Goal: Task Accomplishment & Management: Complete application form

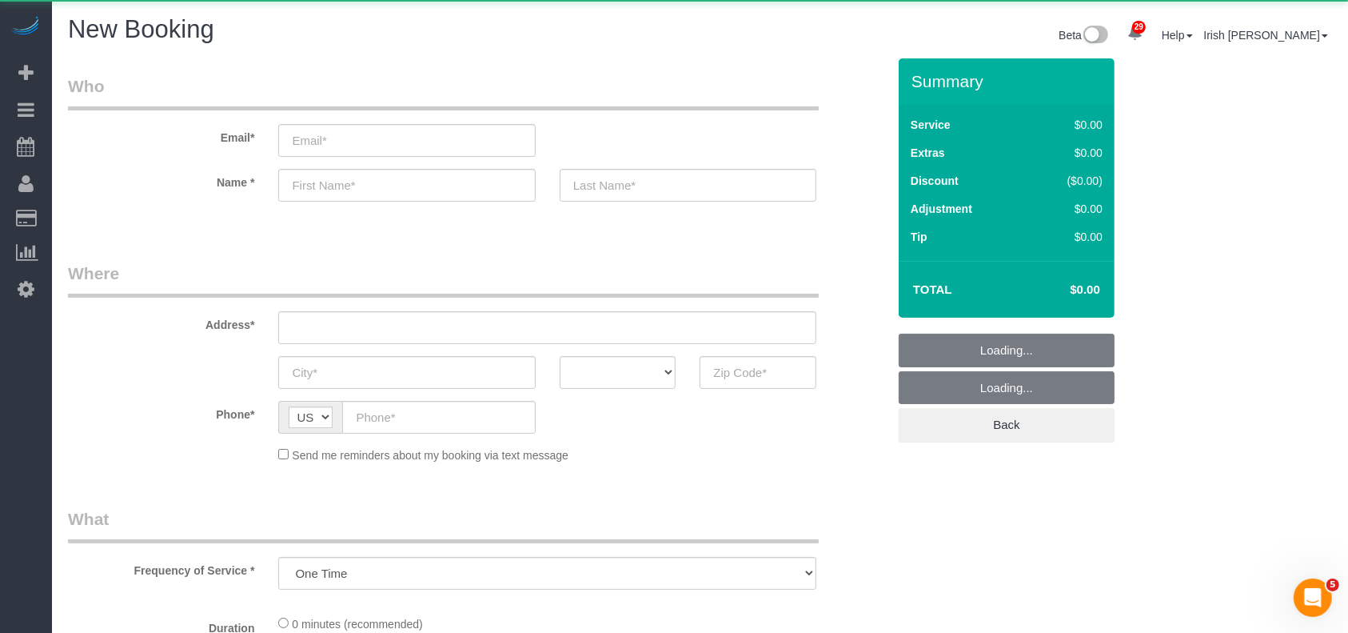
select select "3"
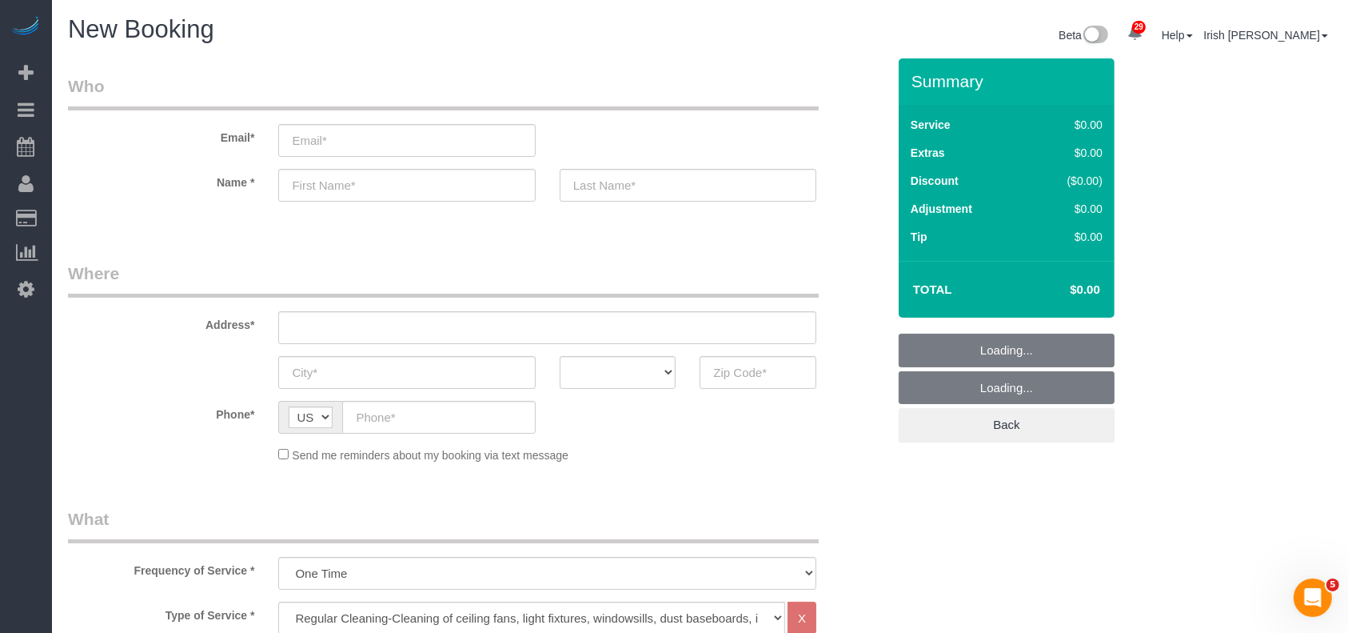
select select "object:11263"
click at [334, 137] on input "email" at bounding box center [406, 140] width 257 height 33
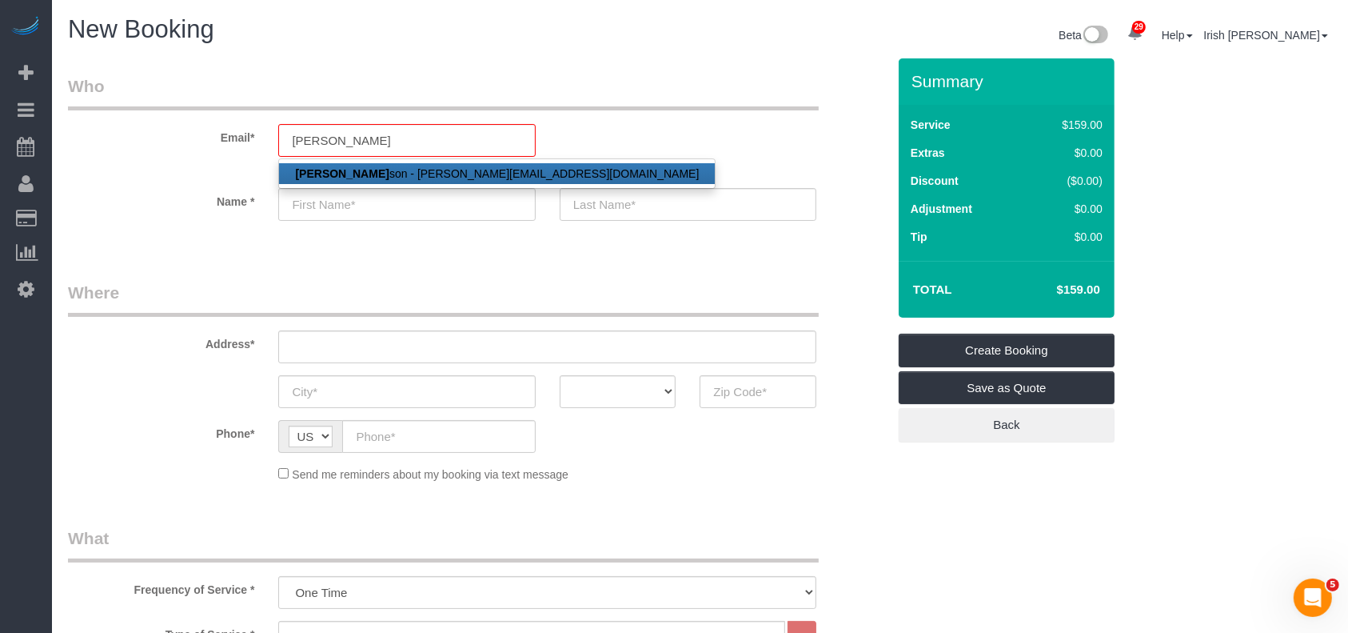
click at [339, 173] on strong "[PERSON_NAME]" at bounding box center [342, 173] width 94 height 13
type input "[EMAIL_ADDRESS][DOMAIN_NAME]"
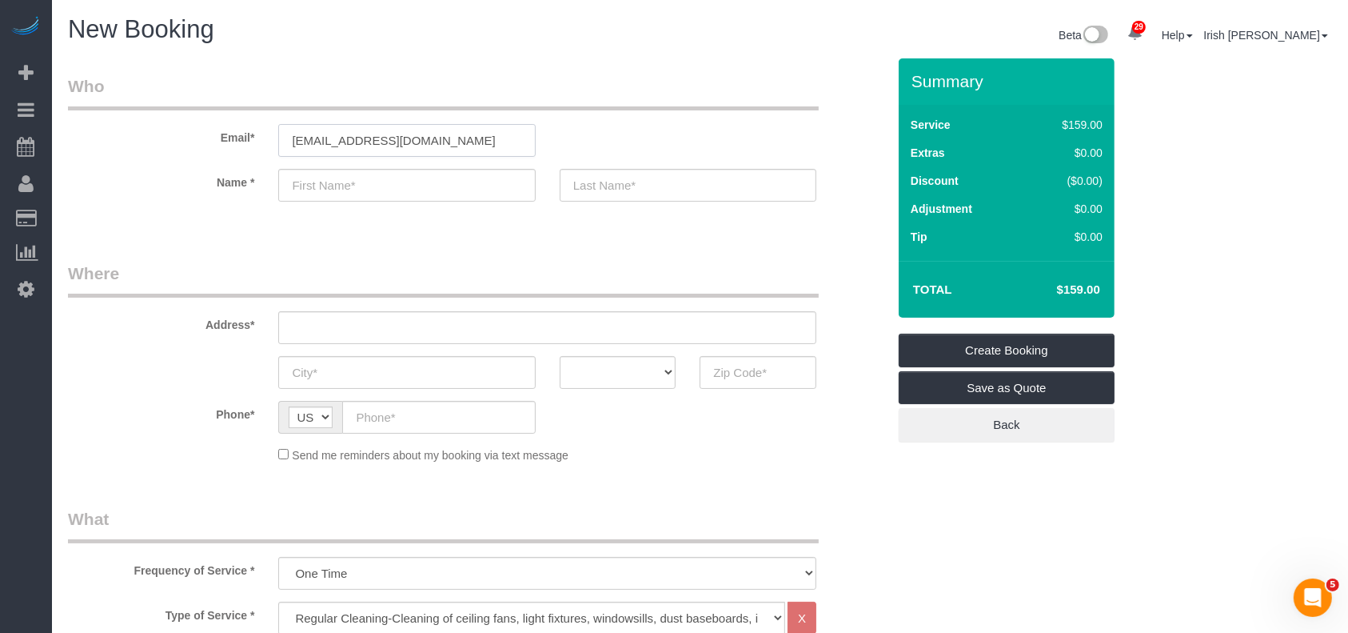
type input "[PERSON_NAME]"
type input "[PHONE_NUMBER]"
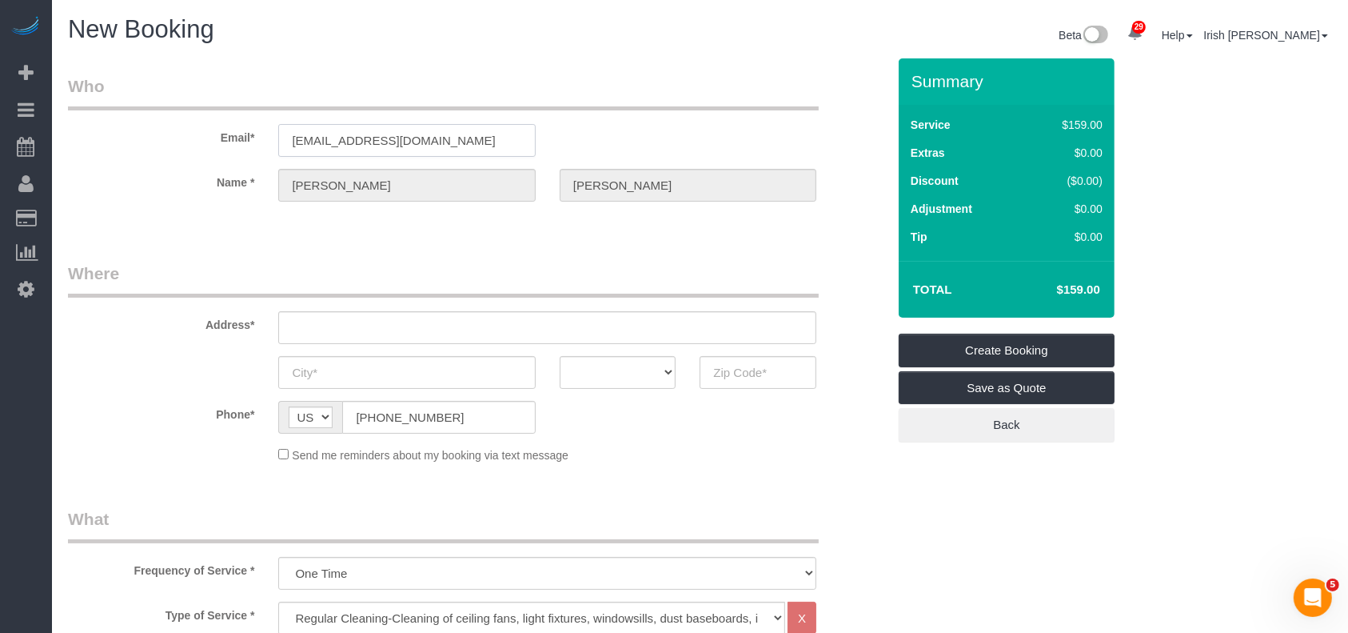
type input "[STREET_ADDRESS],"
type input "Plano"
select select "[GEOGRAPHIC_DATA]"
type input "75023"
select select "string:fspay-d2ff4b42-4623-44f7-b64d-f1808453b140"
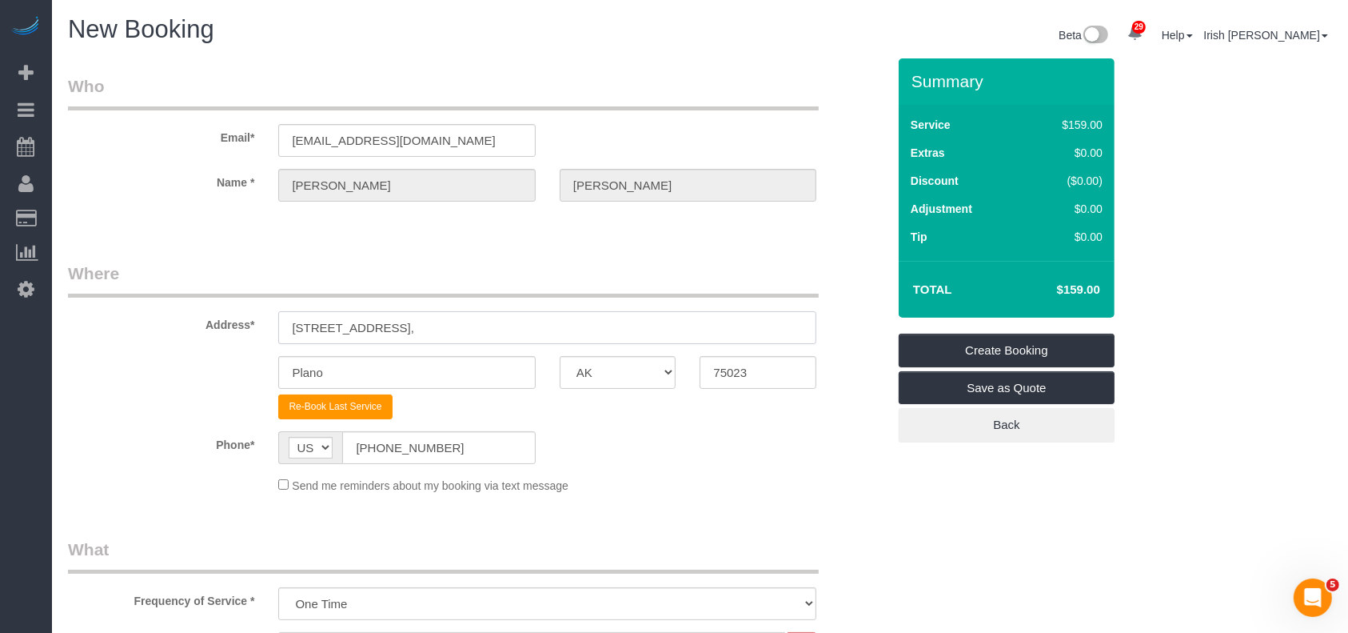
drag, startPoint x: 399, startPoint y: 325, endPoint x: 109, endPoint y: 323, distance: 290.3
click at [109, 323] on div "Address* [STREET_ADDRESS]" at bounding box center [477, 302] width 843 height 82
paste input "[STREET_ADDRESS]"
click at [453, 329] on input "[STREET_ADDRESS]" at bounding box center [547, 327] width 538 height 33
drag, startPoint x: 403, startPoint y: 323, endPoint x: 463, endPoint y: 332, distance: 60.6
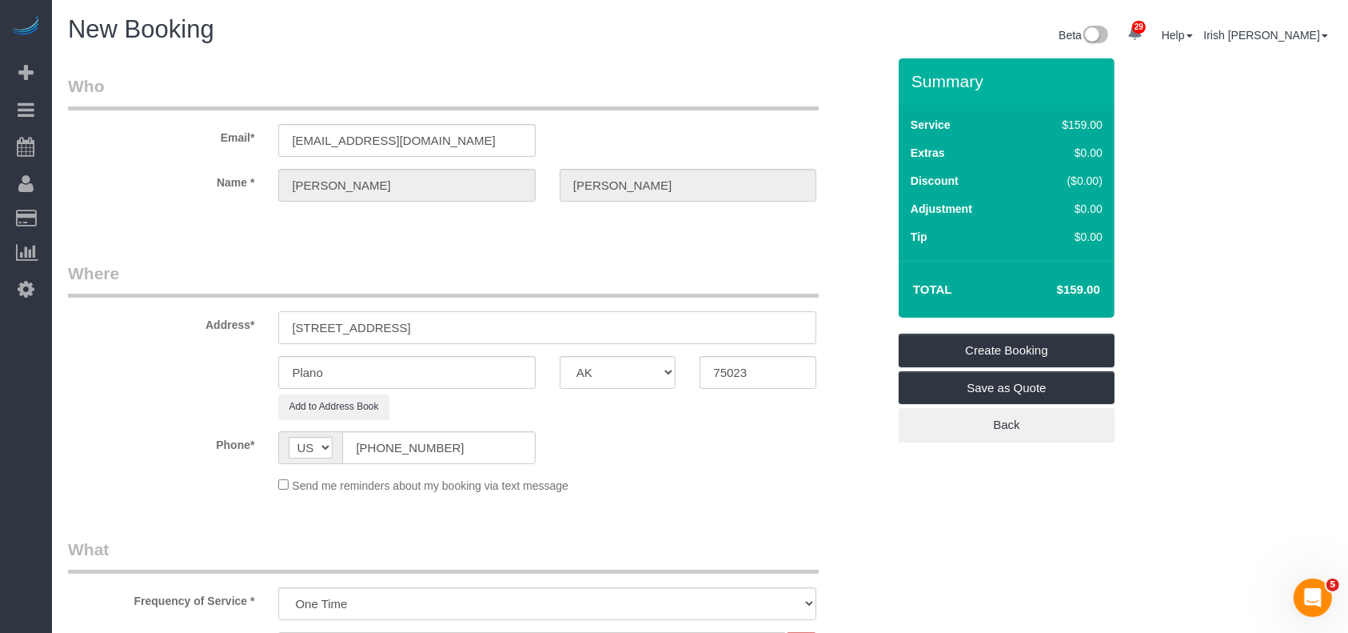
click at [463, 332] on input "[STREET_ADDRESS]" at bounding box center [547, 327] width 538 height 33
type input "[STREET_ADDRESS]"
click at [135, 374] on div "Plano AK AL AR AZ CA CO CT DC DE [GEOGRAPHIC_DATA] [GEOGRAPHIC_DATA] HI IA ID I…" at bounding box center [477, 372] width 843 height 33
paste input "[GEOGRAPHIC_DATA],"
type input "[GEOGRAPHIC_DATA],"
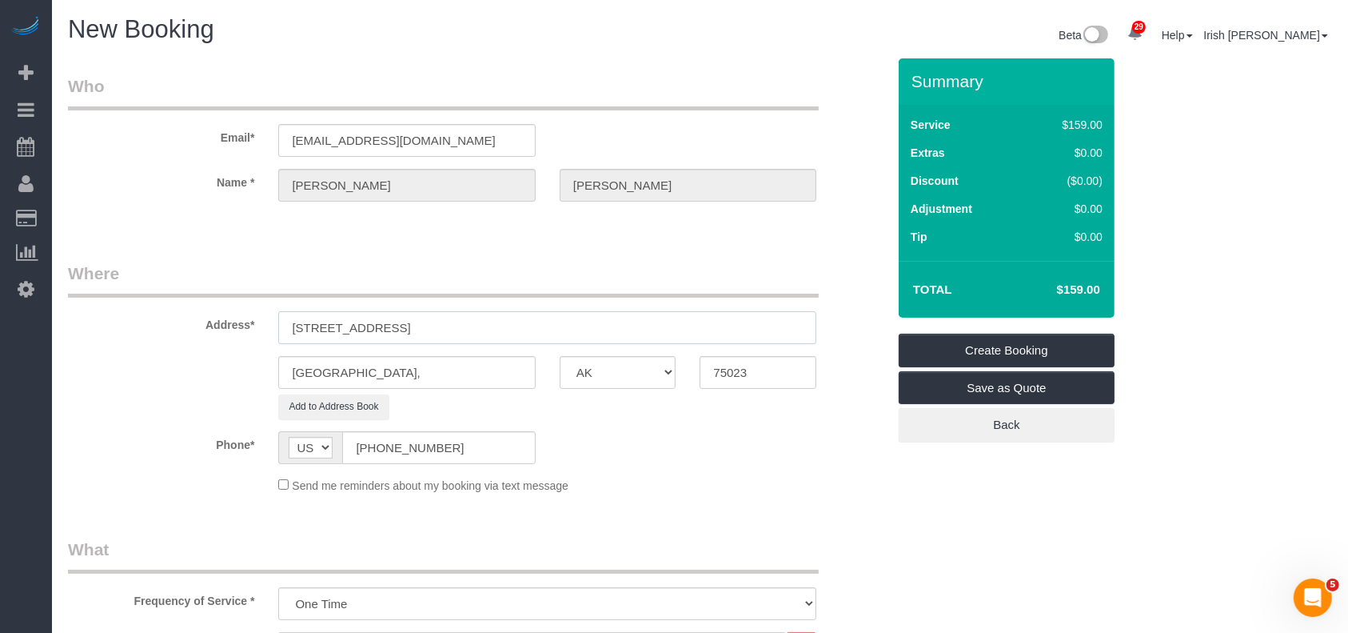
click at [519, 329] on input "[STREET_ADDRESS]" at bounding box center [547, 327] width 538 height 33
drag, startPoint x: 767, startPoint y: 374, endPoint x: 635, endPoint y: 373, distance: 131.9
click at [635, 373] on div "[GEOGRAPHIC_DATA], AK AL AR AZ CA CO CT DC DE [GEOGRAPHIC_DATA] [GEOGRAPHIC_DAT…" at bounding box center [477, 372] width 843 height 33
paste input "104"
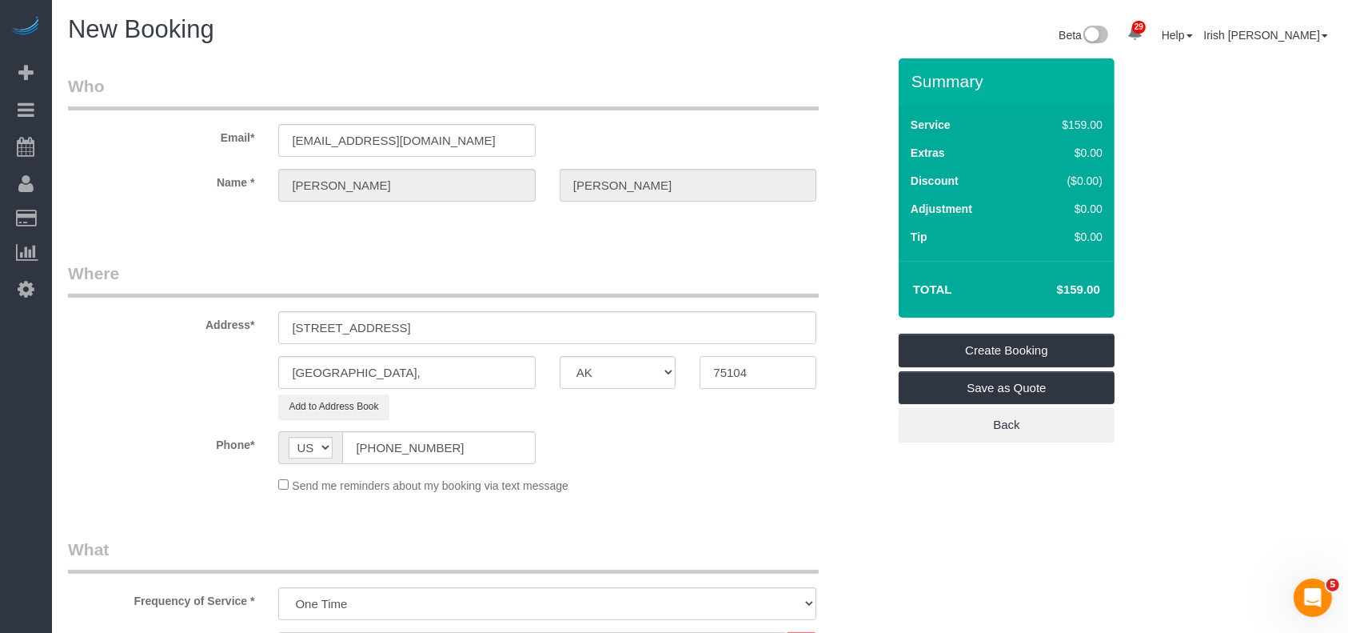
type input "75104"
drag, startPoint x: 504, startPoint y: 331, endPoint x: 405, endPoint y: 326, distance: 99.3
click at [405, 326] on input "[STREET_ADDRESS]" at bounding box center [547, 327] width 538 height 33
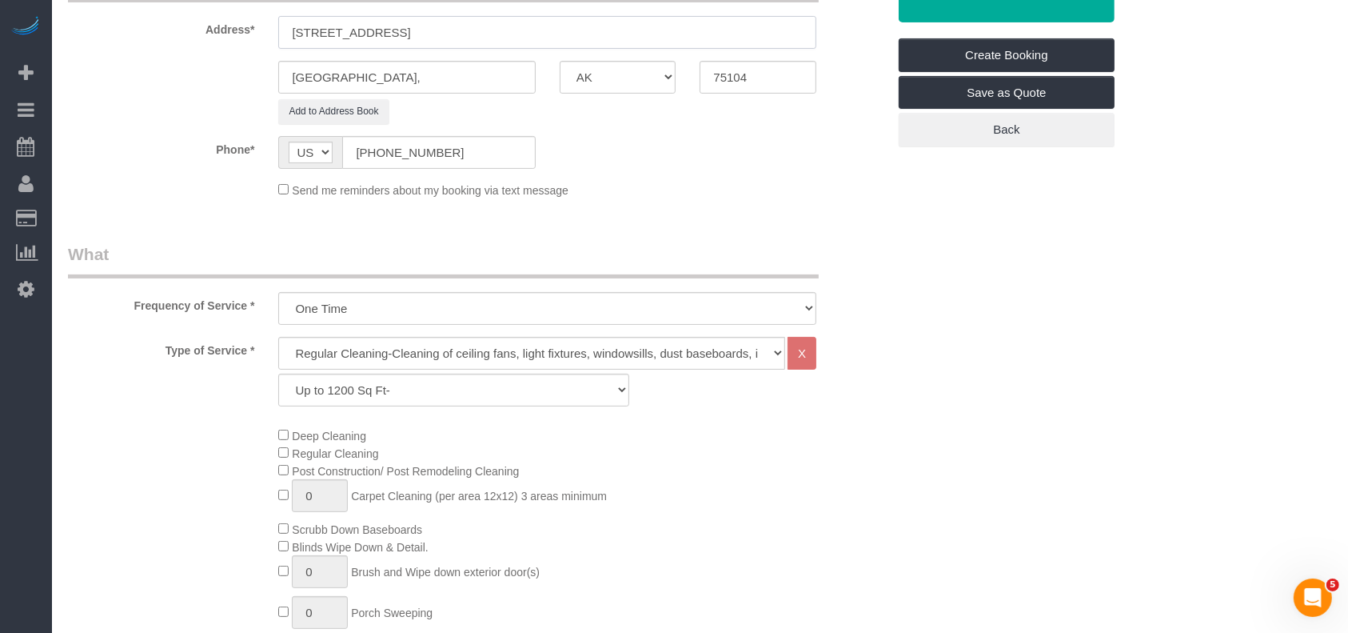
scroll to position [426, 0]
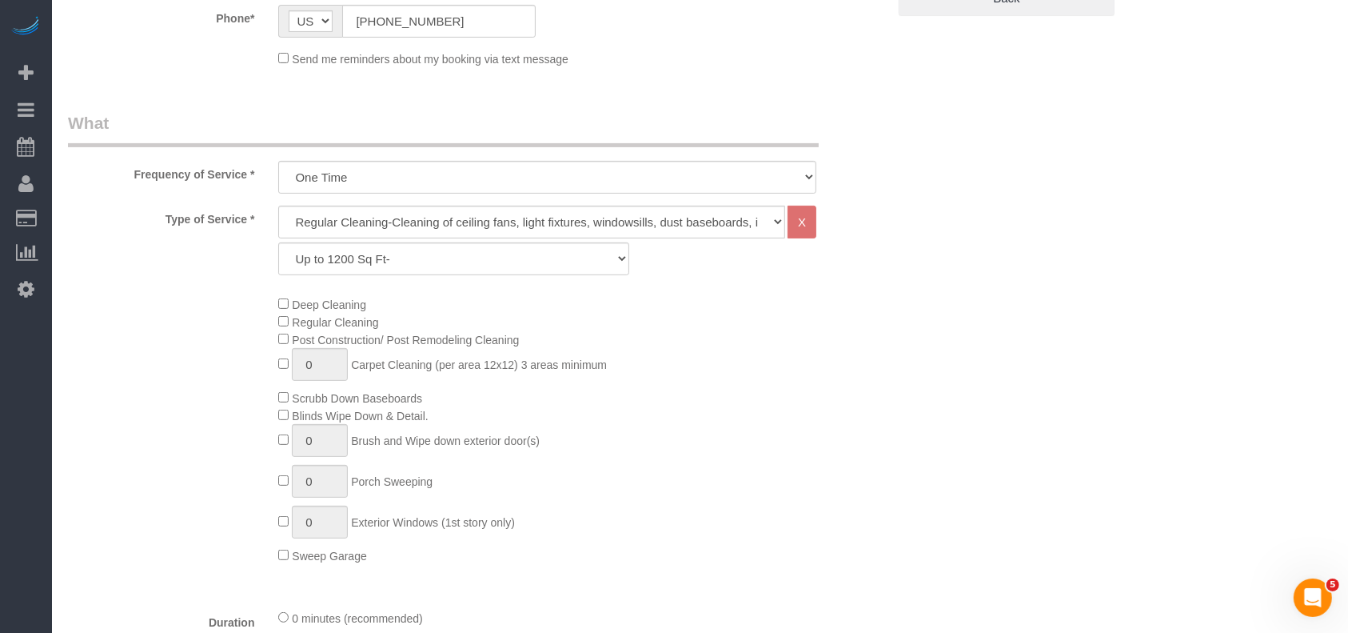
type input "[STREET_ADDRESS]"
drag, startPoint x: 430, startPoint y: 249, endPoint x: 412, endPoint y: 267, distance: 26.0
click at [430, 249] on select "Up to 1200 Sq Ft- [DATE]-[DATE] Sq Ft [DATE]-[DATE] Sq Ft [DATE]-[DATE] Sq Ft […" at bounding box center [453, 258] width 350 height 33
select select "63"
click at [278, 242] on select "Up to 1200 Sq Ft- [DATE]-[DATE] Sq Ft [DATE]-[DATE] Sq Ft [DATE]-[DATE] Sq Ft […" at bounding box center [453, 258] width 350 height 33
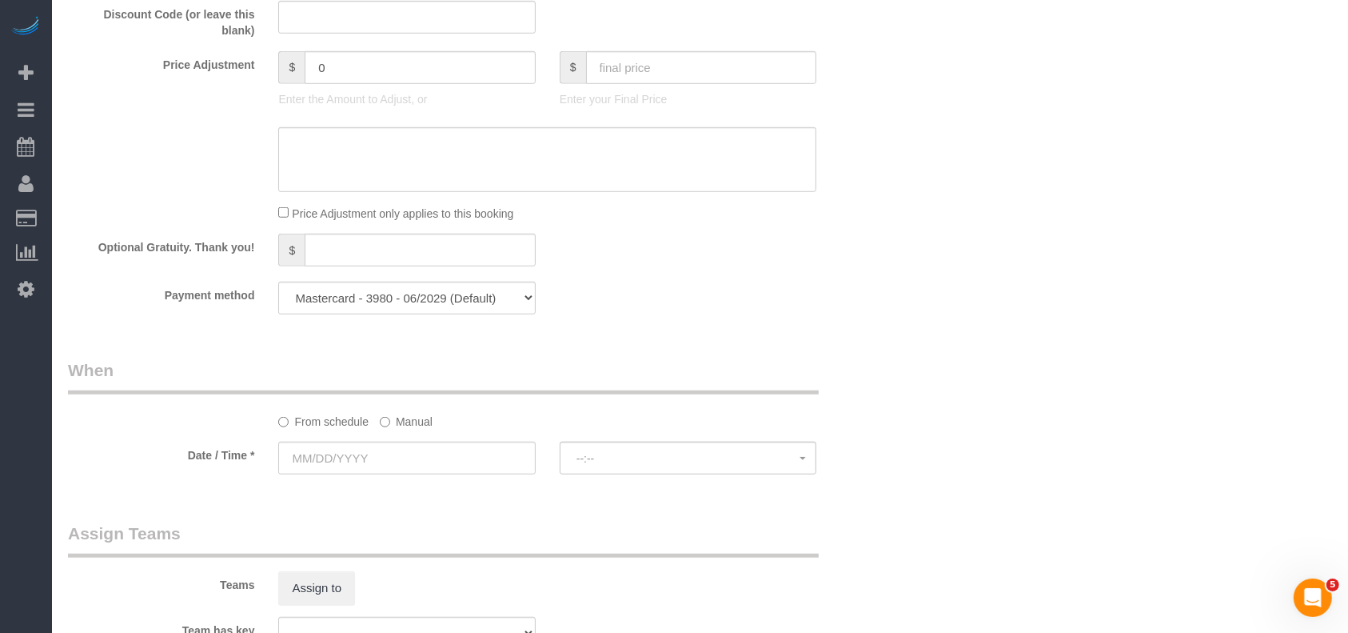
scroll to position [1172, 0]
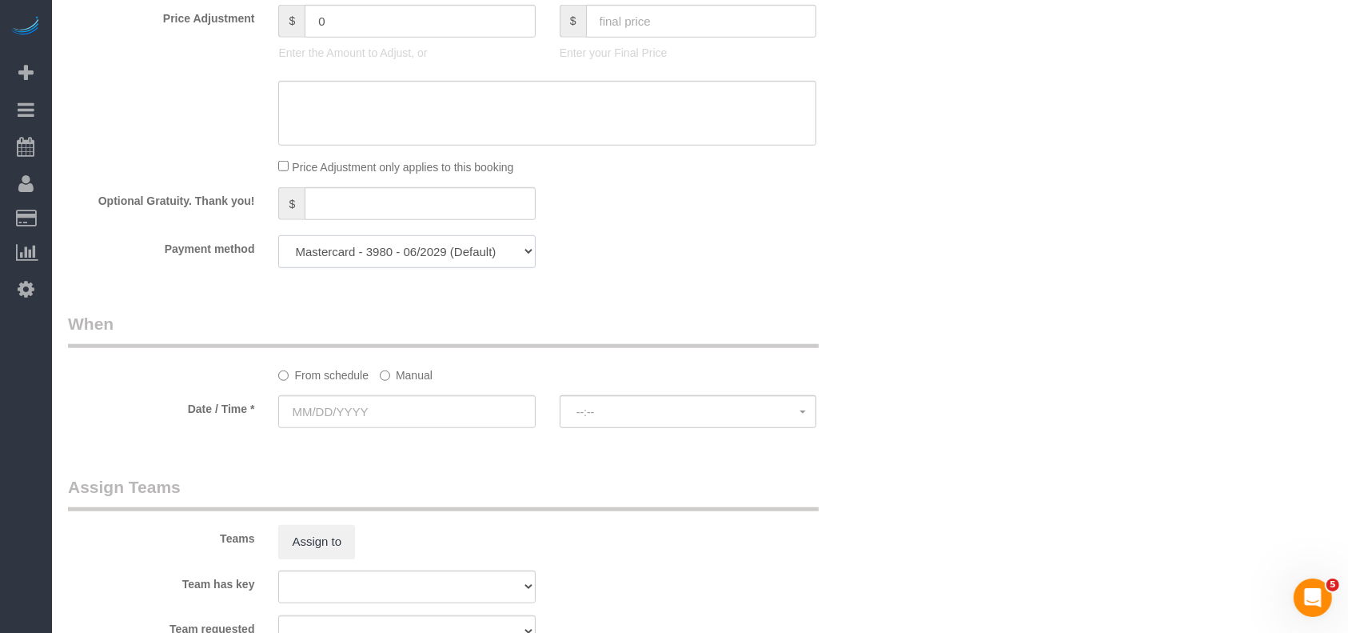
click at [484, 253] on select "Mastercard - 3980 - 06/2029 (Default) Add Credit Card ─────────────── Cash Chec…" at bounding box center [406, 251] width 257 height 33
drag, startPoint x: 900, startPoint y: 255, endPoint x: 875, endPoint y: 262, distance: 25.8
click at [403, 372] on label "Manual" at bounding box center [406, 372] width 53 height 22
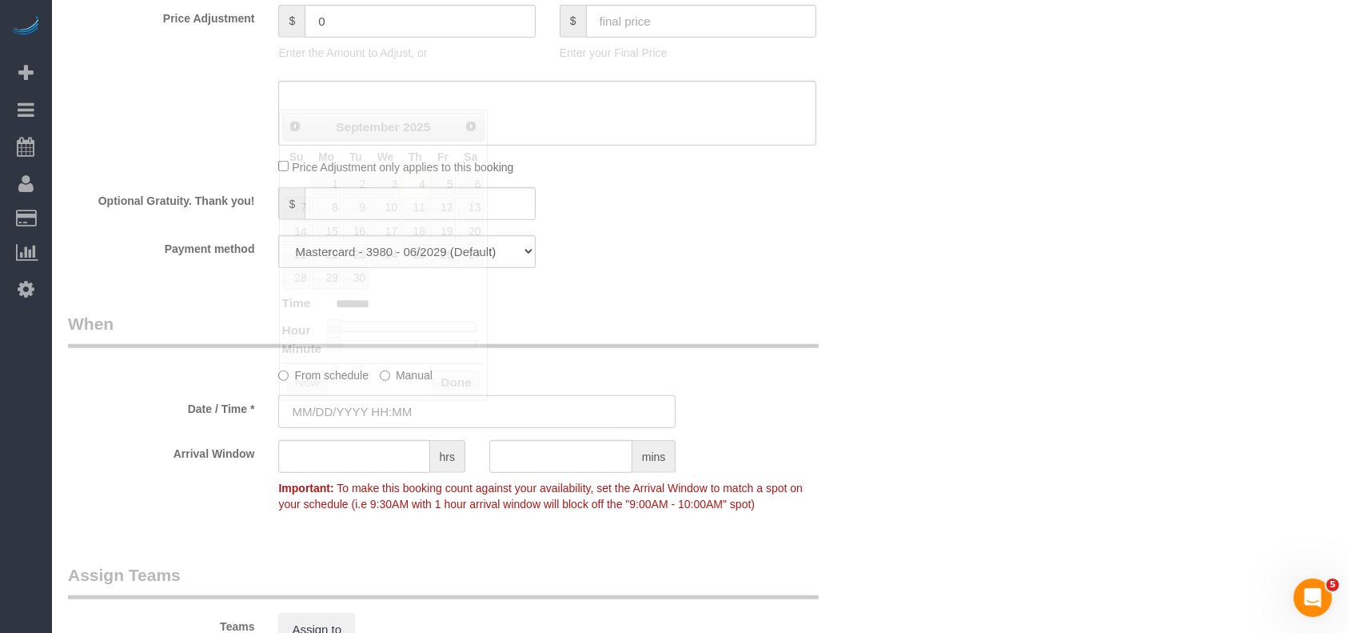
click at [361, 413] on input "text" at bounding box center [476, 411] width 397 height 33
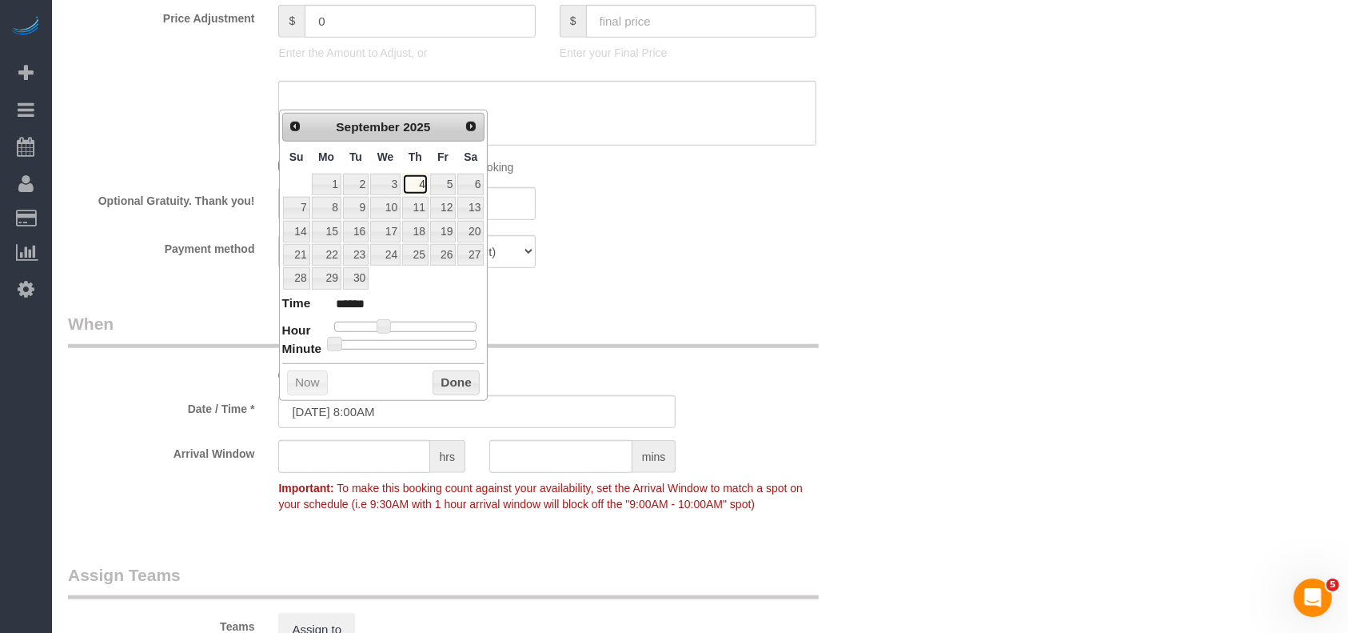
click at [418, 179] on link "4" at bounding box center [415, 185] width 26 height 22
type input "[DATE] 9:00AM"
type input "******"
type input "[DATE] 10:00AM"
type input "*******"
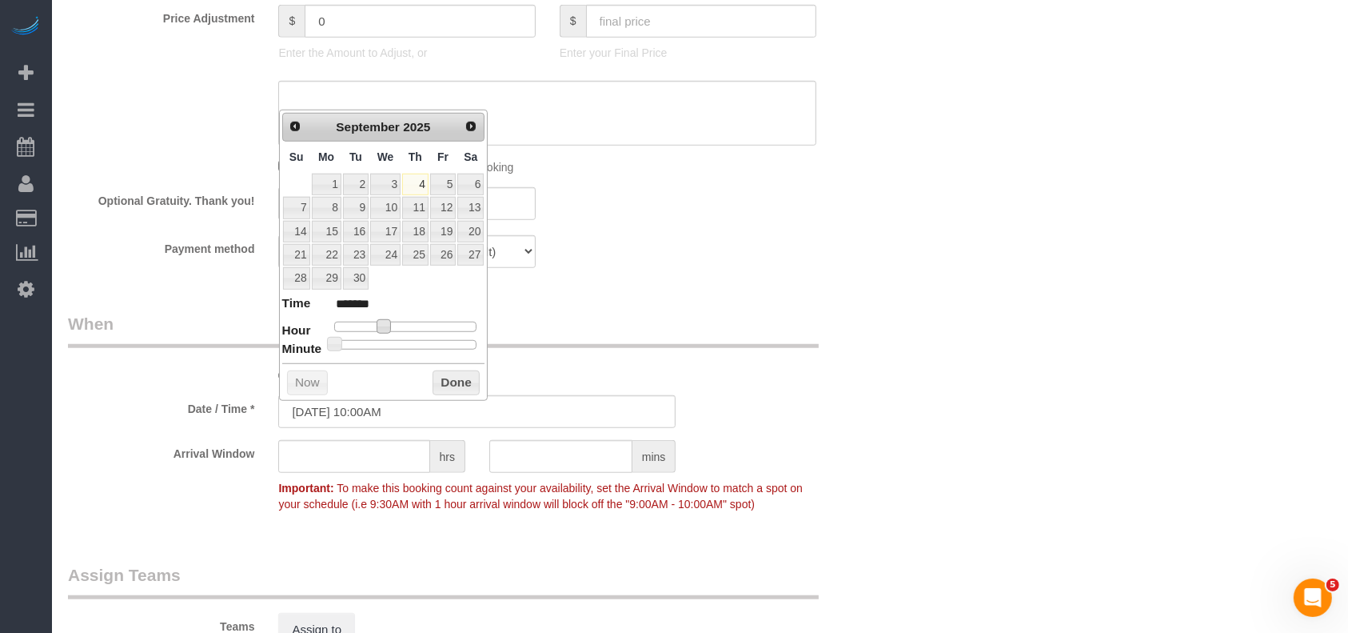
type input "[DATE] 12:00PM"
type input "*******"
type input "[DATE] 2:00PM"
type input "******"
type input "[DATE] 3:00PM"
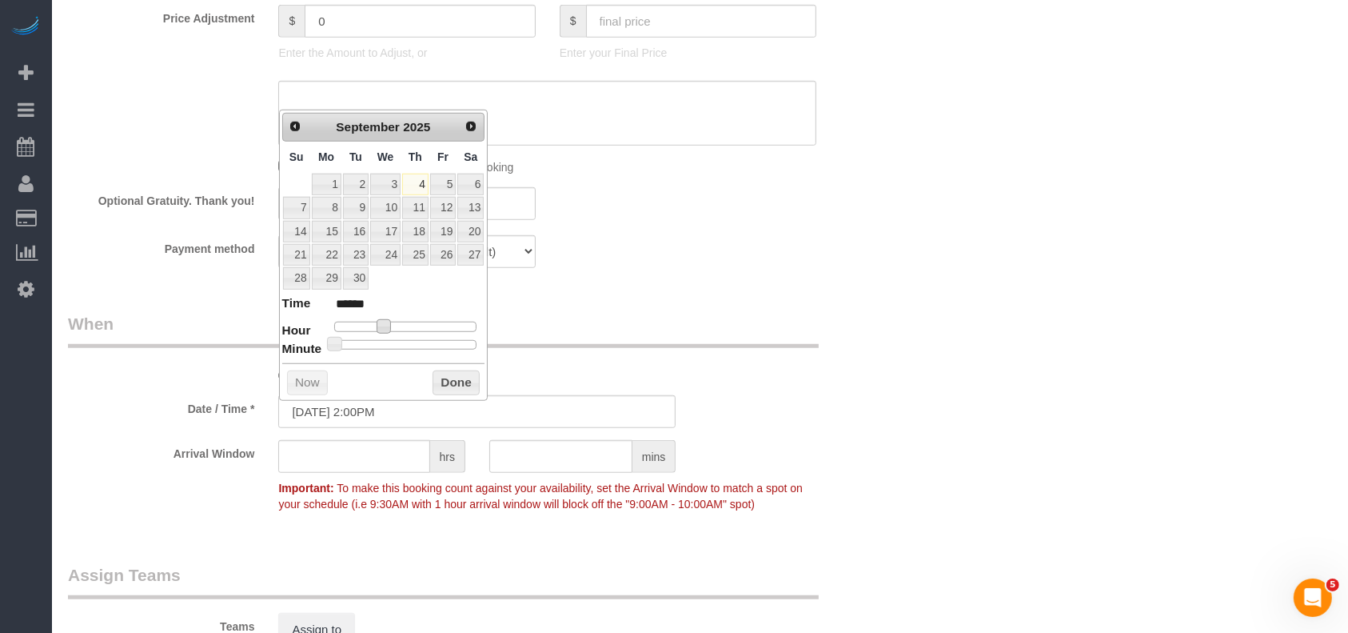
type input "******"
type input "[DATE] 4:00PM"
type input "******"
type input "[DATE] 5:00PM"
type input "******"
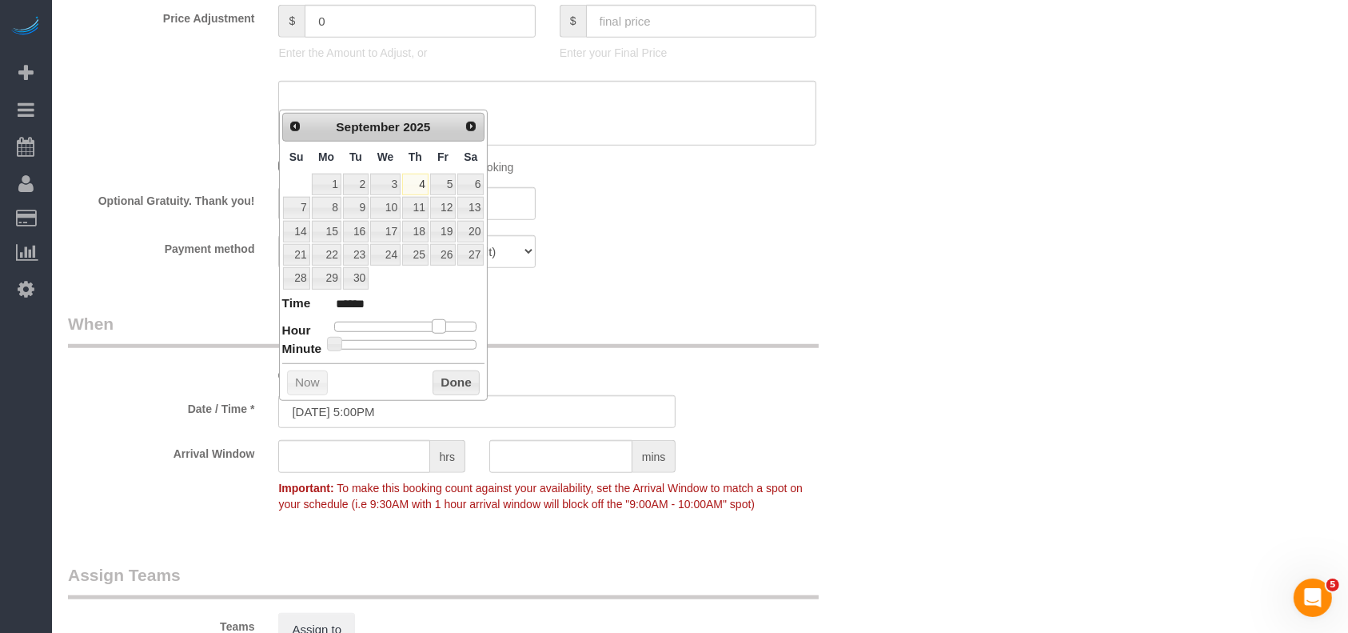
type input "[DATE] 4:00PM"
type input "******"
type input "[DATE] 3:00PM"
type input "******"
drag, startPoint x: 383, startPoint y: 325, endPoint x: 426, endPoint y: 323, distance: 43.2
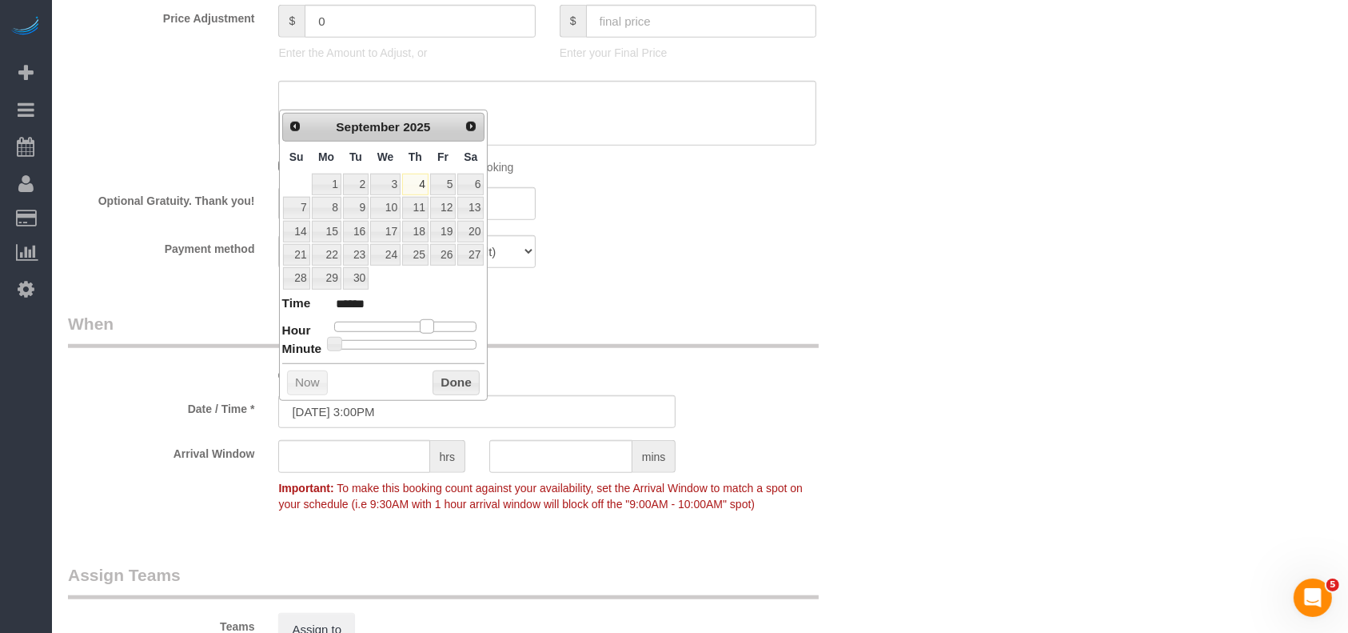
click at [426, 323] on span at bounding box center [427, 326] width 14 height 14
click at [464, 387] on button "Done" at bounding box center [456, 383] width 47 height 26
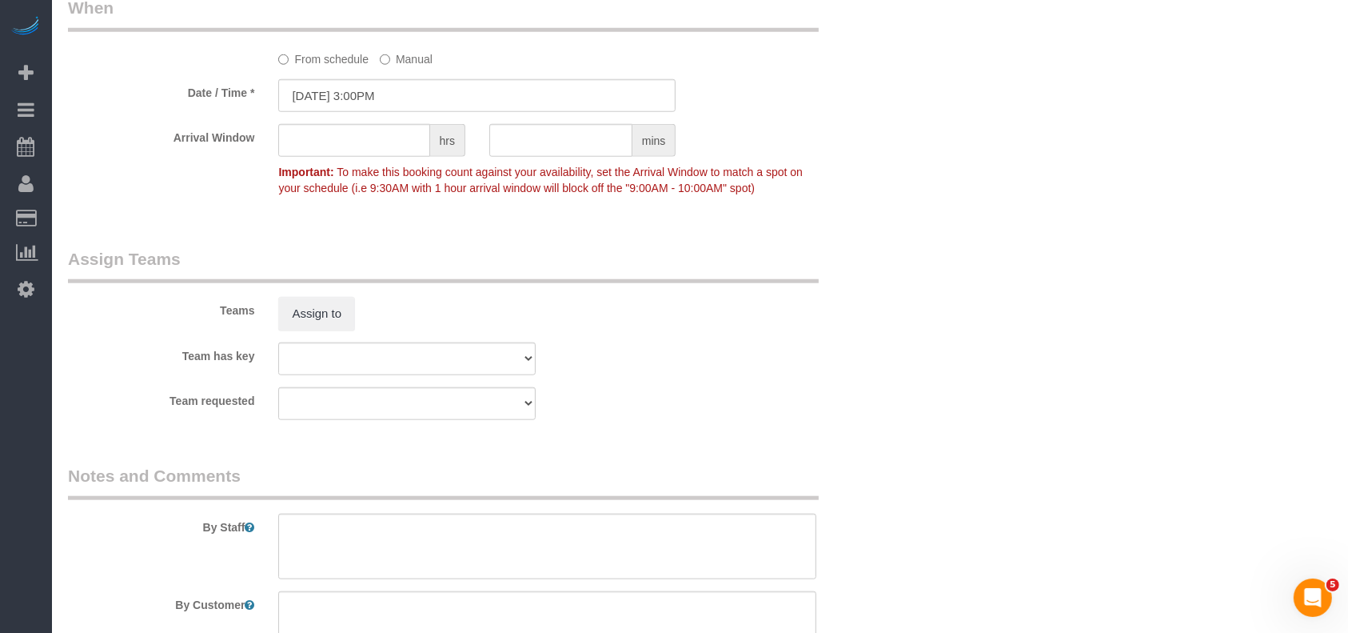
scroll to position [1649, 0]
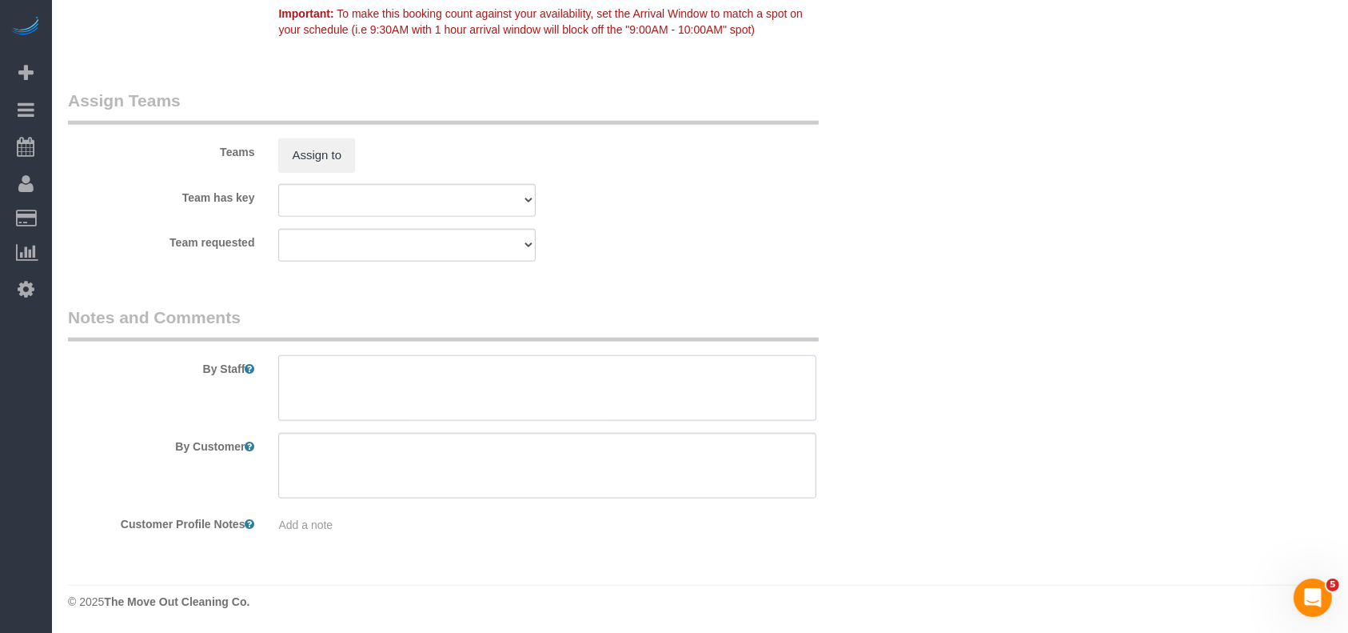
click at [373, 387] on textarea at bounding box center [547, 388] width 538 height 66
paste textarea "Garage code is 0624"
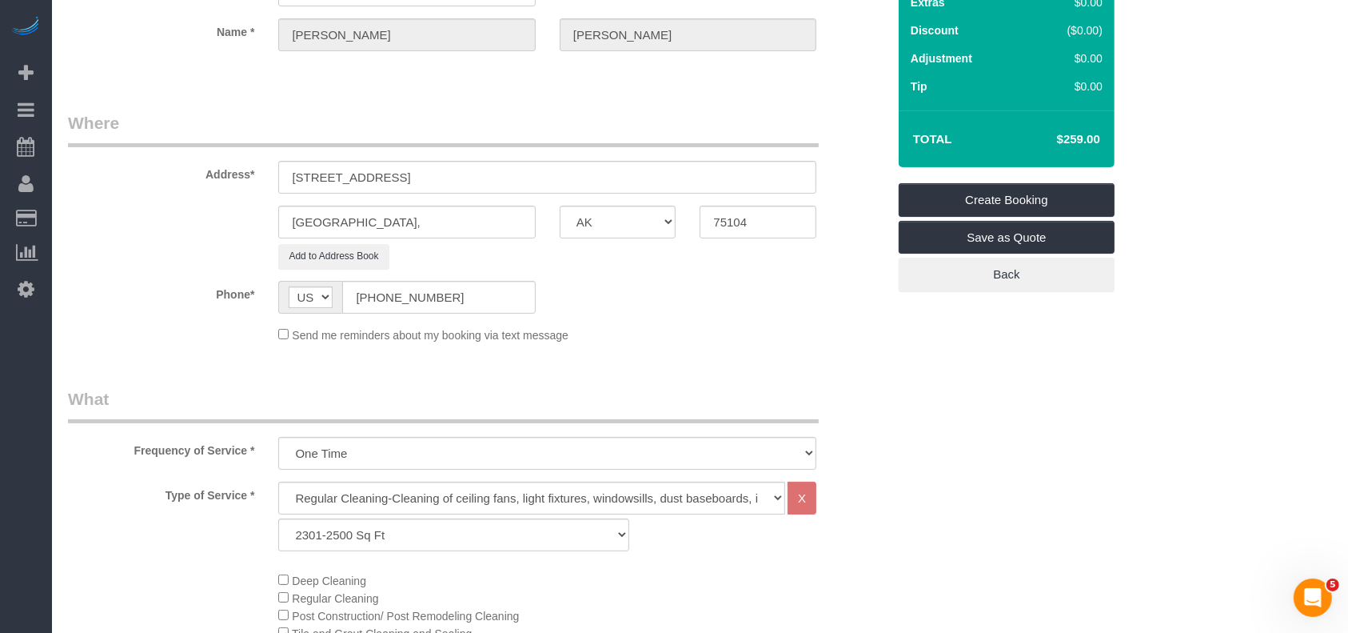
scroll to position [0, 0]
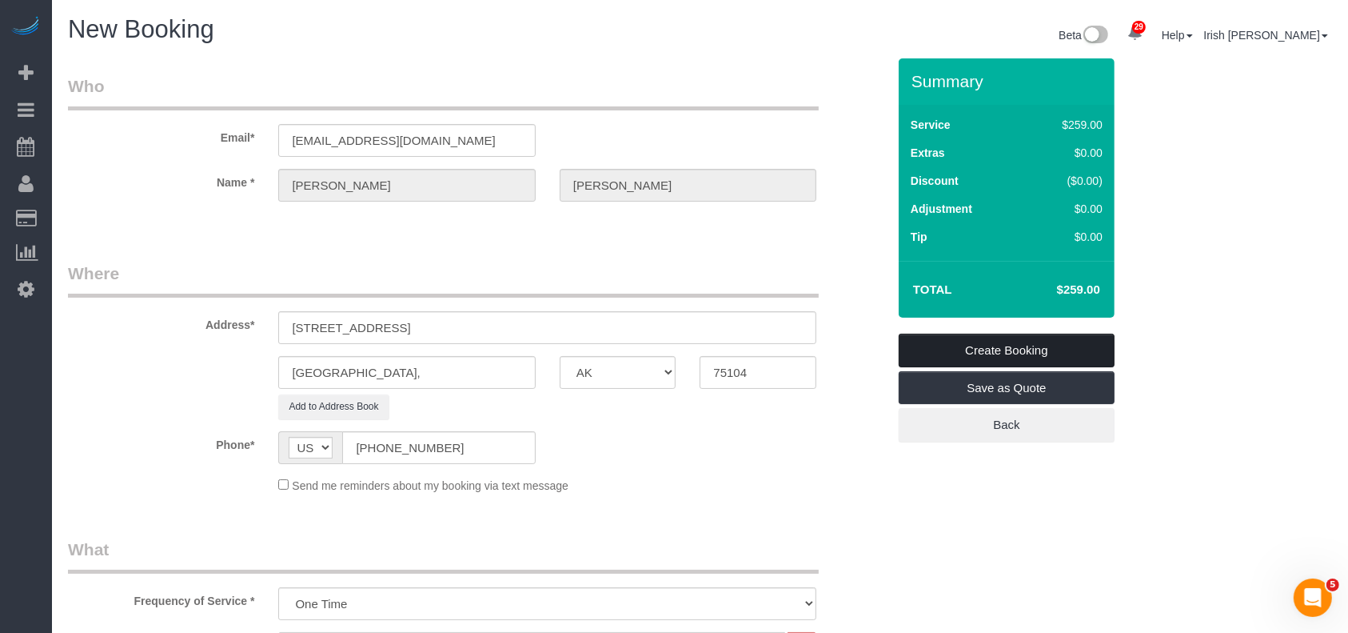
type textarea "Garage code is 0624"
click at [1048, 344] on link "Create Booking" at bounding box center [1007, 350] width 216 height 34
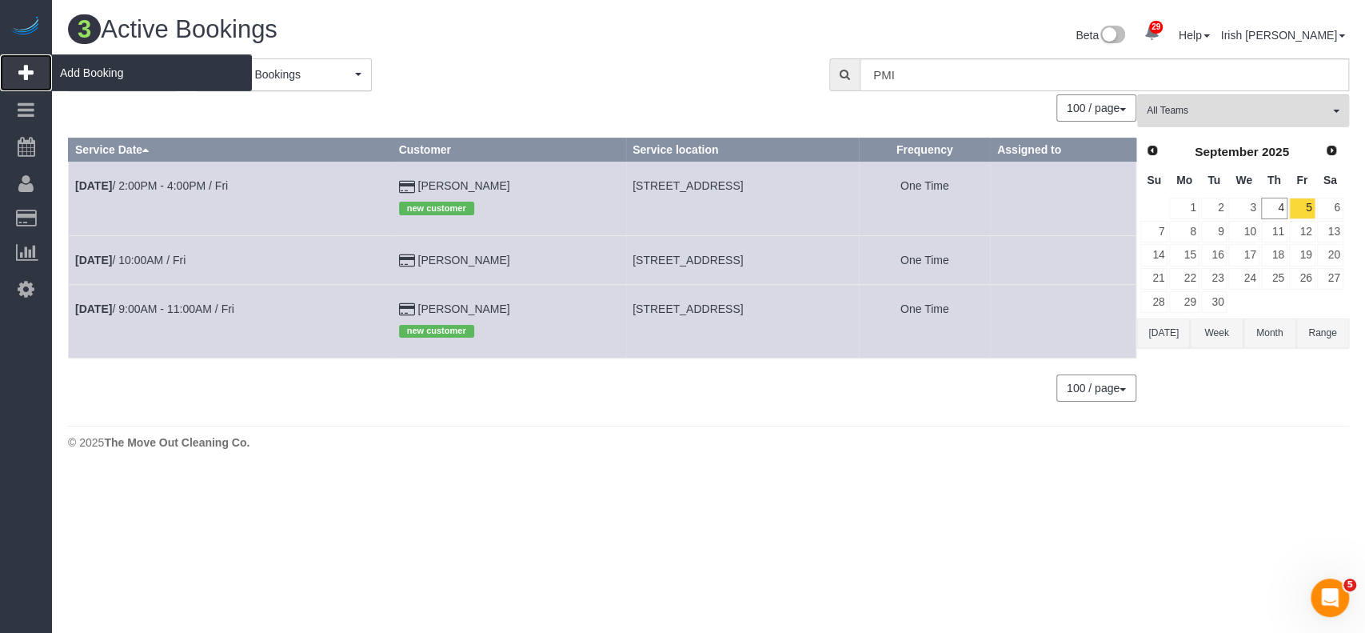
click at [93, 67] on span "Add Booking" at bounding box center [152, 72] width 200 height 37
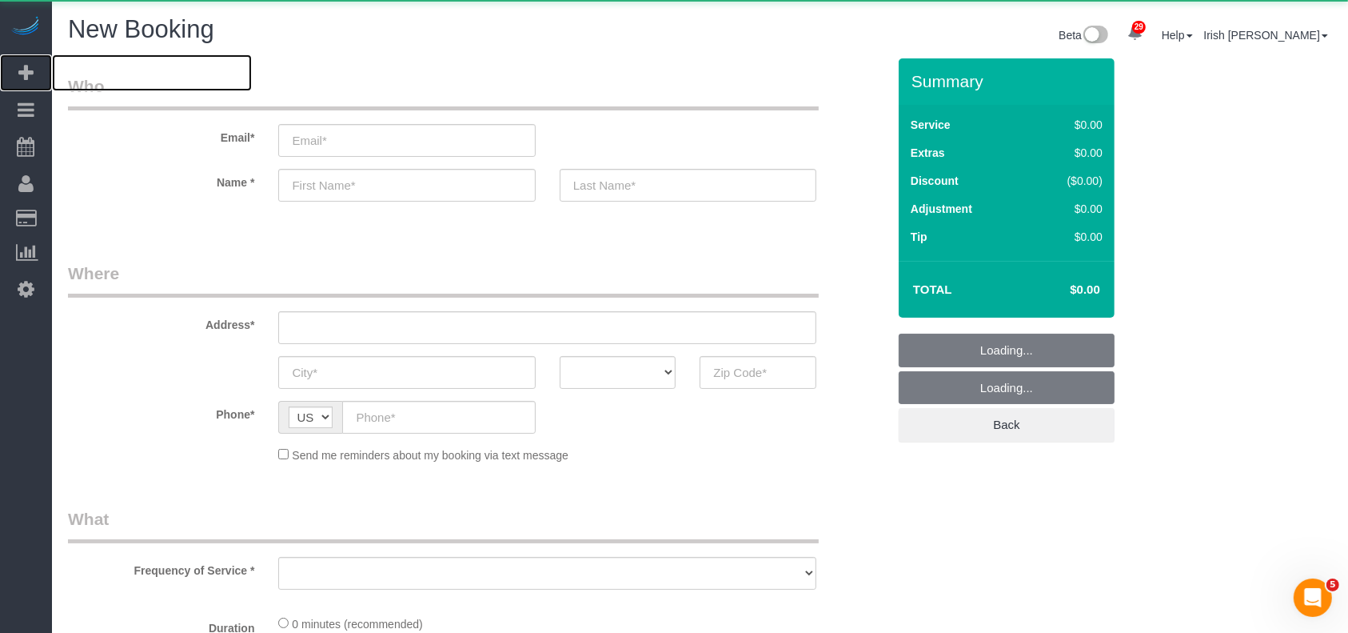
select select "object:11762"
select select "3"
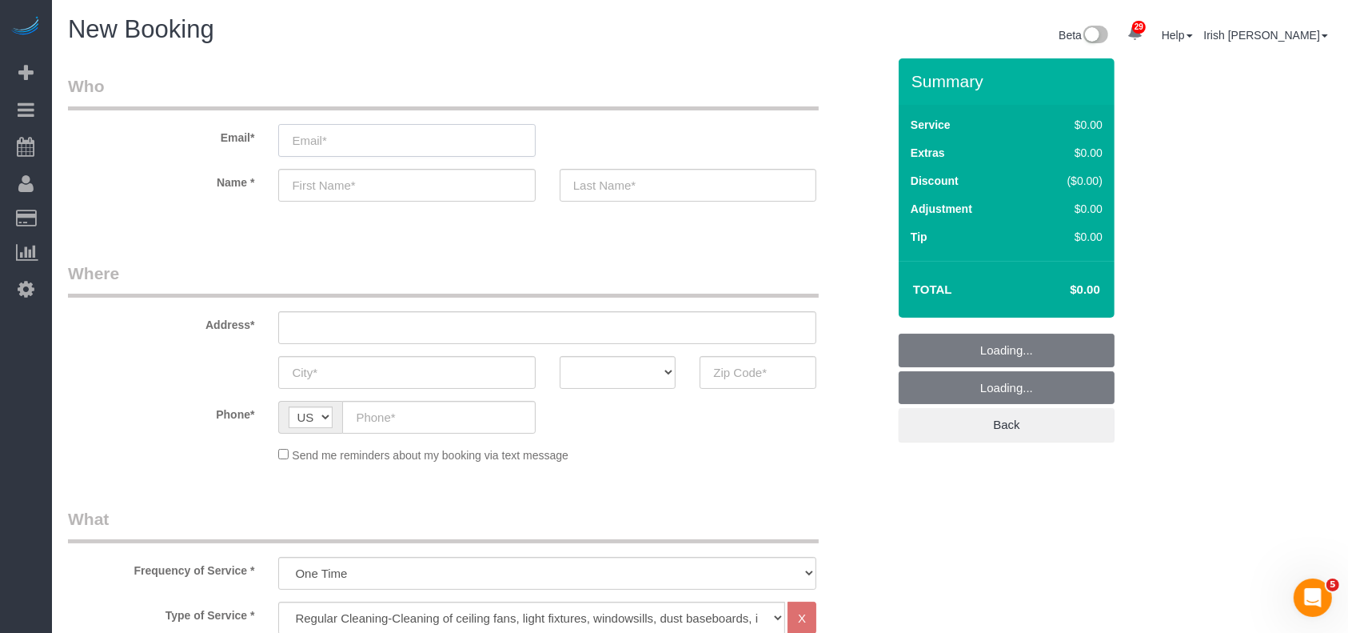
select select "object:11821"
click at [474, 150] on input "email" at bounding box center [406, 140] width 257 height 33
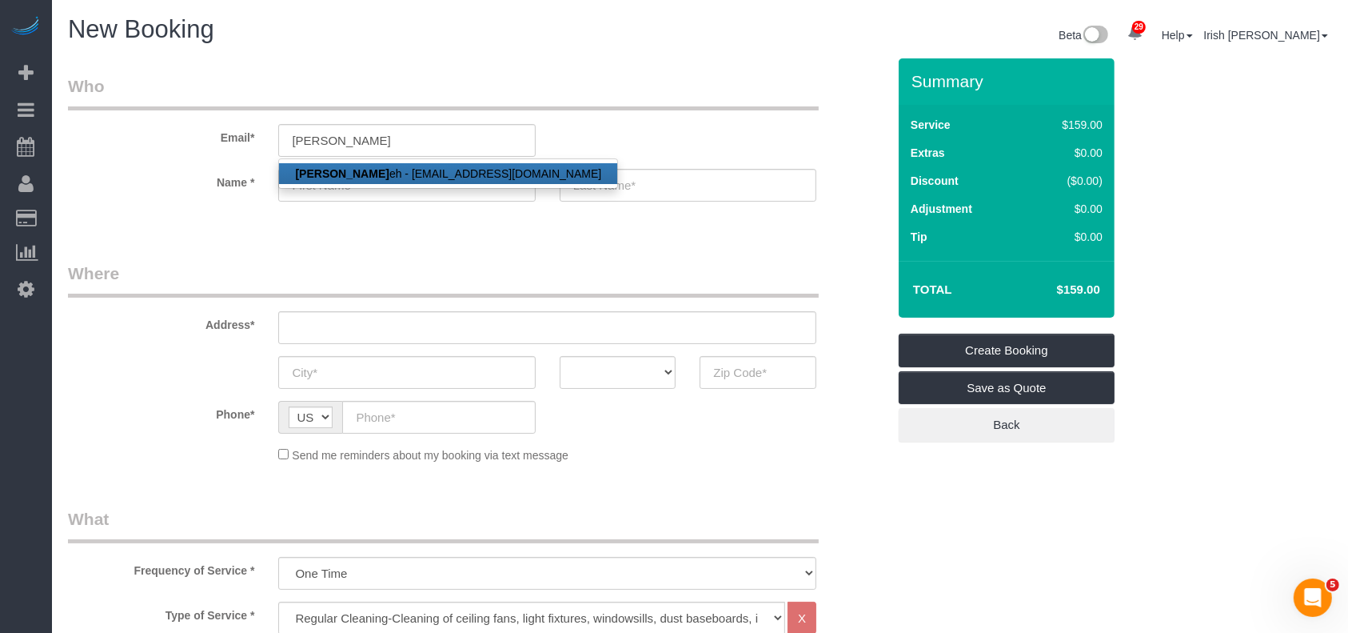
click at [352, 176] on link "[PERSON_NAME] Ud eh - [EMAIL_ADDRESS][DOMAIN_NAME]" at bounding box center [448, 173] width 338 height 21
type input "[PERSON_NAME][EMAIL_ADDRESS][DOMAIN_NAME]"
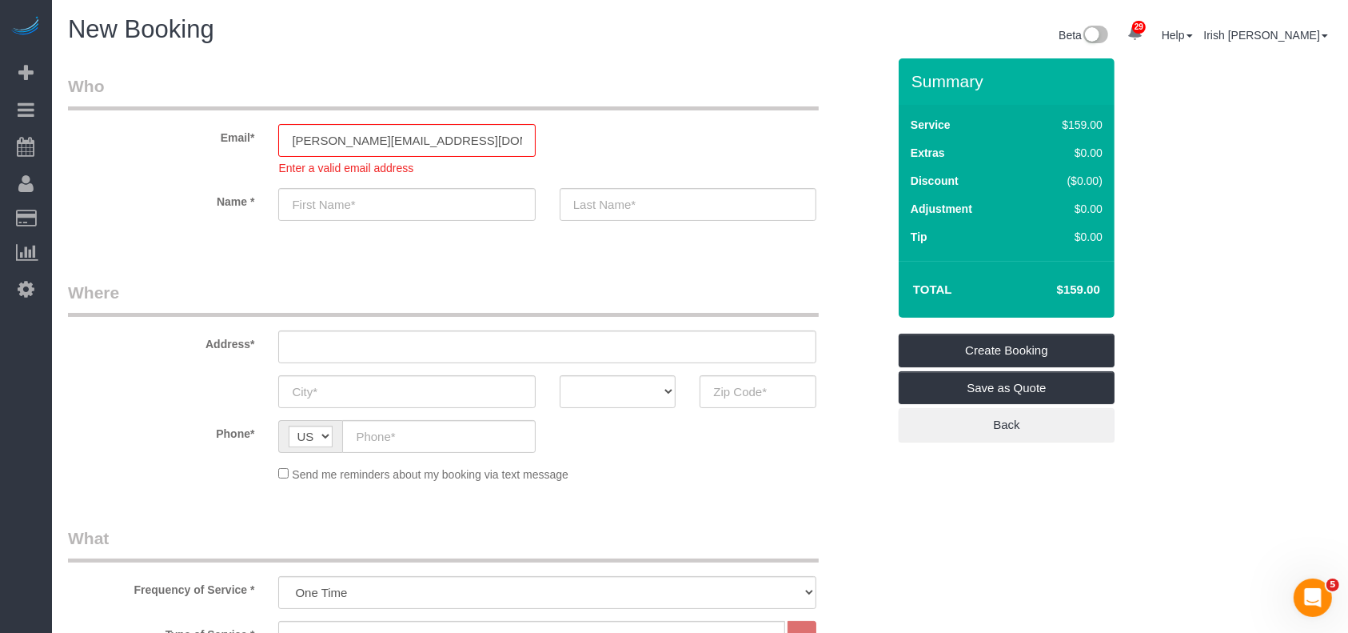
type input "[PERSON_NAME]"
type input "[PHONE_NUMBER]"
type input "8143 Villandry ln"
type input "Humble"
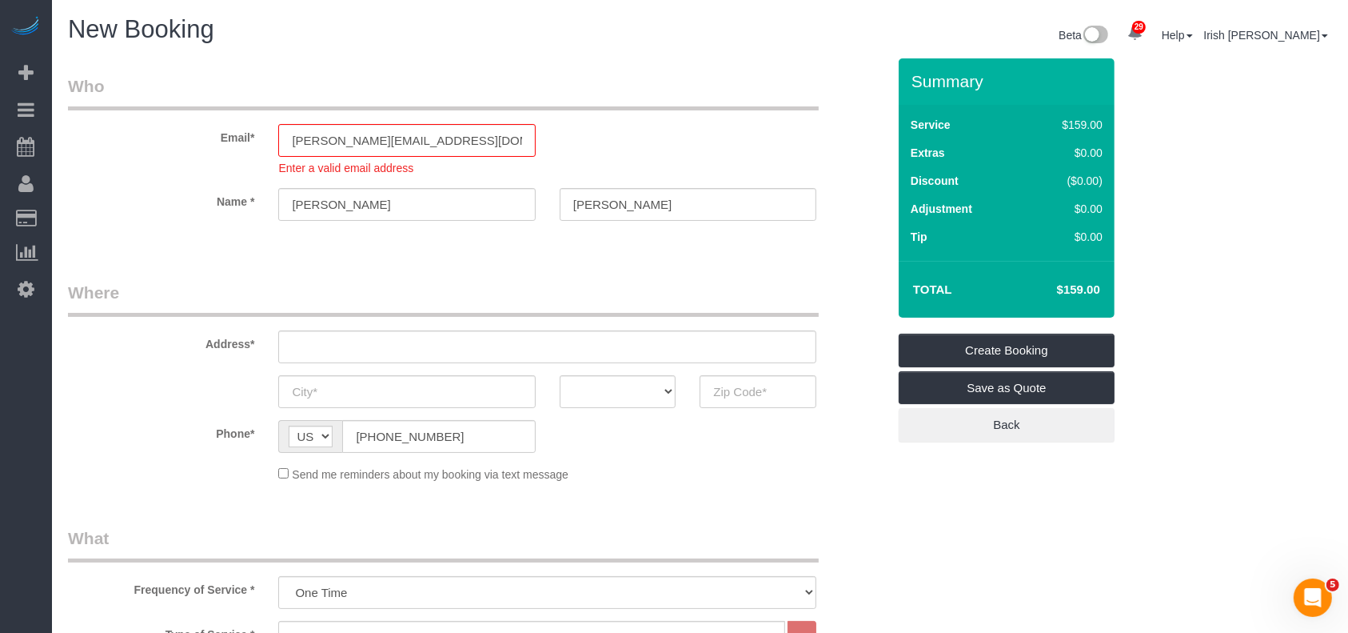
select select "[GEOGRAPHIC_DATA]"
type input "77338"
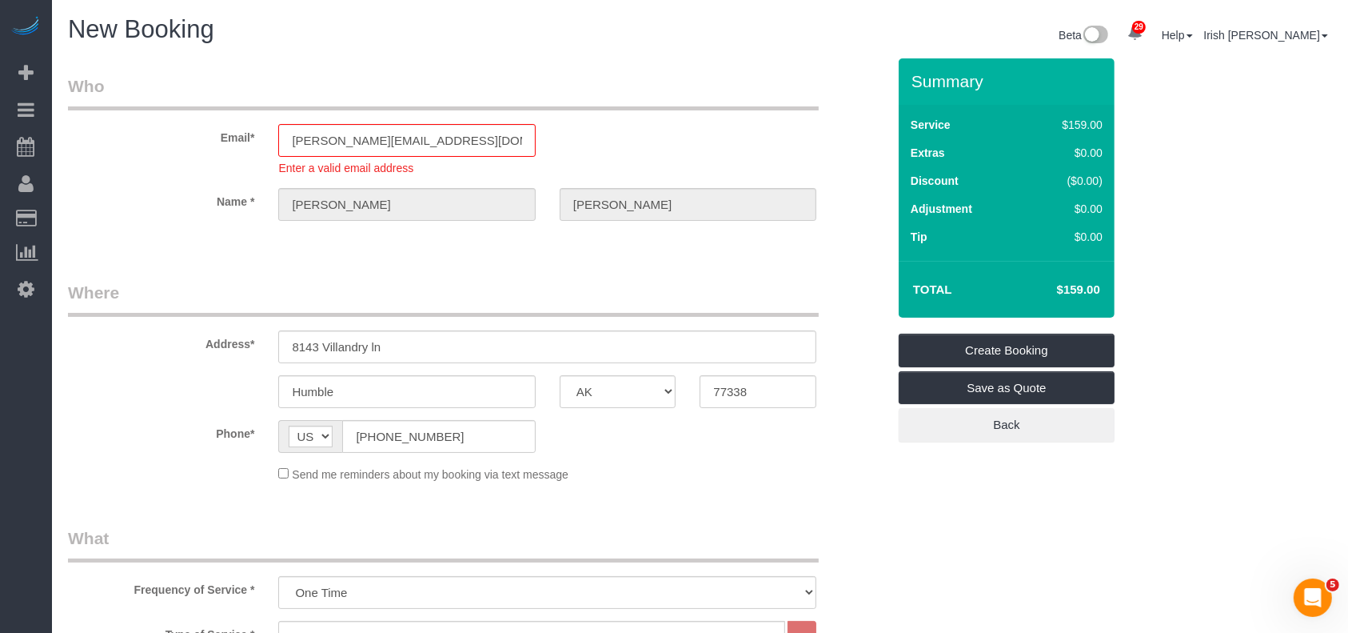
select select "string:fspay-5f9d37c2-99f9-42c9-a91e-ba06f310703a"
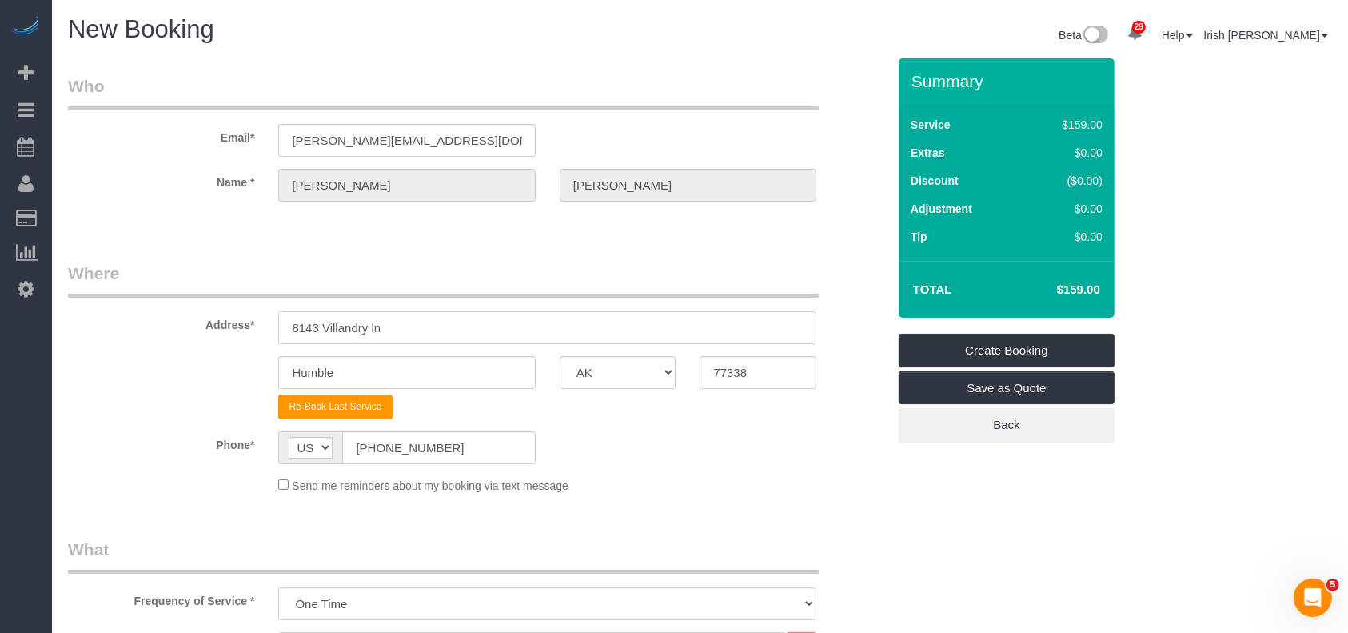
drag, startPoint x: 426, startPoint y: 355, endPoint x: 96, endPoint y: 325, distance: 331.6
click at [98, 327] on div "Address* [STREET_ADDRESS]" at bounding box center [477, 302] width 843 height 82
paste input "[STREET_ADDRESS][PERSON_NAME]"
click at [409, 323] on input "[STREET_ADDRESS][PERSON_NAME]" at bounding box center [547, 327] width 538 height 33
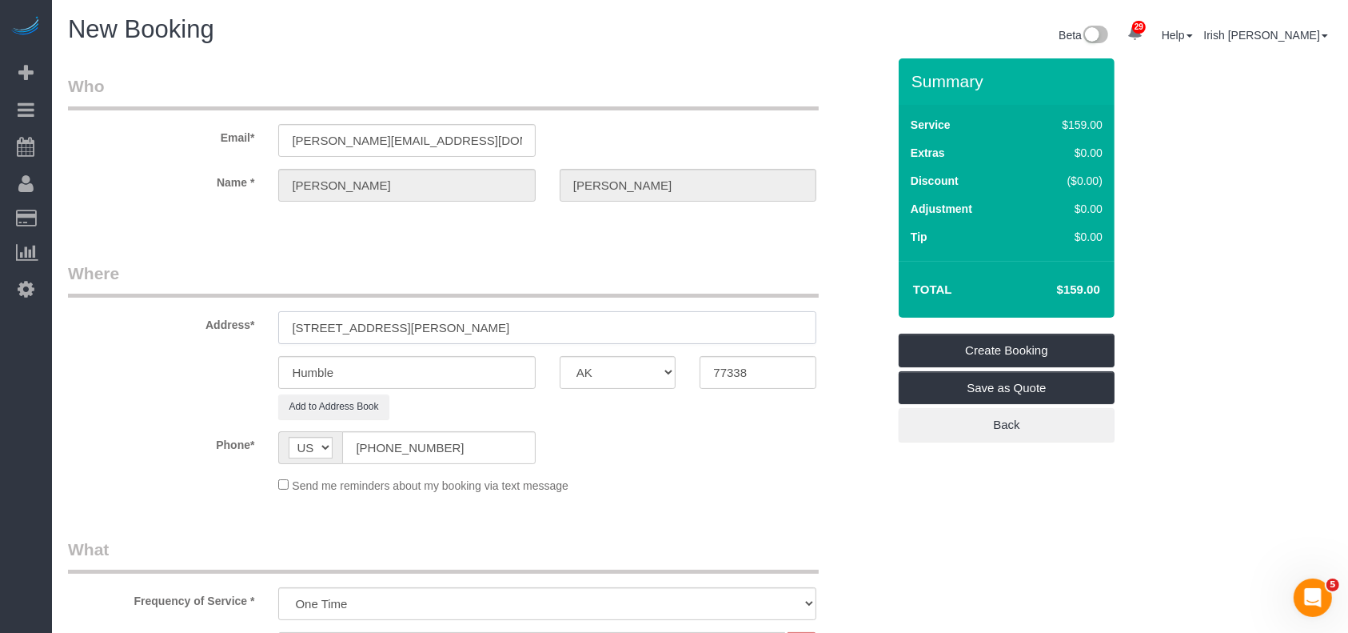
type input "[STREET_ADDRESS][PERSON_NAME]"
drag, startPoint x: 293, startPoint y: 376, endPoint x: 180, endPoint y: 376, distance: 112.7
click at [180, 376] on div "Humble AK AL AR AZ CA CO CT DC DE [GEOGRAPHIC_DATA] [GEOGRAPHIC_DATA] HI IA ID …" at bounding box center [477, 372] width 843 height 33
paste input "ouston"
type input "[GEOGRAPHIC_DATA]"
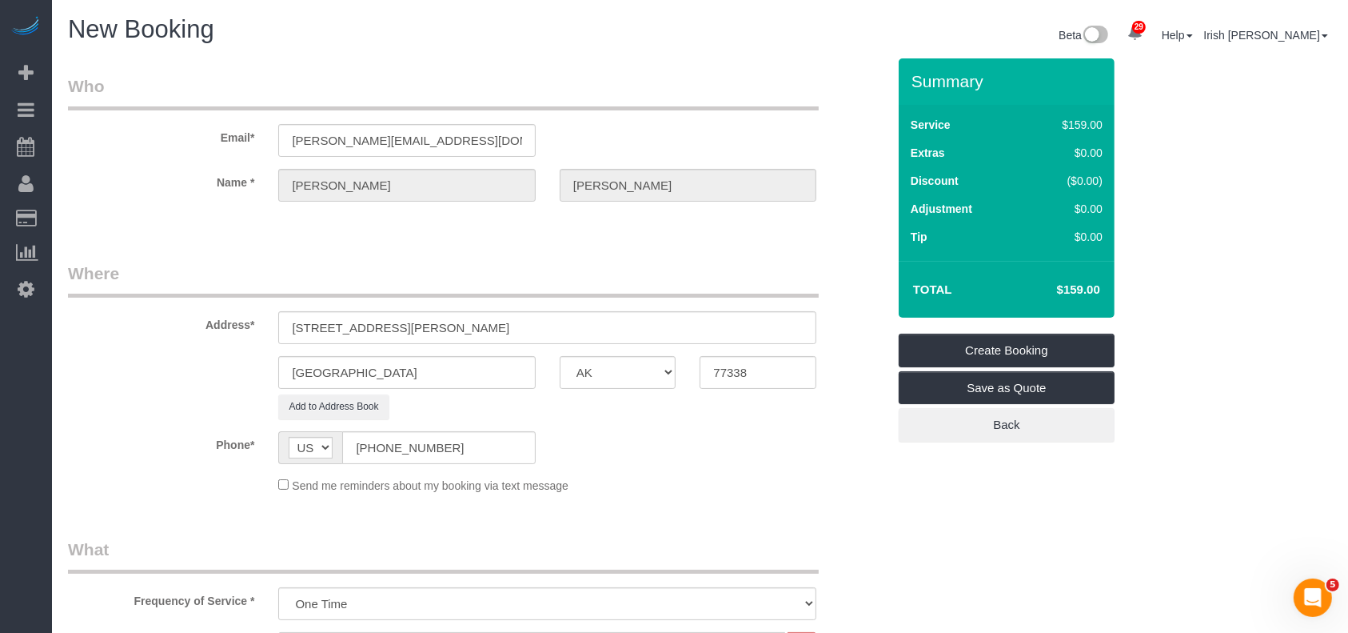
drag, startPoint x: 474, startPoint y: 356, endPoint x: 384, endPoint y: 257, distance: 133.6
click at [497, 321] on input "[STREET_ADDRESS][PERSON_NAME]" at bounding box center [547, 327] width 538 height 33
drag, startPoint x: 668, startPoint y: 378, endPoint x: 580, endPoint y: 364, distance: 89.1
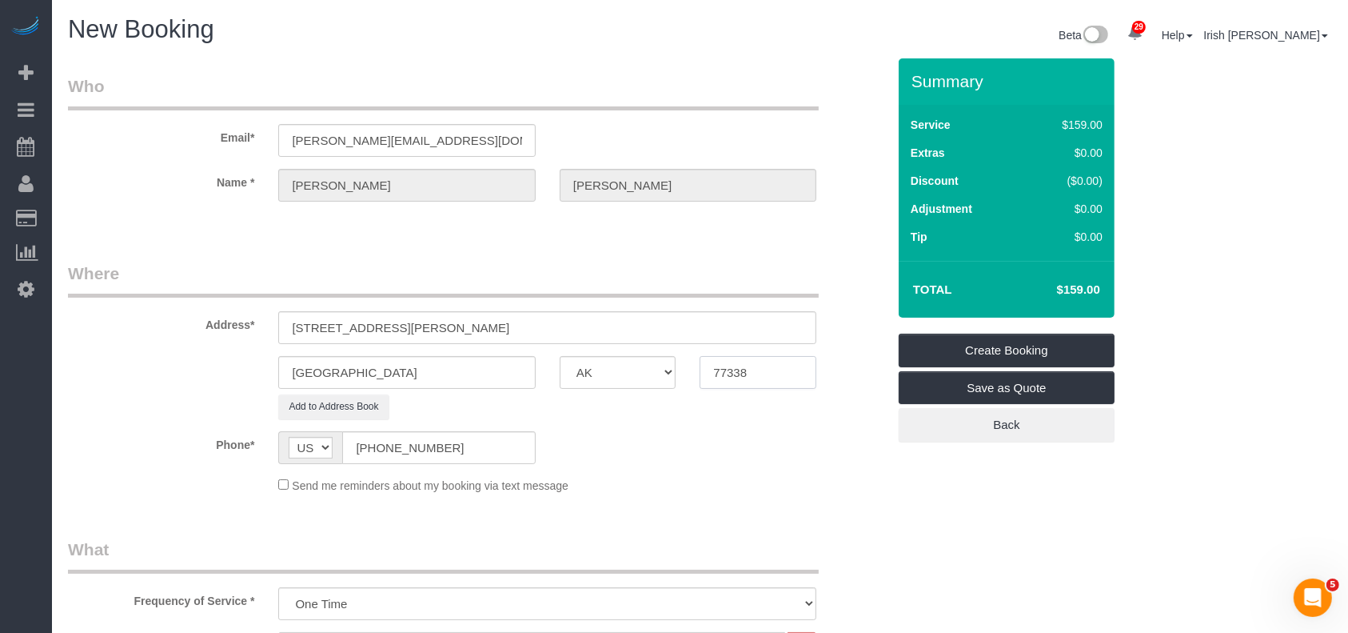
click at [591, 368] on div "[GEOGRAPHIC_DATA] AK AL AR AZ CA CO CT DC DE [GEOGRAPHIC_DATA] [GEOGRAPHIC_DATA…" at bounding box center [477, 372] width 843 height 33
paste input "083"
type input "77083"
drag, startPoint x: 508, startPoint y: 333, endPoint x: 402, endPoint y: 331, distance: 105.6
click at [402, 331] on input "[STREET_ADDRESS][PERSON_NAME]" at bounding box center [547, 327] width 538 height 33
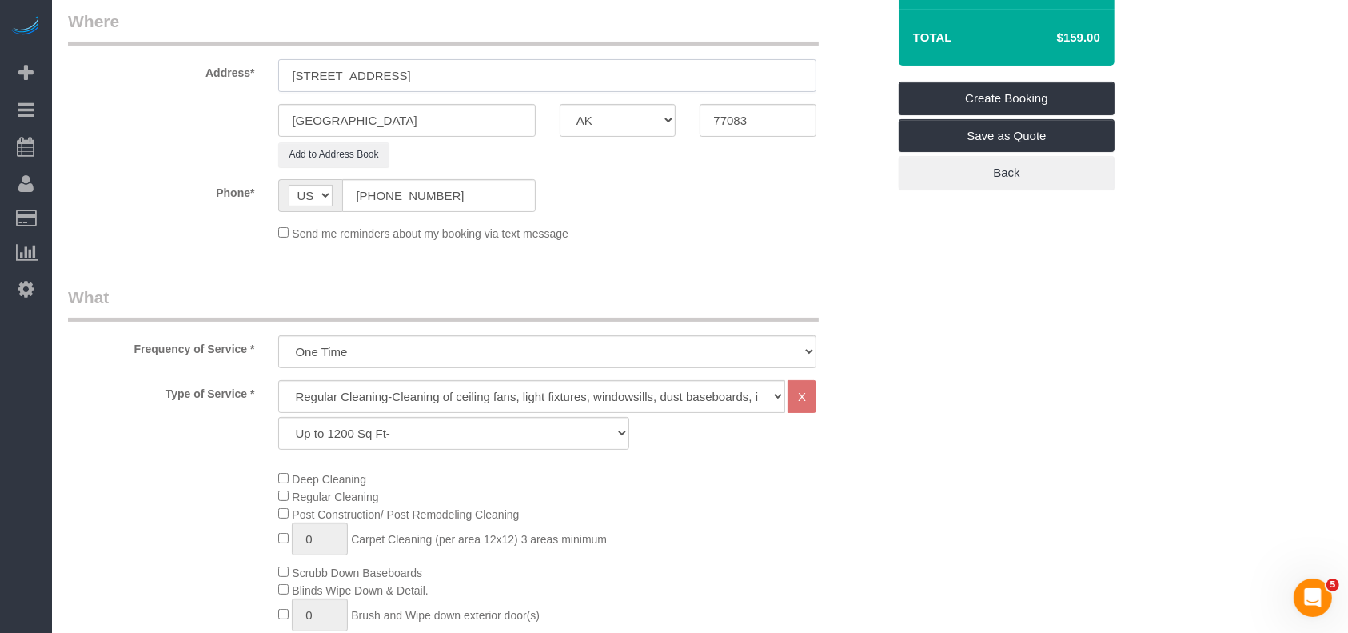
scroll to position [426, 0]
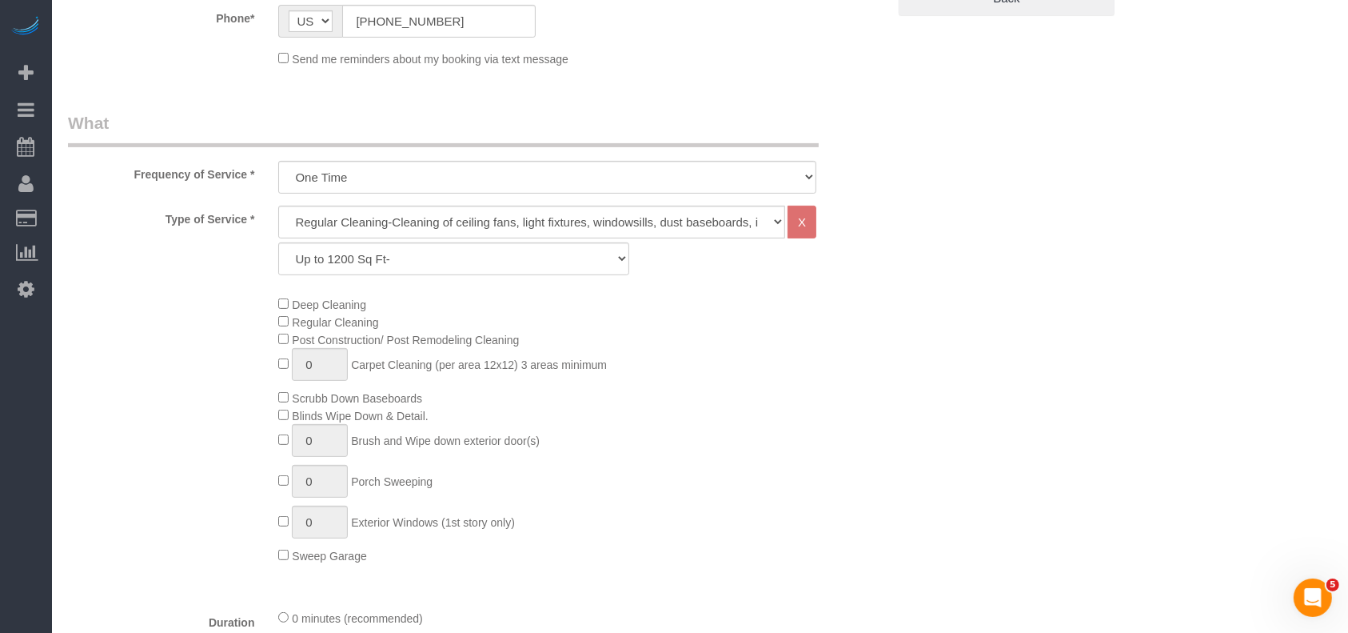
type input "[STREET_ADDRESS]"
drag, startPoint x: 387, startPoint y: 252, endPoint x: 373, endPoint y: 272, distance: 24.6
click at [388, 252] on select "Up to 1200 Sq Ft- [DATE]-[DATE] Sq Ft [DATE]-[DATE] Sq Ft [DATE]-[DATE] Sq Ft […" at bounding box center [453, 258] width 350 height 33
select select "18"
click at [278, 242] on select "Up to 1200 Sq Ft- [DATE]-[DATE] Sq Ft [DATE]-[DATE] Sq Ft [DATE]-[DATE] Sq Ft […" at bounding box center [453, 258] width 350 height 33
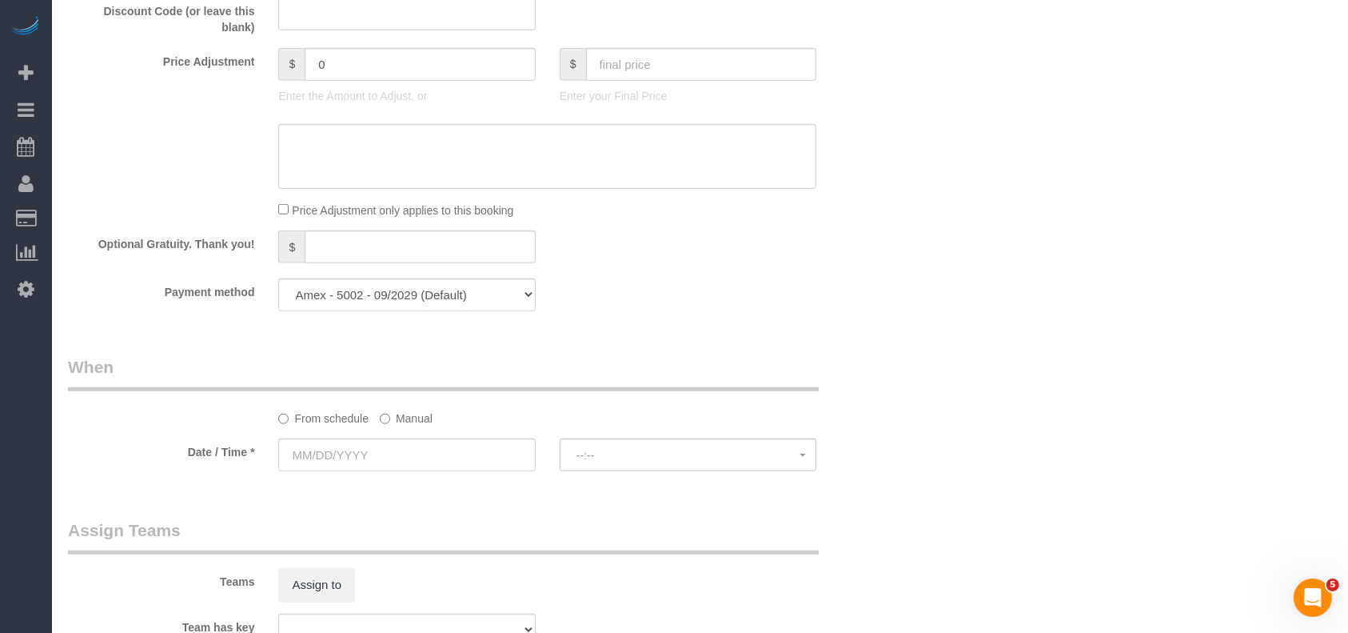
scroll to position [1172, 0]
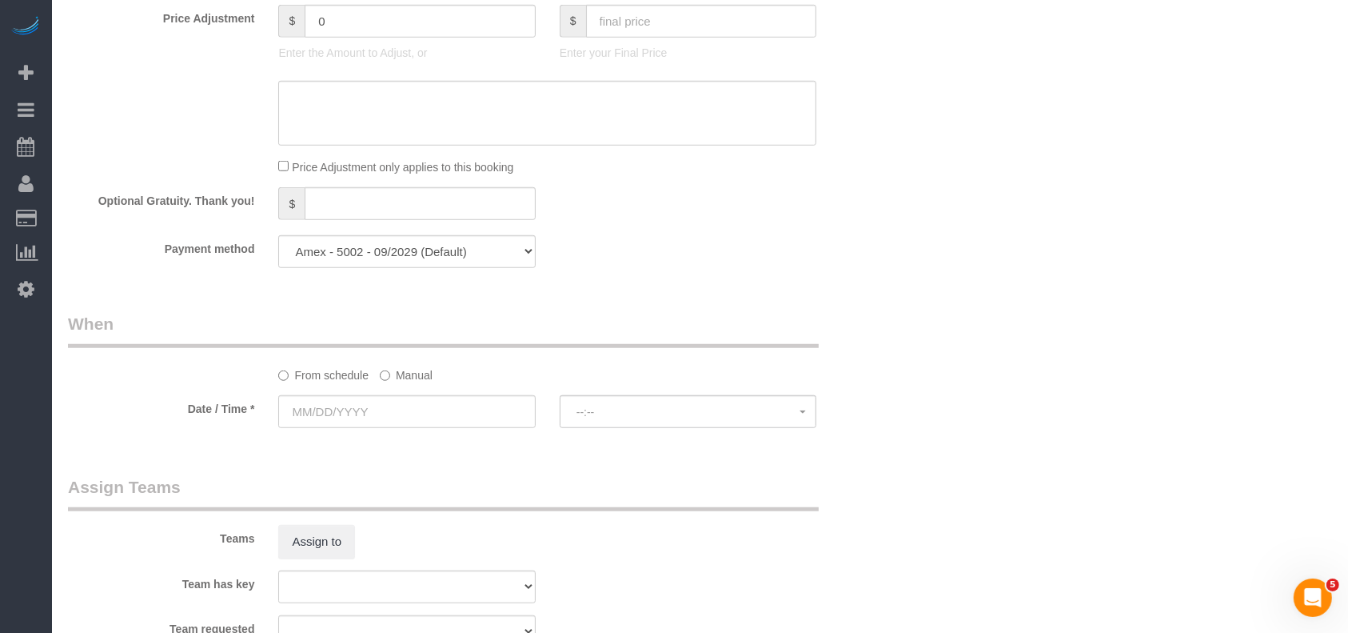
click at [422, 381] on label "Manual" at bounding box center [406, 372] width 53 height 22
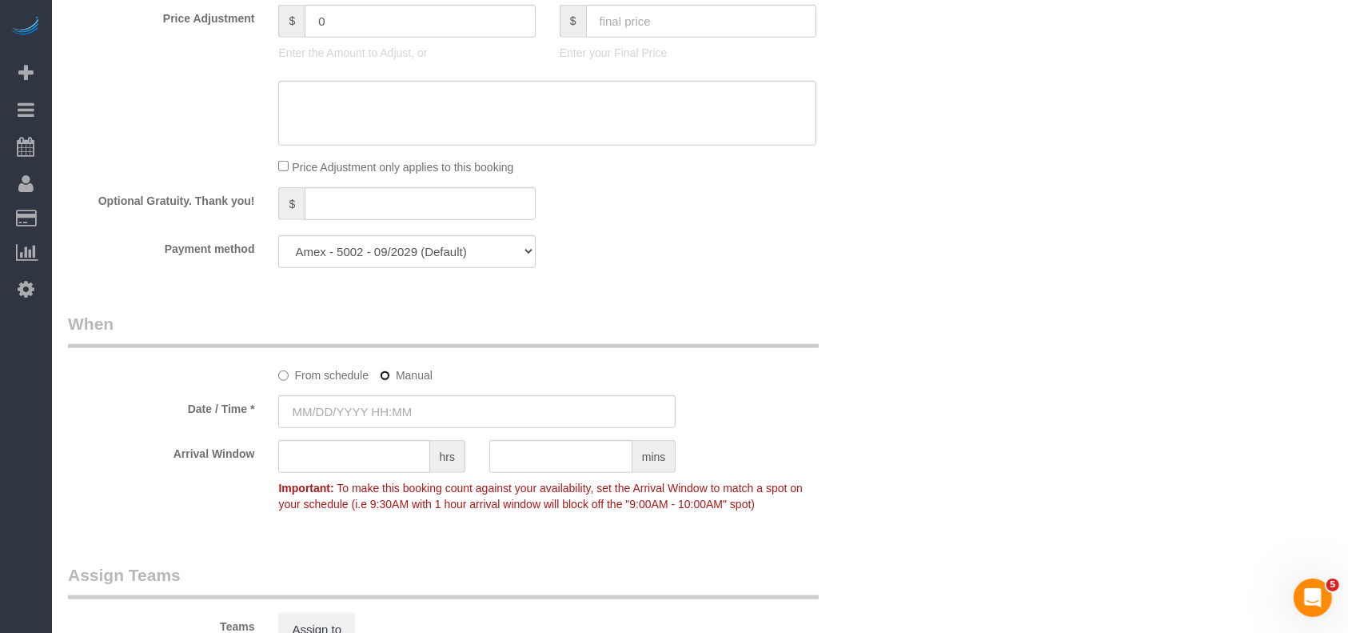
type input "[DATE] 8:00AM"
click at [380, 417] on input "[DATE] 8:00AM" at bounding box center [476, 411] width 397 height 33
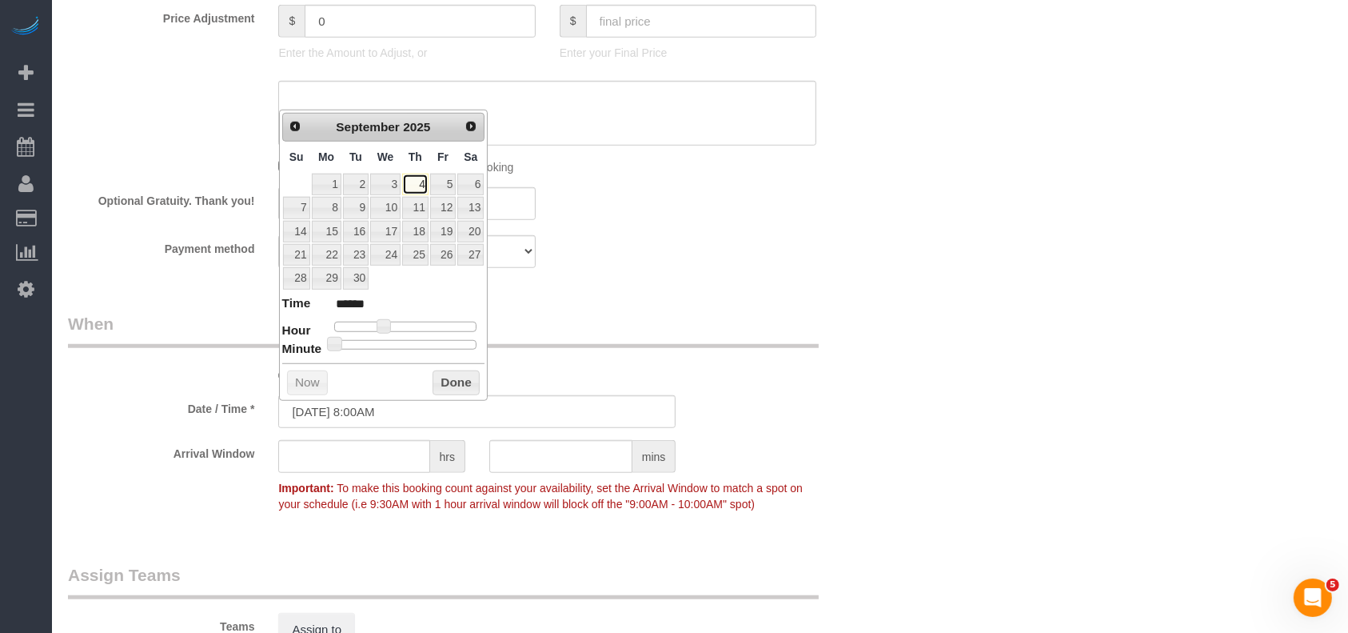
drag, startPoint x: 415, startPoint y: 183, endPoint x: 493, endPoint y: 4, distance: 195.2
click at [415, 182] on link "4" at bounding box center [415, 185] width 26 height 22
click at [455, 380] on button "Done" at bounding box center [456, 383] width 47 height 26
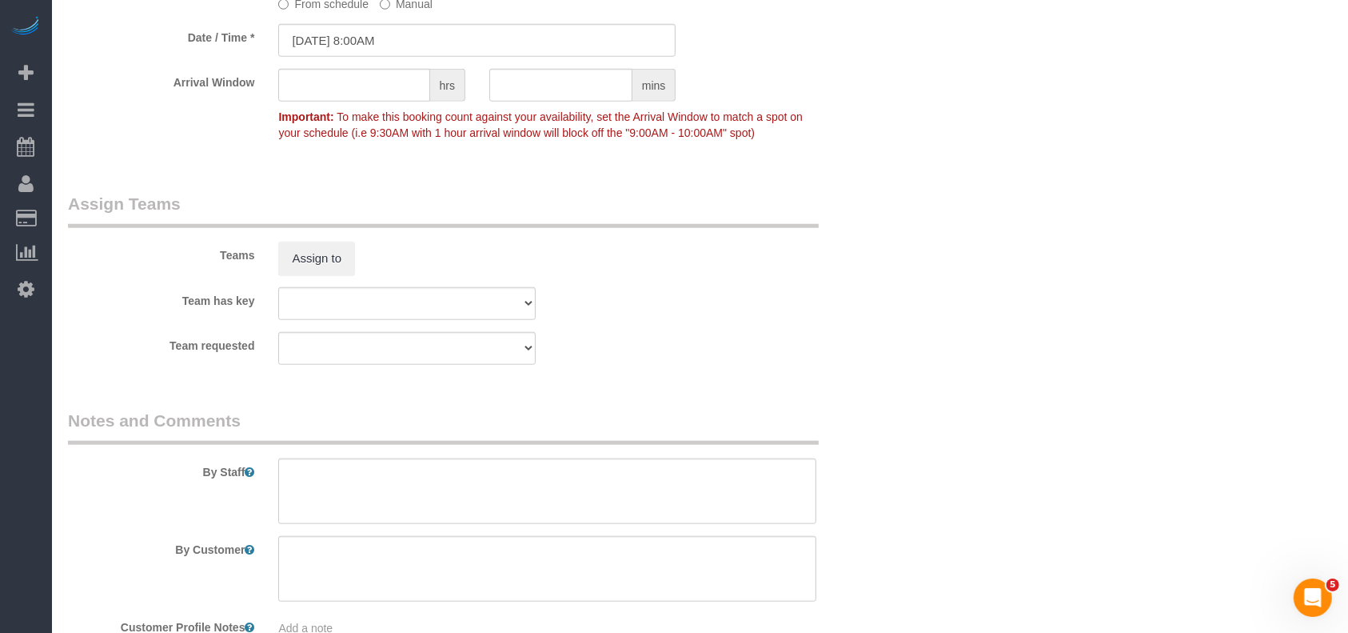
scroll to position [1649, 0]
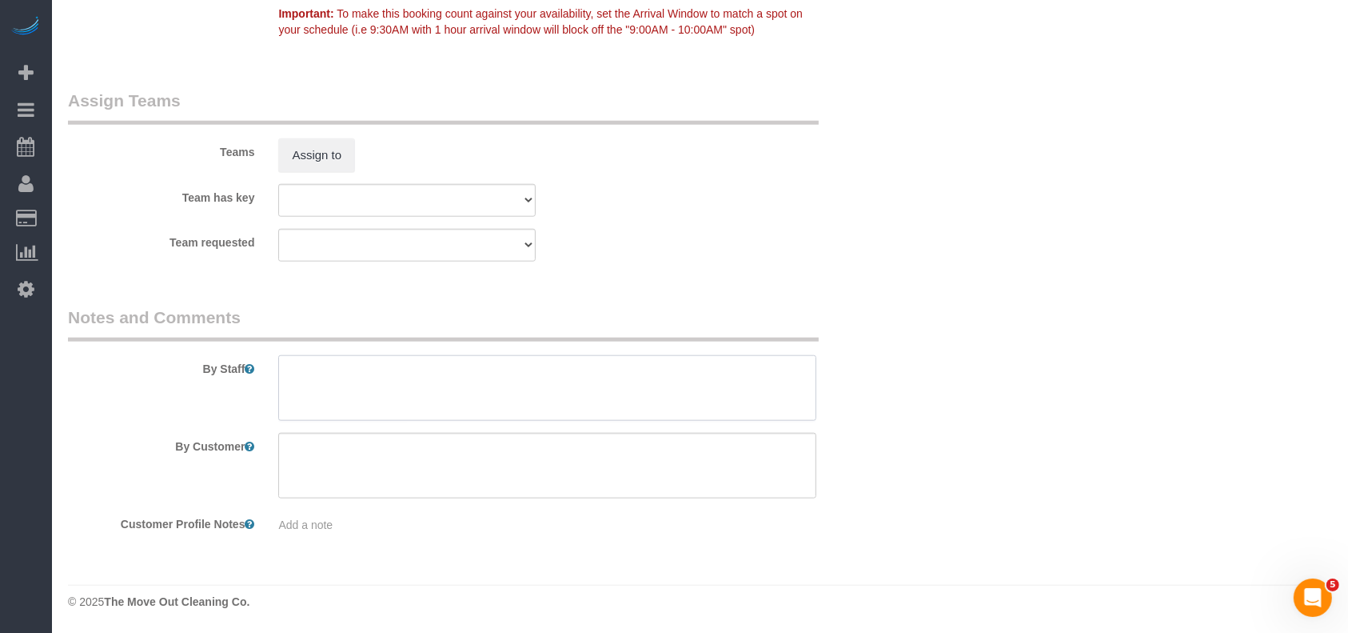
click at [468, 392] on textarea at bounding box center [547, 388] width 538 height 66
paste textarea "Lockbox code 1250"
click at [473, 375] on textarea at bounding box center [547, 388] width 538 height 66
click at [288, 368] on textarea at bounding box center [547, 388] width 538 height 66
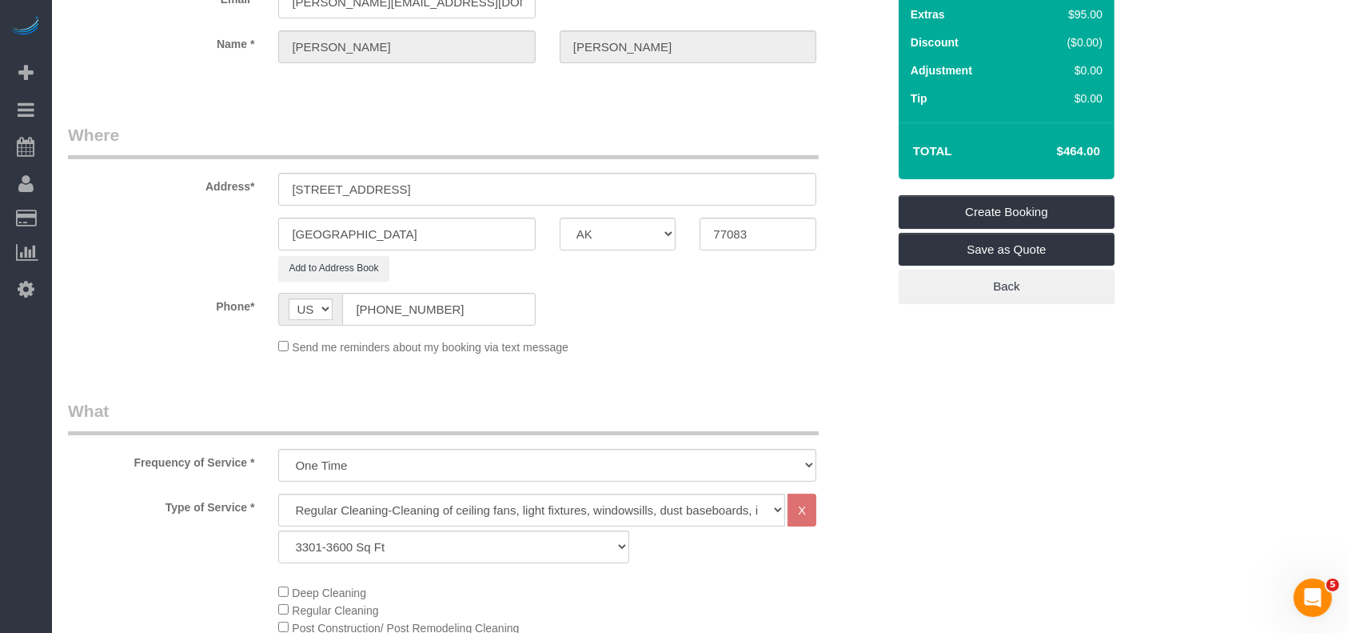
scroll to position [50, 0]
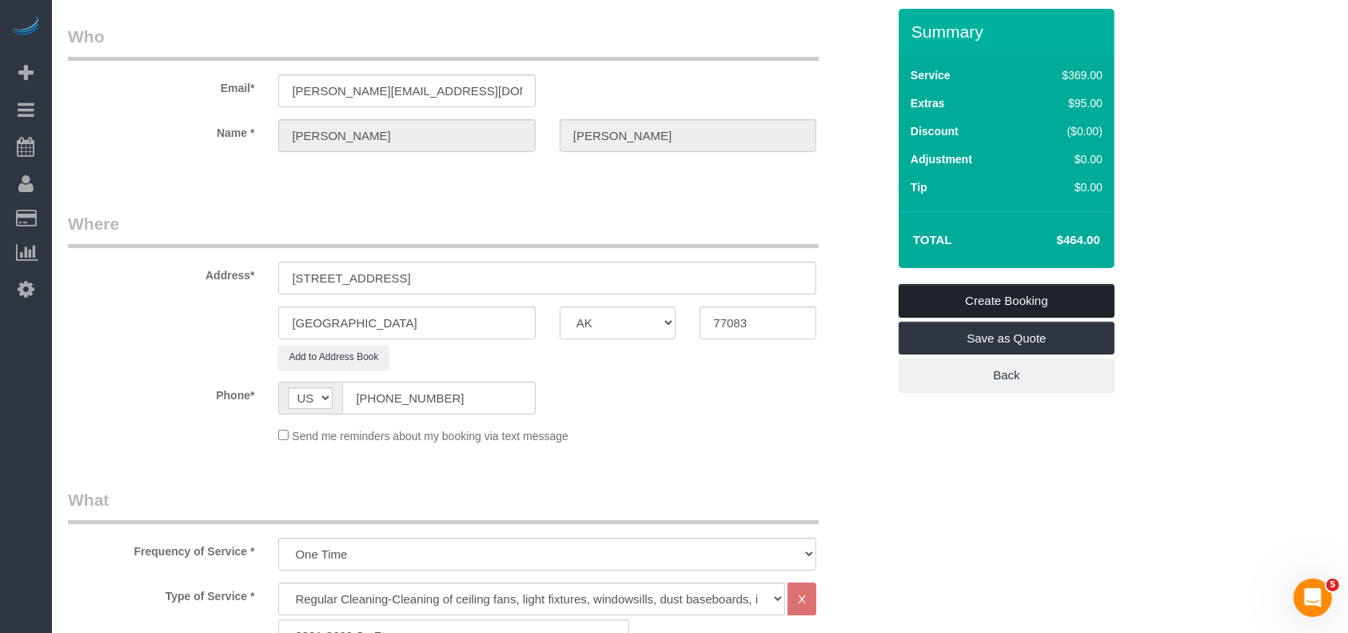
type textarea "* Lockbox code 1250 * check if front door needs cleaning * before and after pho…"
click at [1004, 293] on link "Create Booking" at bounding box center [1007, 301] width 216 height 34
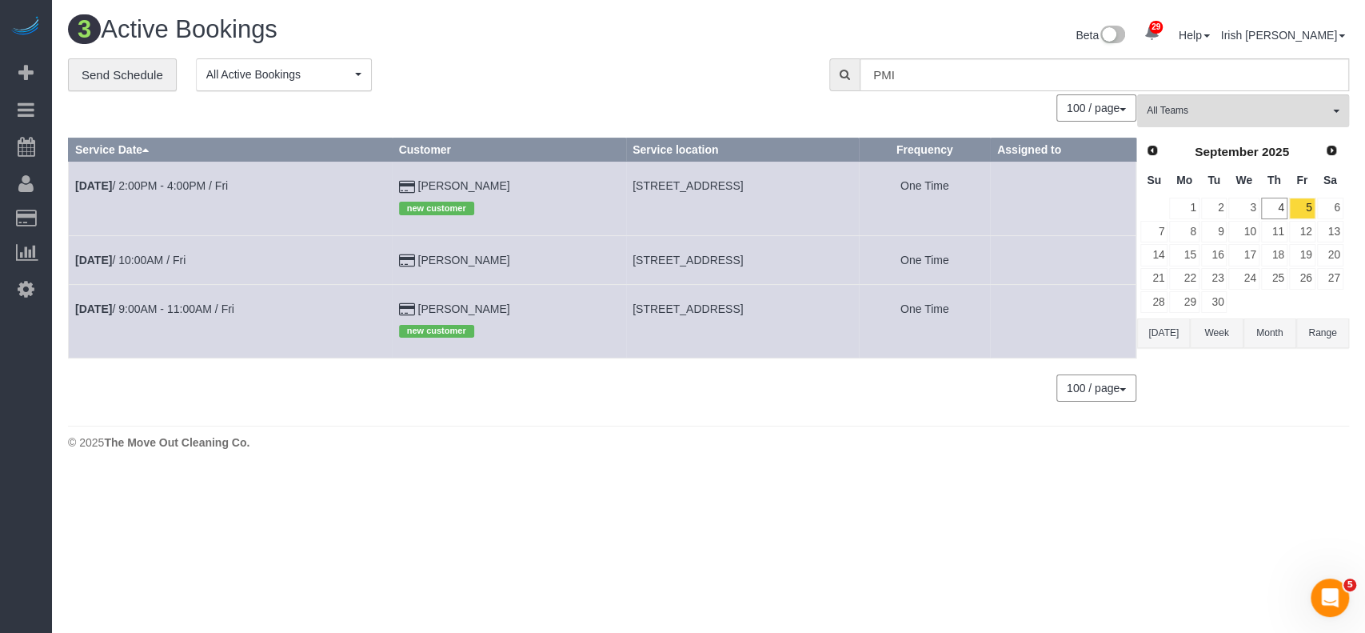
click at [1162, 328] on button "[DATE]" at bounding box center [1163, 333] width 53 height 30
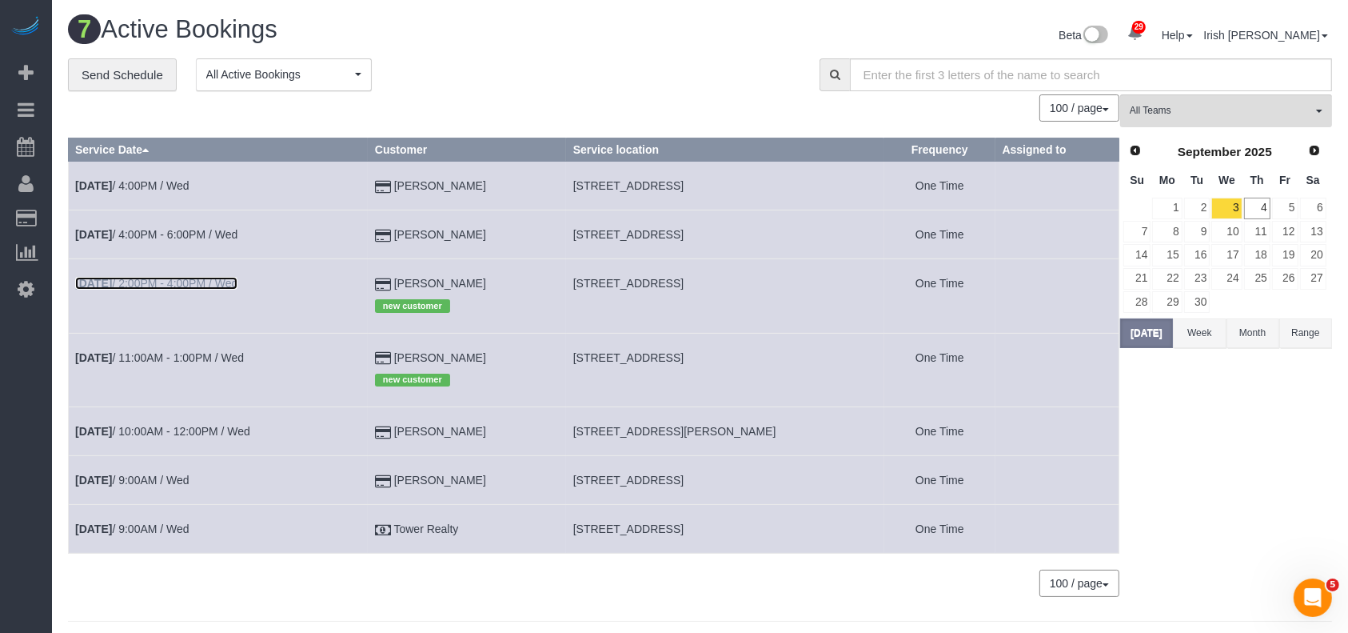
click at [108, 282] on b "[DATE]" at bounding box center [93, 283] width 37 height 13
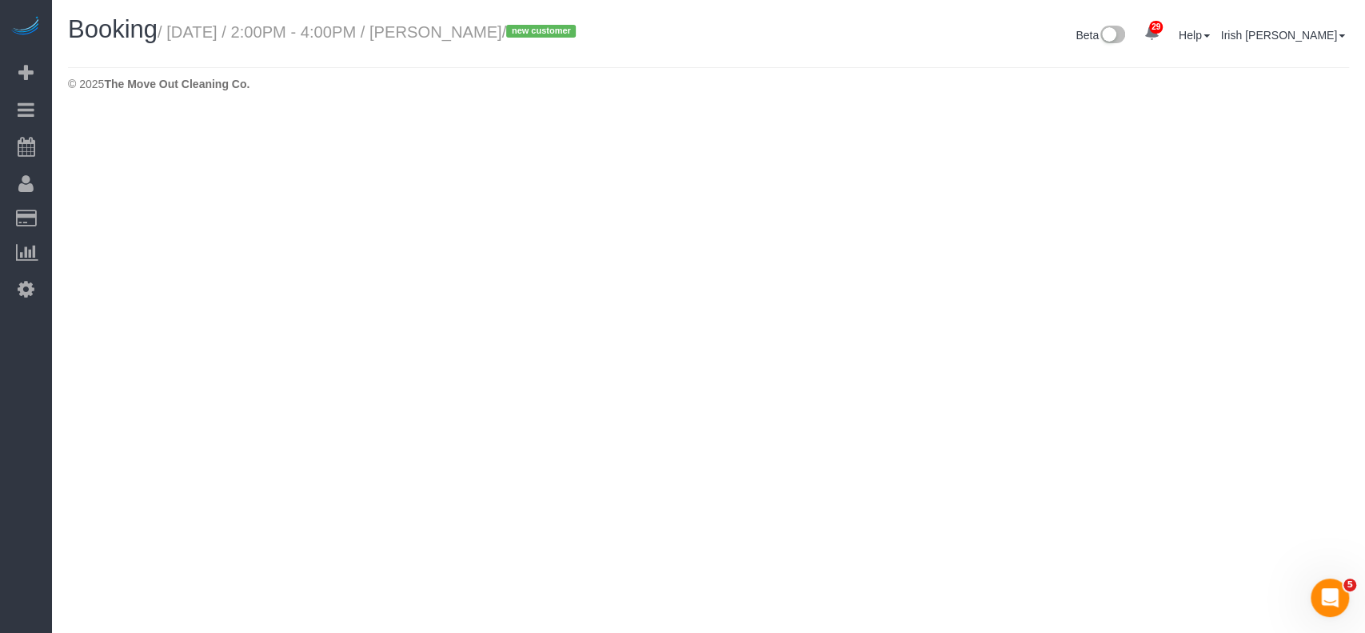
select select "[GEOGRAPHIC_DATA]"
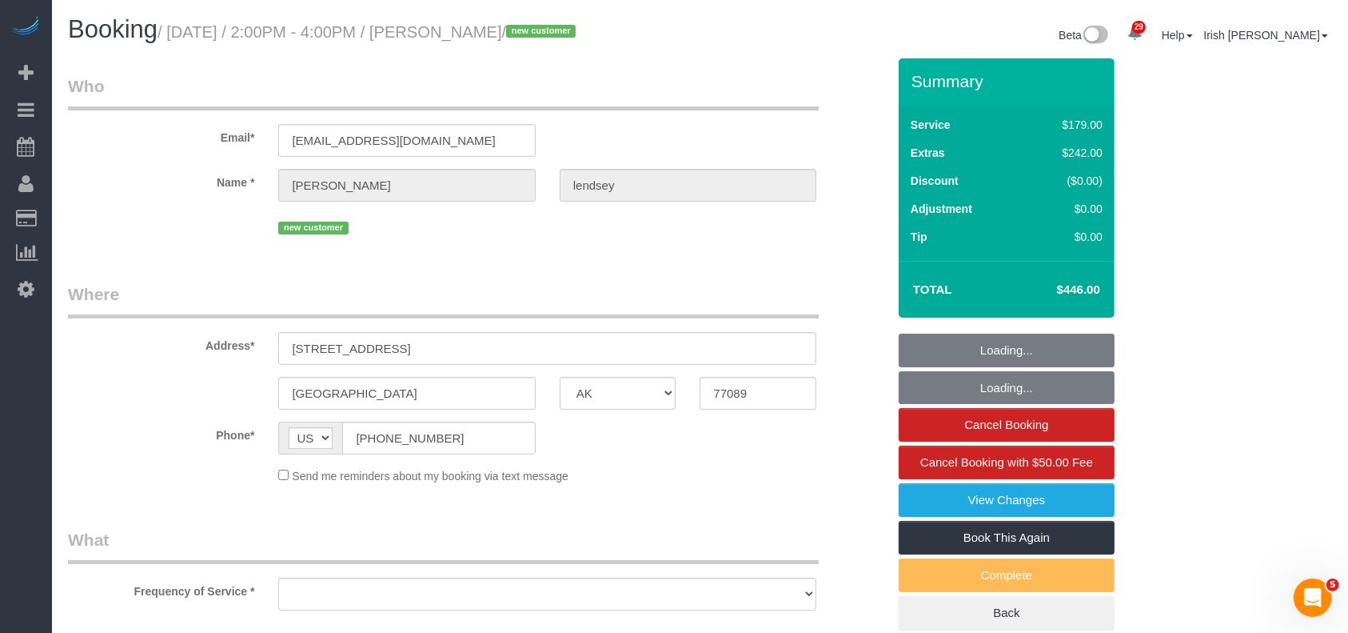
select select "object:12442"
select select "3"
select select "object:12504"
select select "string:fspay-6127a8f5-3143-4e5e-89cc-81f7b4360565"
select select "spot223"
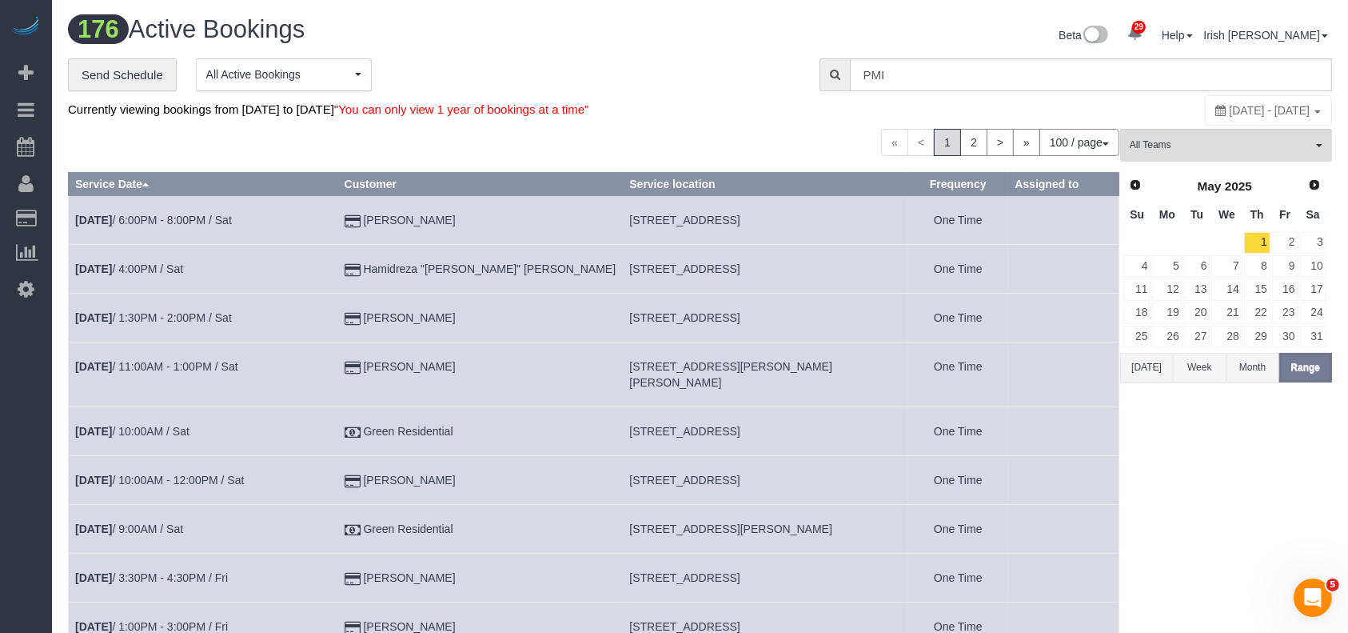
click at [1147, 369] on button "[DATE]" at bounding box center [1146, 368] width 53 height 30
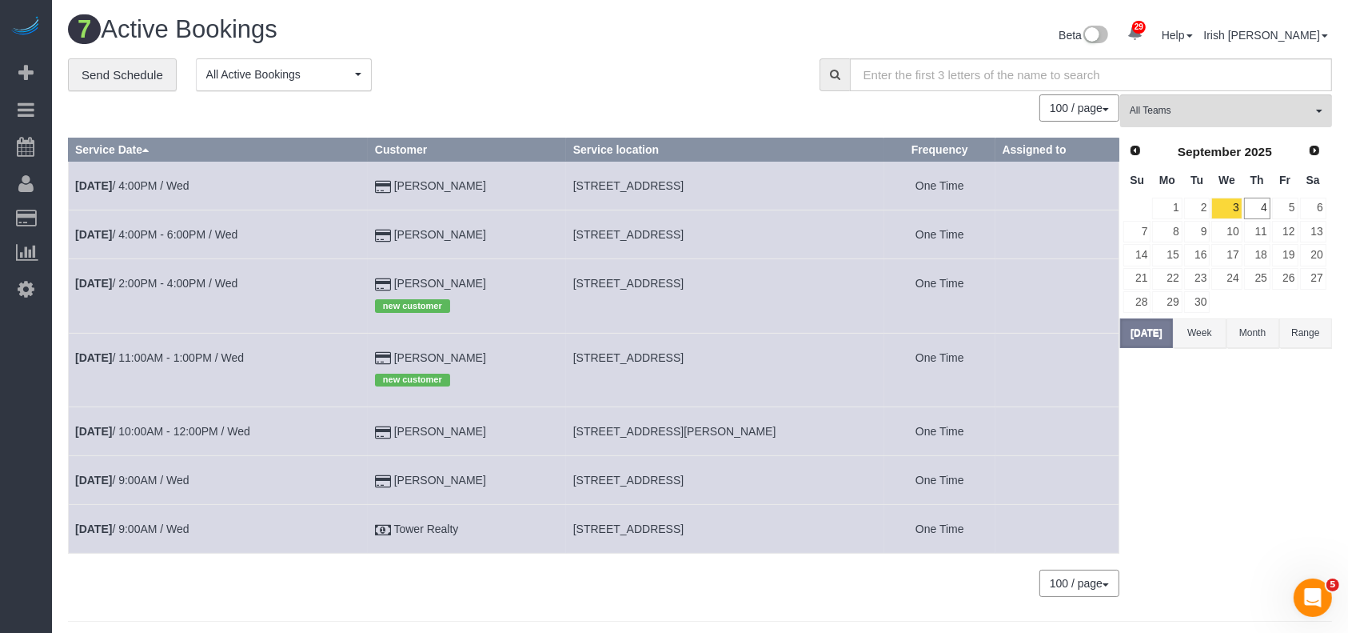
drag, startPoint x: 501, startPoint y: 361, endPoint x: 354, endPoint y: 355, distance: 147.3
click at [354, 357] on tr "[DATE] 11:00AM - 1:00PM / Wed [PERSON_NAME] new customer [STREET_ADDRESS] One T…" at bounding box center [594, 370] width 1051 height 74
copy tr "[PERSON_NAME]"
click at [1287, 208] on link "5" at bounding box center [1285, 209] width 26 height 22
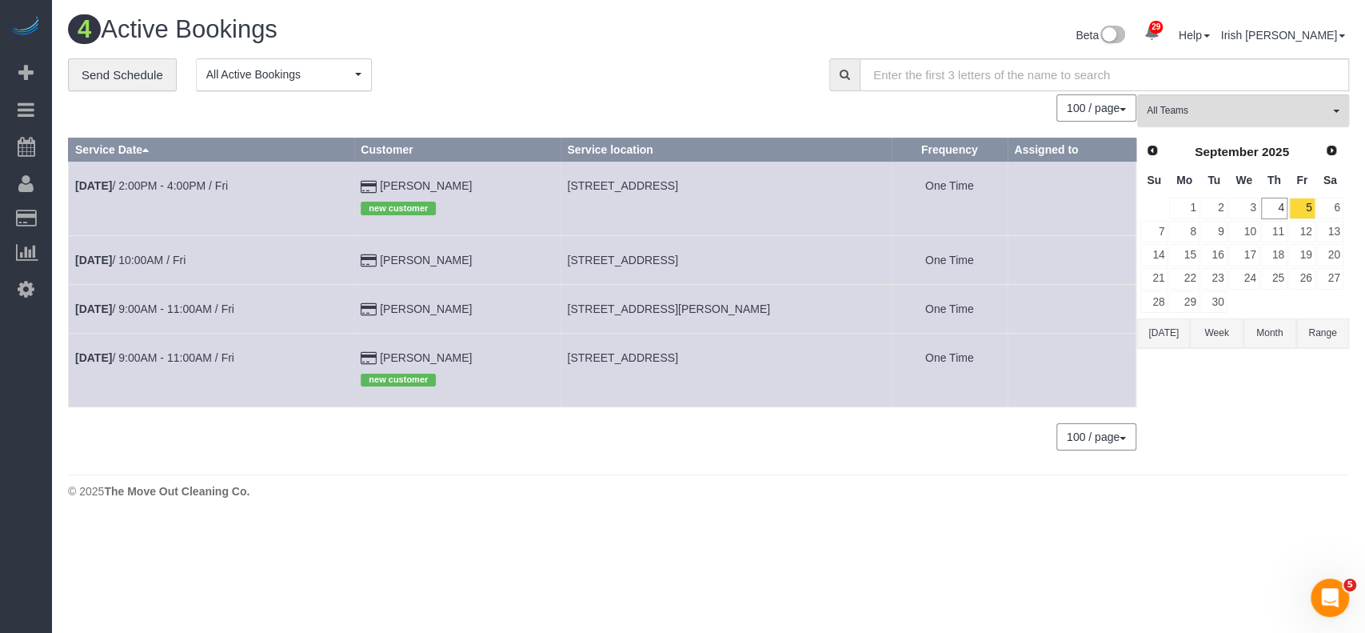
click at [106, 315] on td "[DATE] 9:00AM - 11:00AM / Fri" at bounding box center [211, 308] width 285 height 49
click at [104, 298] on td "[DATE] 9:00AM - 11:00AM / Fri" at bounding box center [211, 308] width 285 height 49
click at [106, 306] on b "[DATE]" at bounding box center [93, 308] width 37 height 13
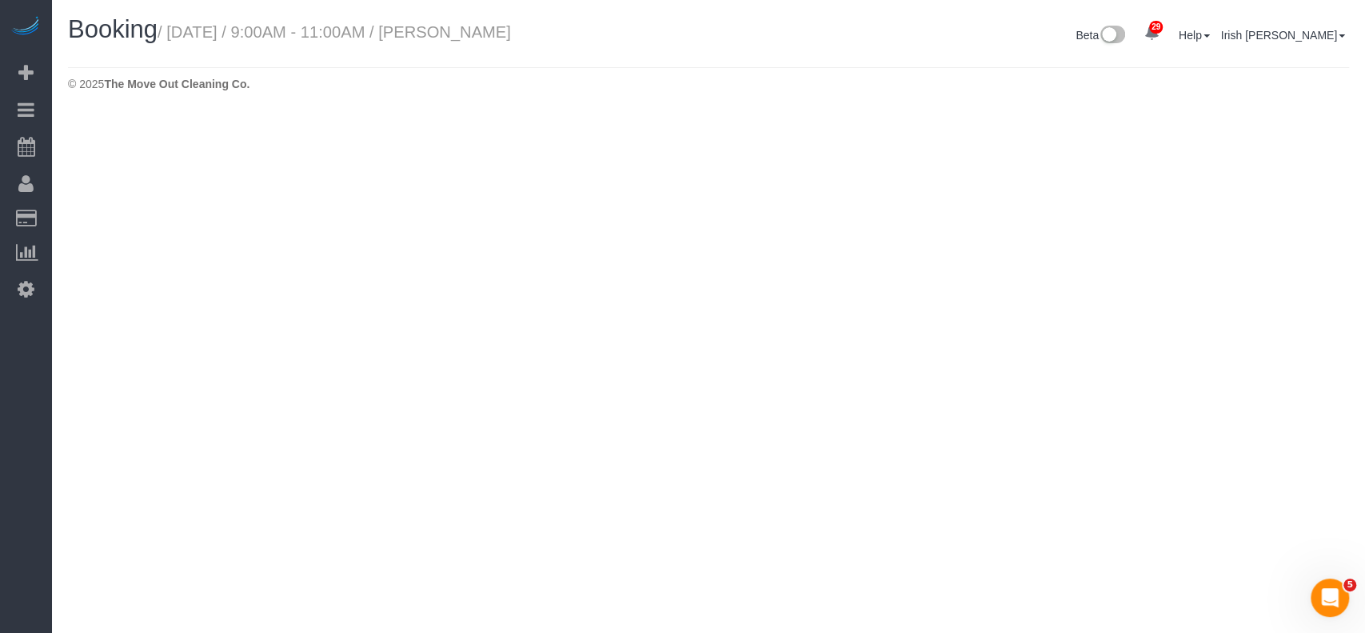
select select "[GEOGRAPHIC_DATA]"
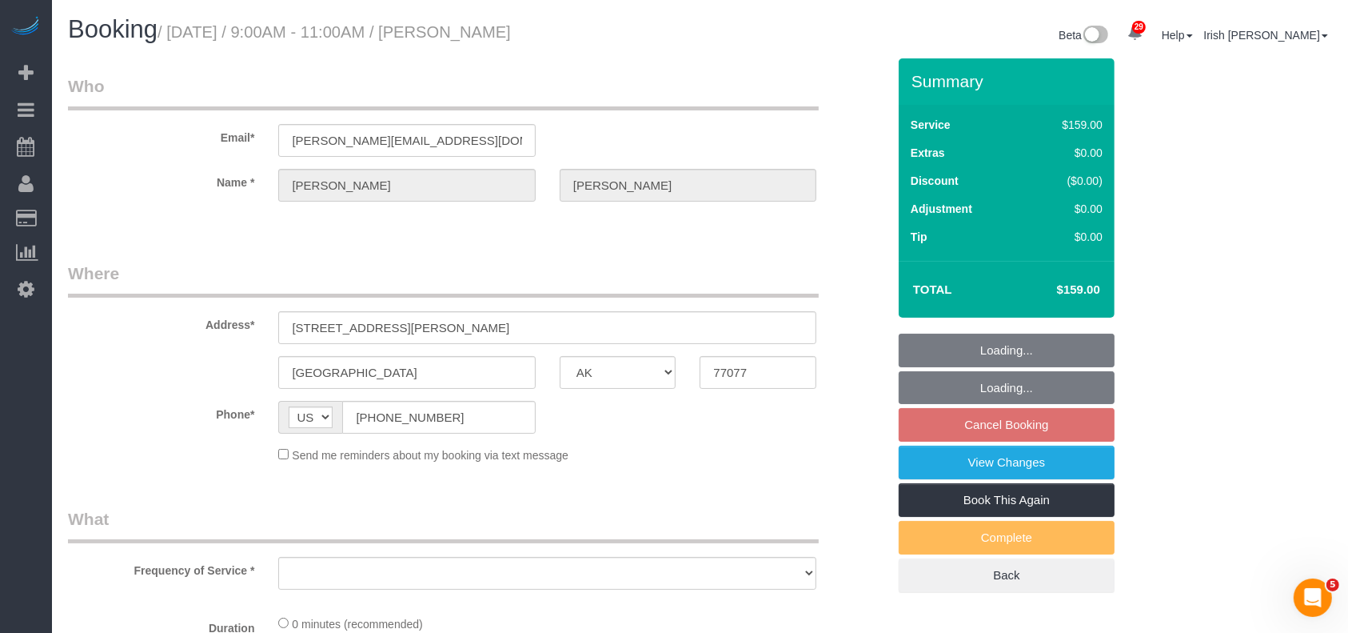
select select "string:fspay-7a1312a4-cfbc-4a2e-9f2a-d85a10c16d12"
select select "object:14034"
select select "3"
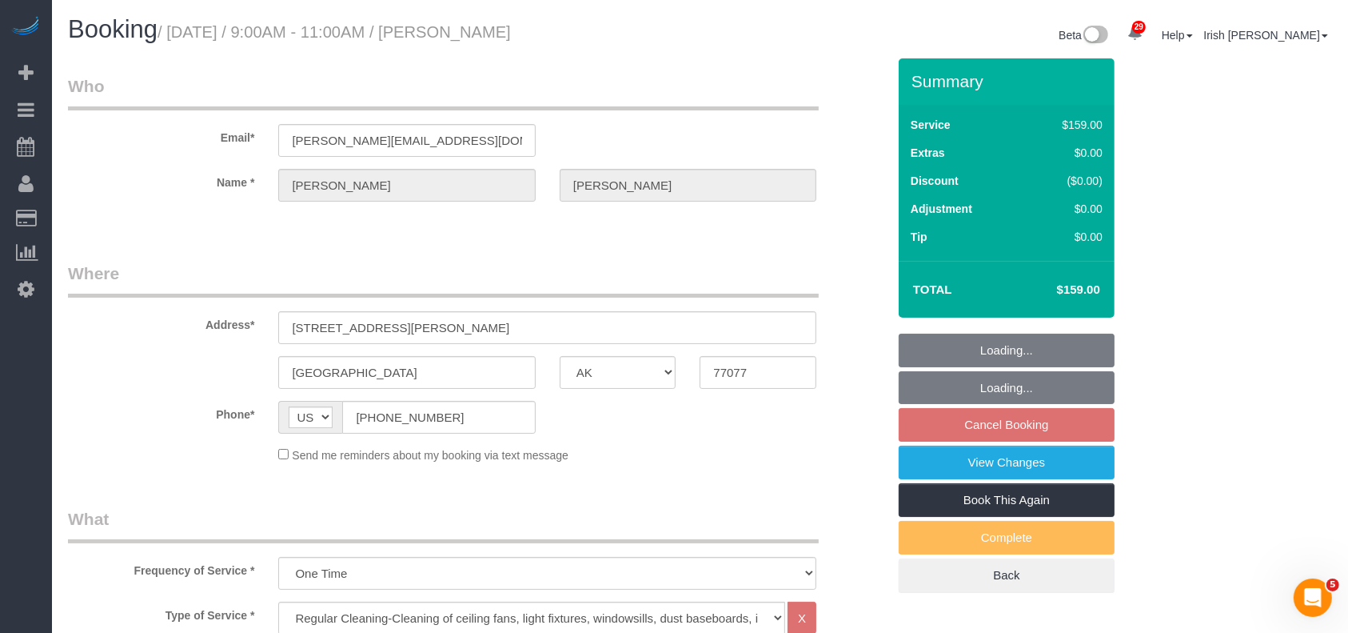
select select "object:14093"
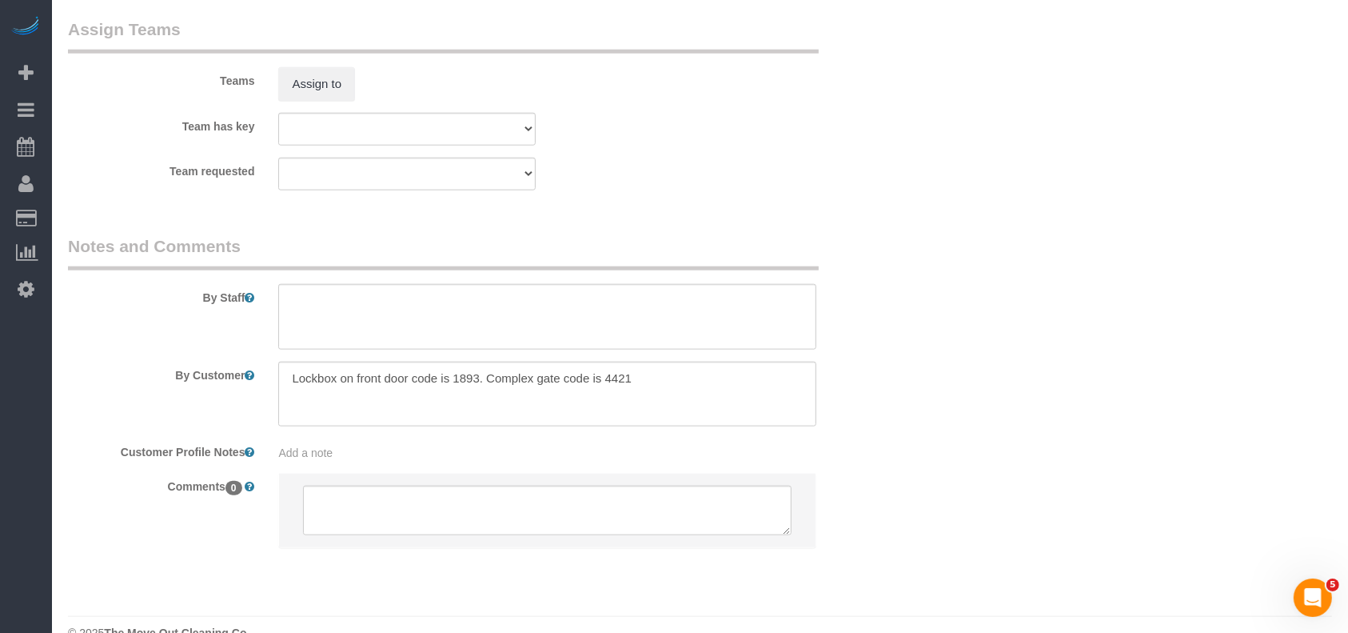
scroll to position [1702, 0]
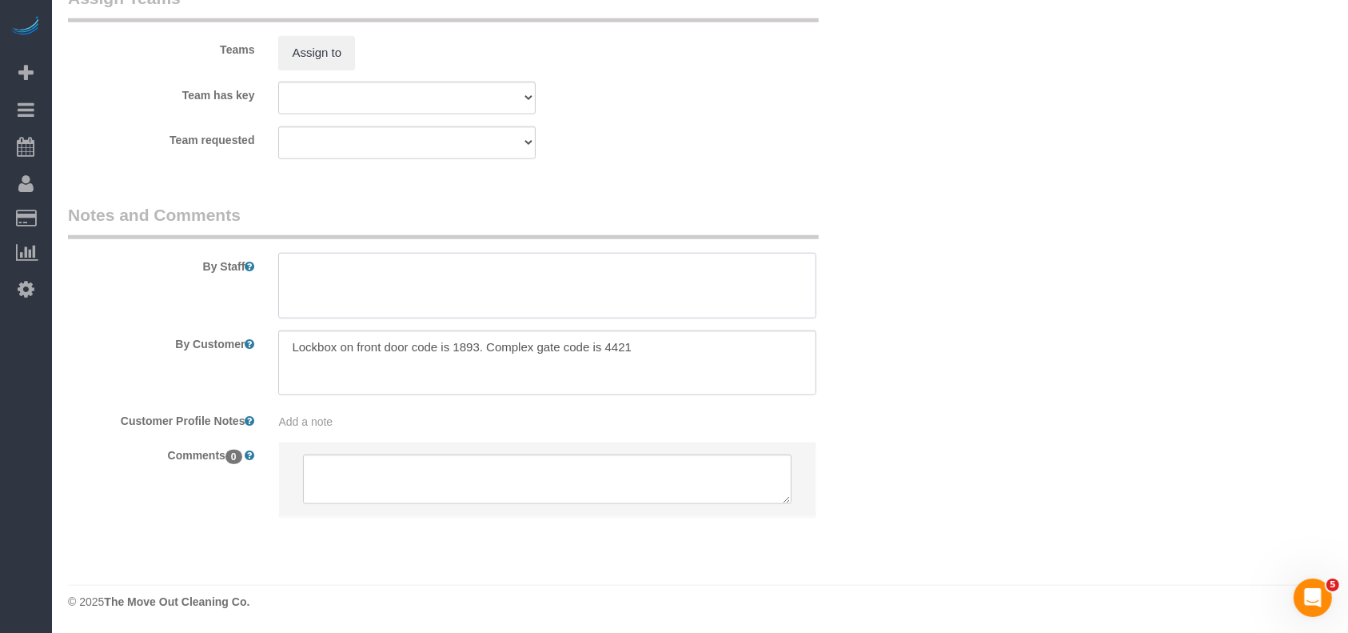
click at [409, 282] on textarea at bounding box center [547, 286] width 538 height 66
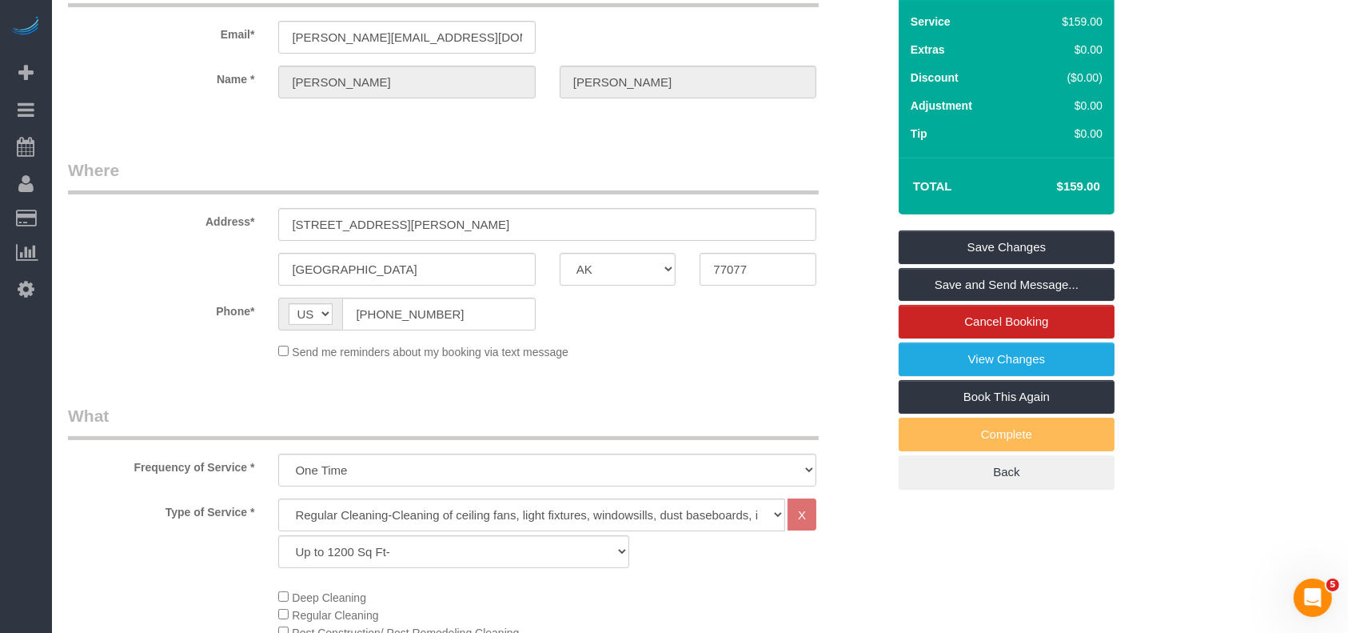
scroll to position [0, 0]
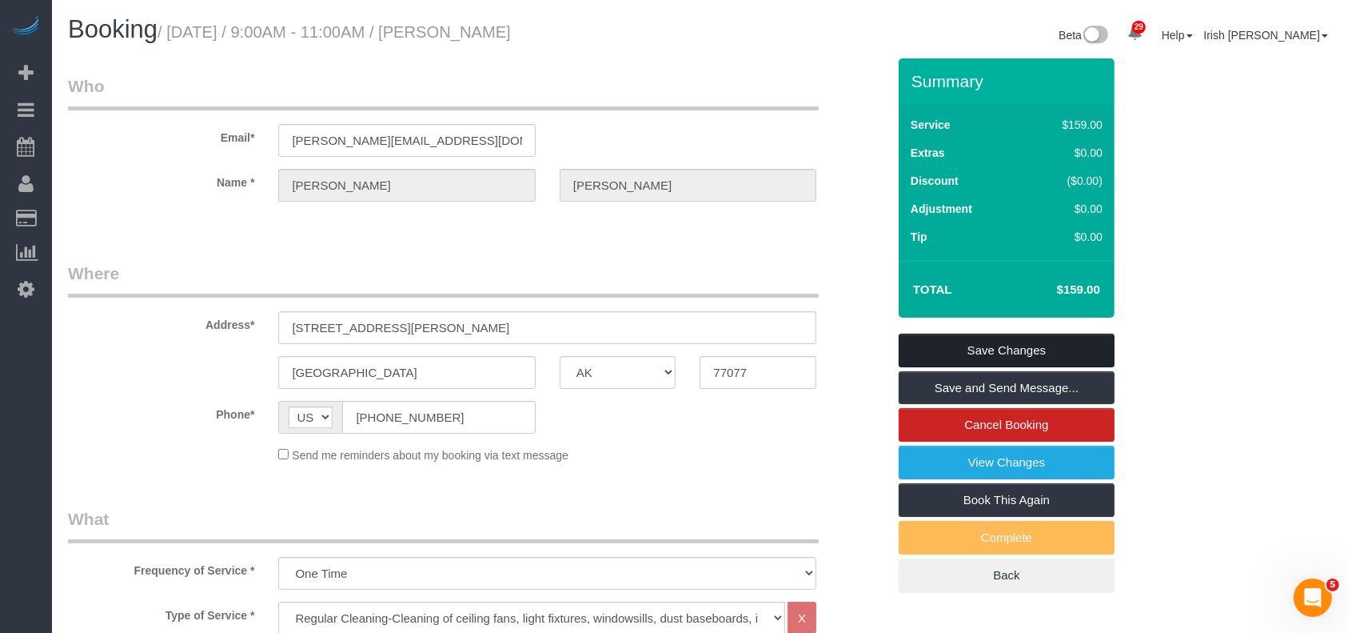
type textarea "* check if deep is needed"
click at [1023, 354] on link "Save Changes" at bounding box center [1007, 350] width 216 height 34
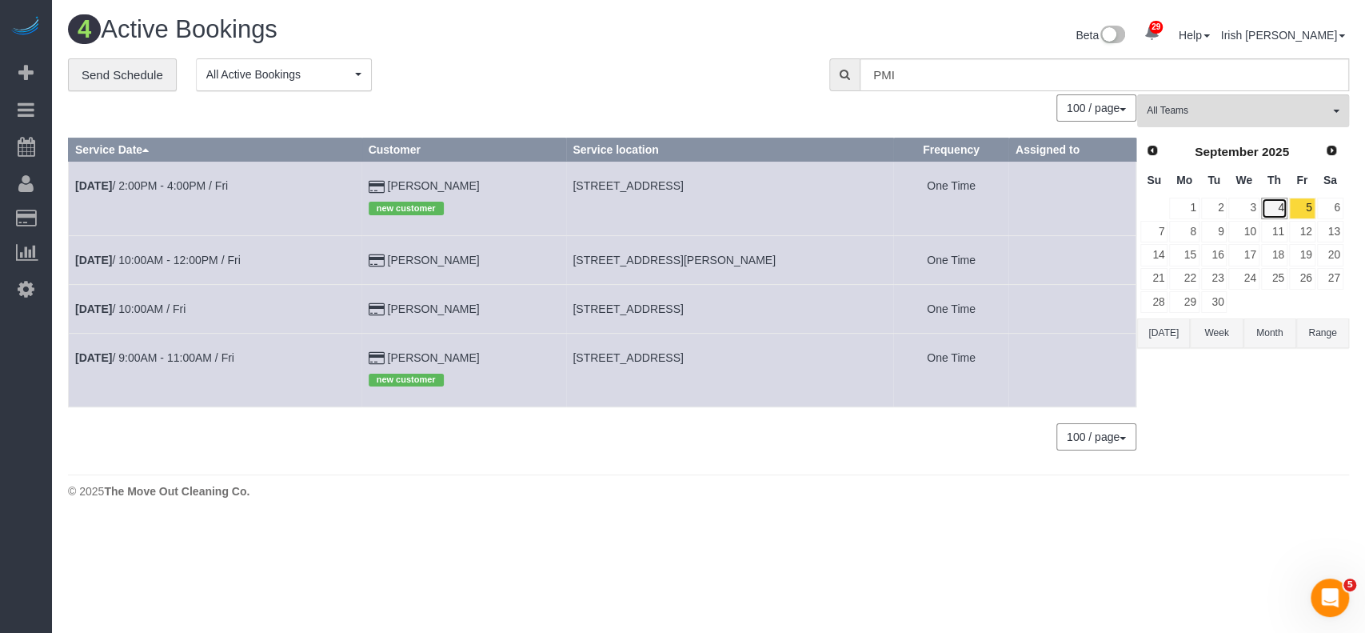
click at [1272, 202] on link "4" at bounding box center [1274, 209] width 26 height 22
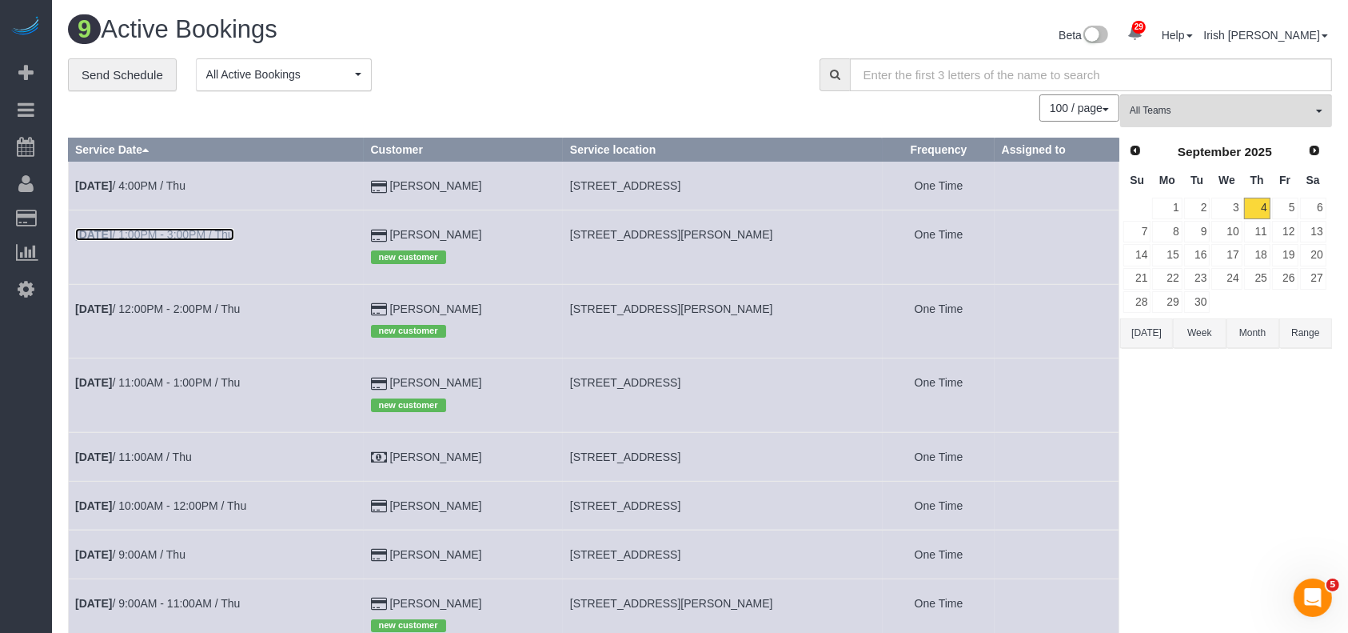
click at [186, 228] on link "[DATE] 1:00PM - 3:00PM / Thu" at bounding box center [154, 234] width 159 height 13
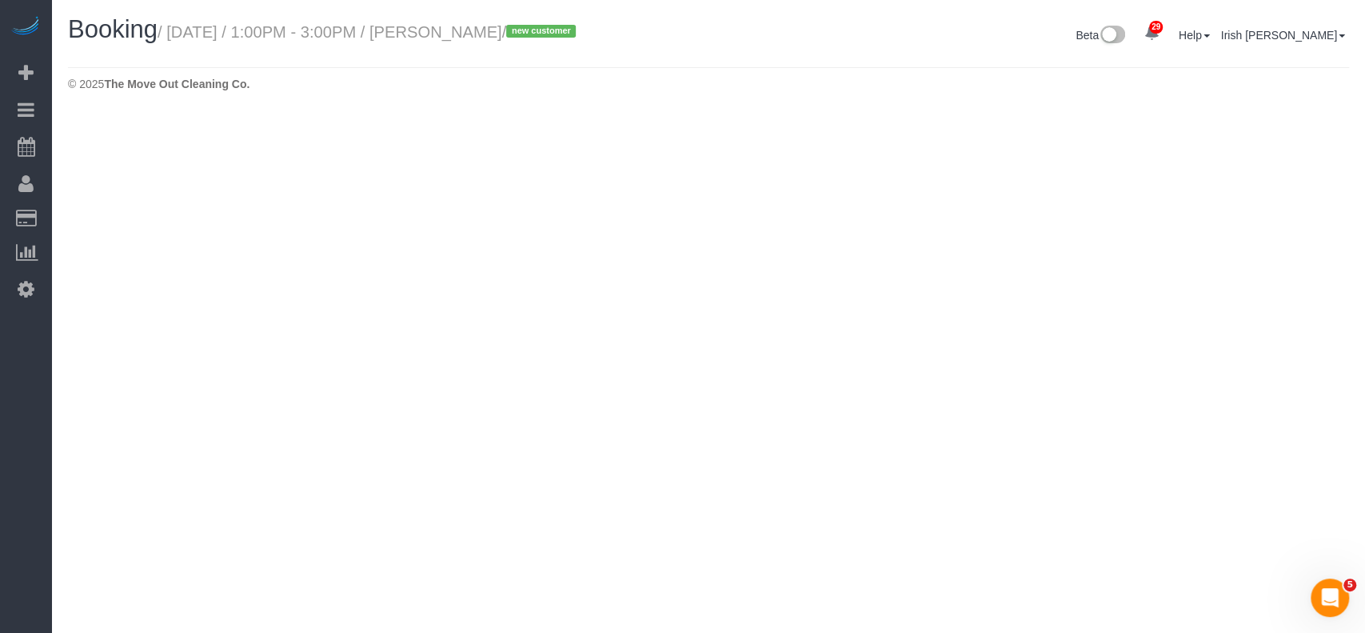
select select "[GEOGRAPHIC_DATA]"
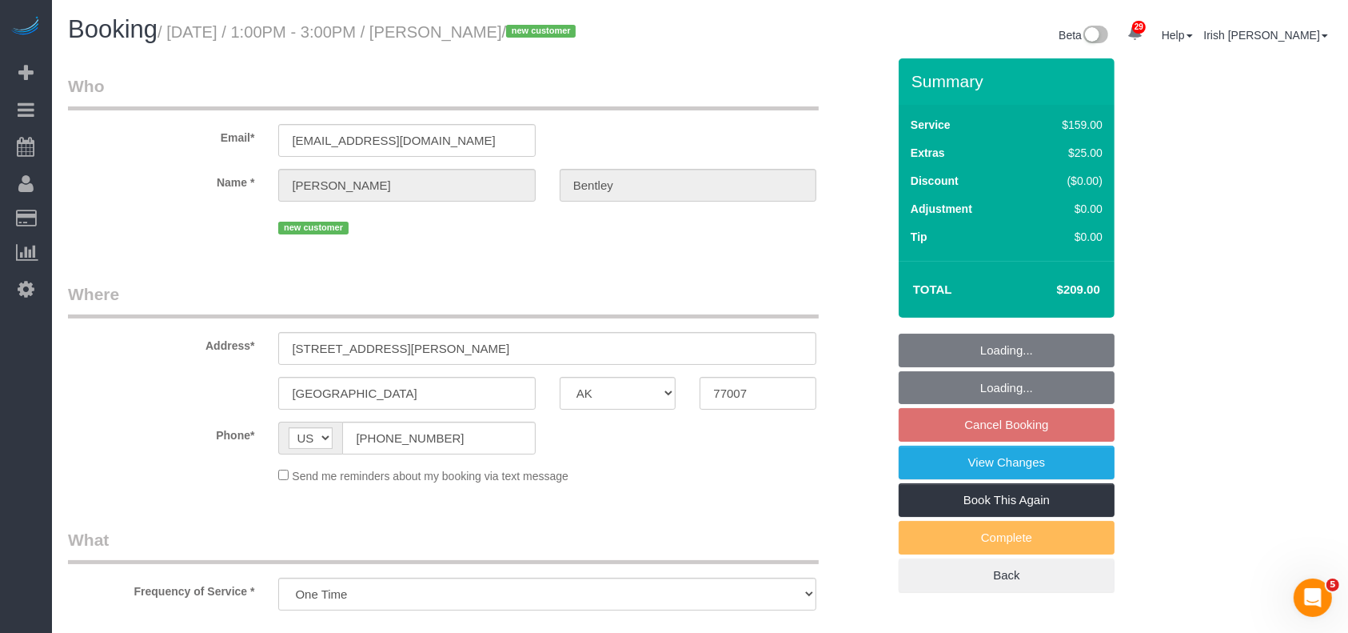
select select "object:14645"
select select "string:fspay-ee0500f6-1864-4bcf-b754-c17281913f2b"
select select "3"
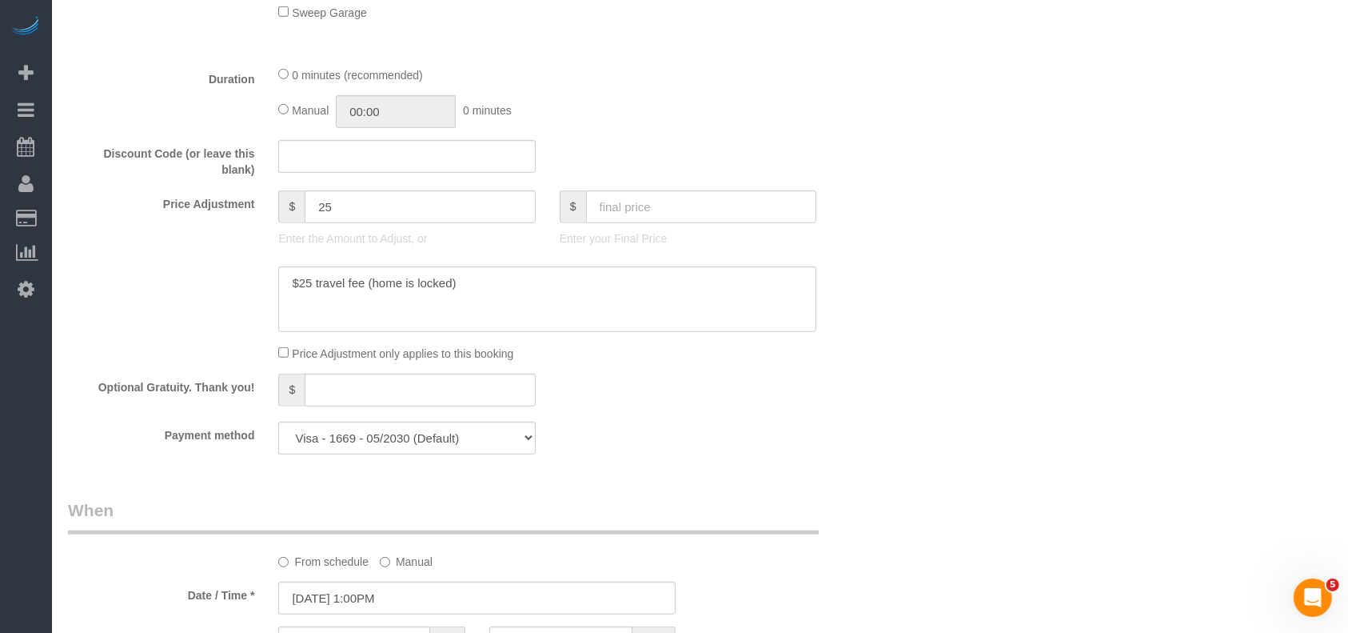
scroll to position [1279, 0]
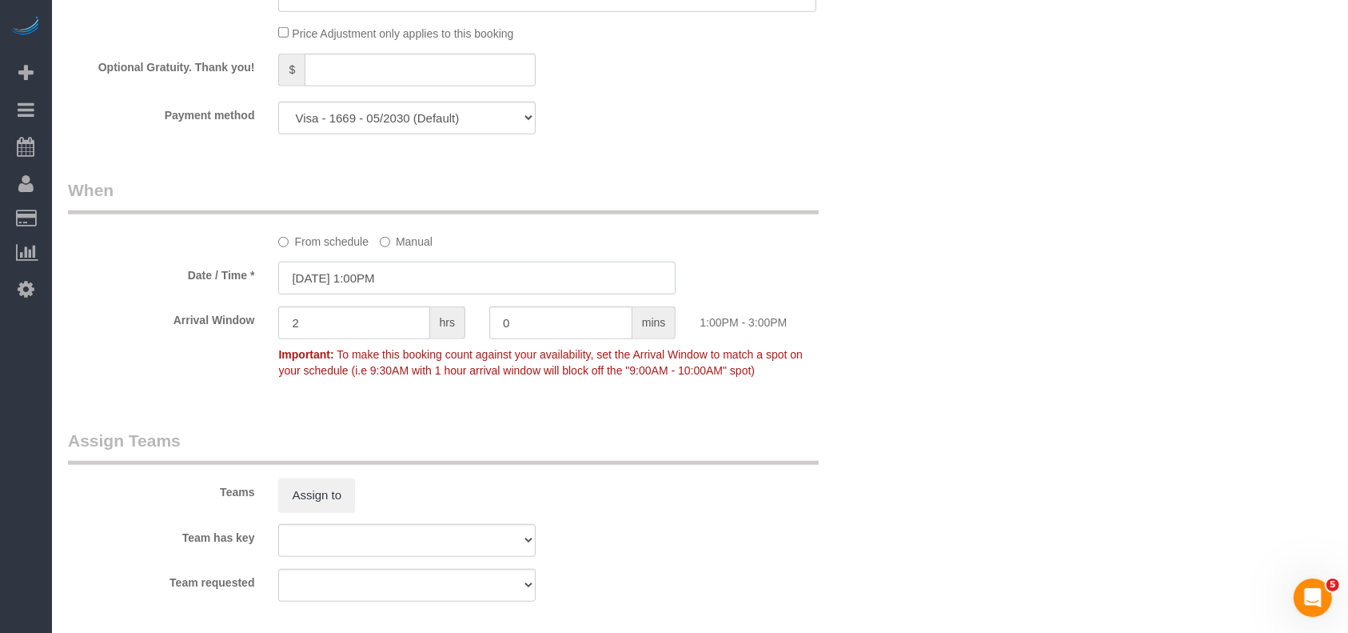
click at [407, 281] on input "[DATE] 1:00PM" at bounding box center [476, 277] width 397 height 33
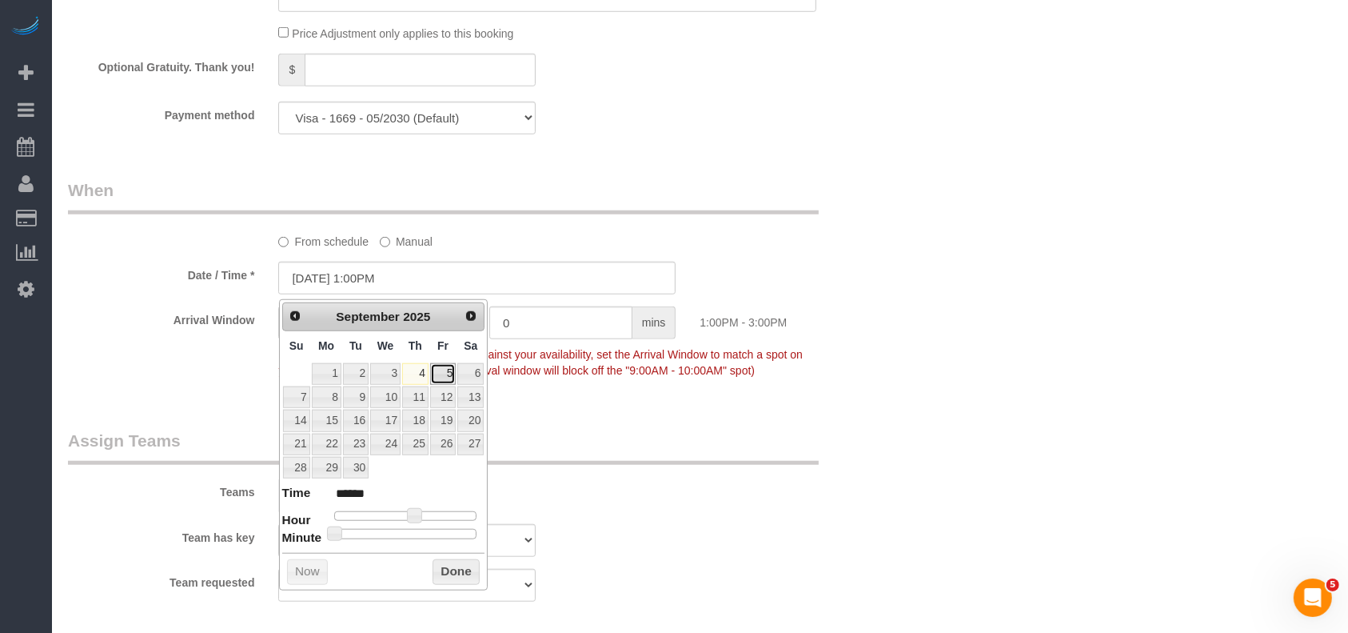
click at [446, 371] on link "5" at bounding box center [443, 374] width 26 height 22
type input "[DATE] 1:00PM"
click at [449, 569] on button "Done" at bounding box center [456, 572] width 47 height 26
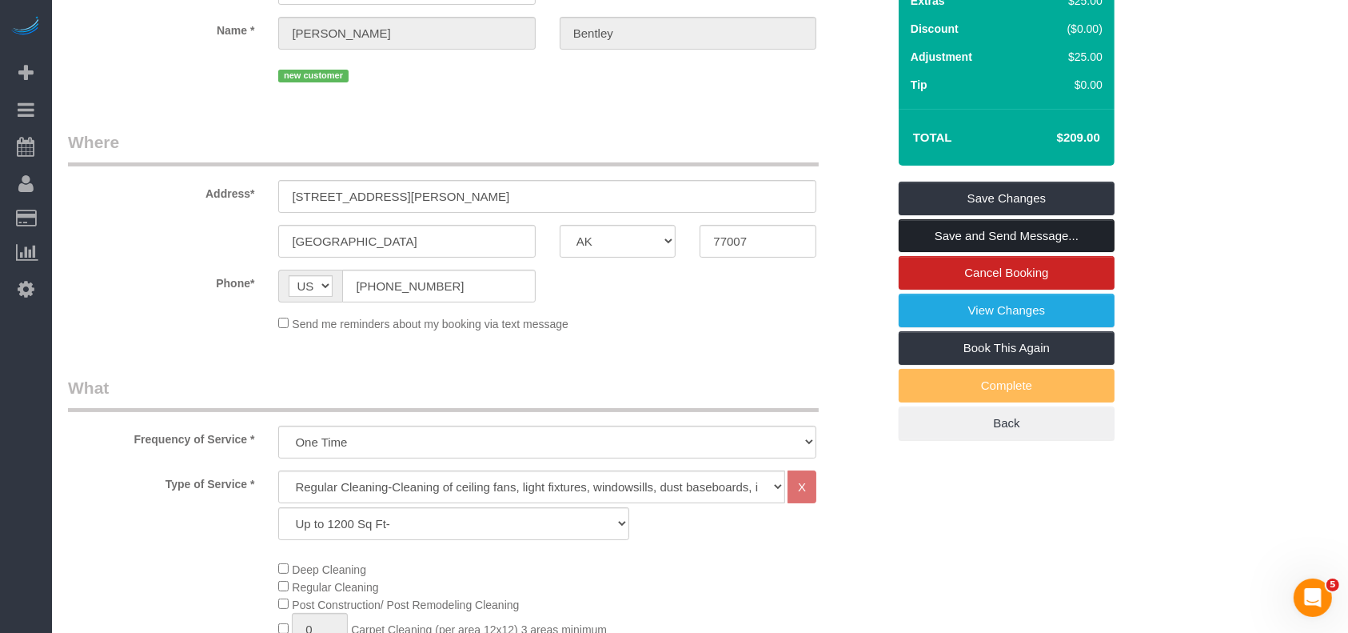
scroll to position [0, 0]
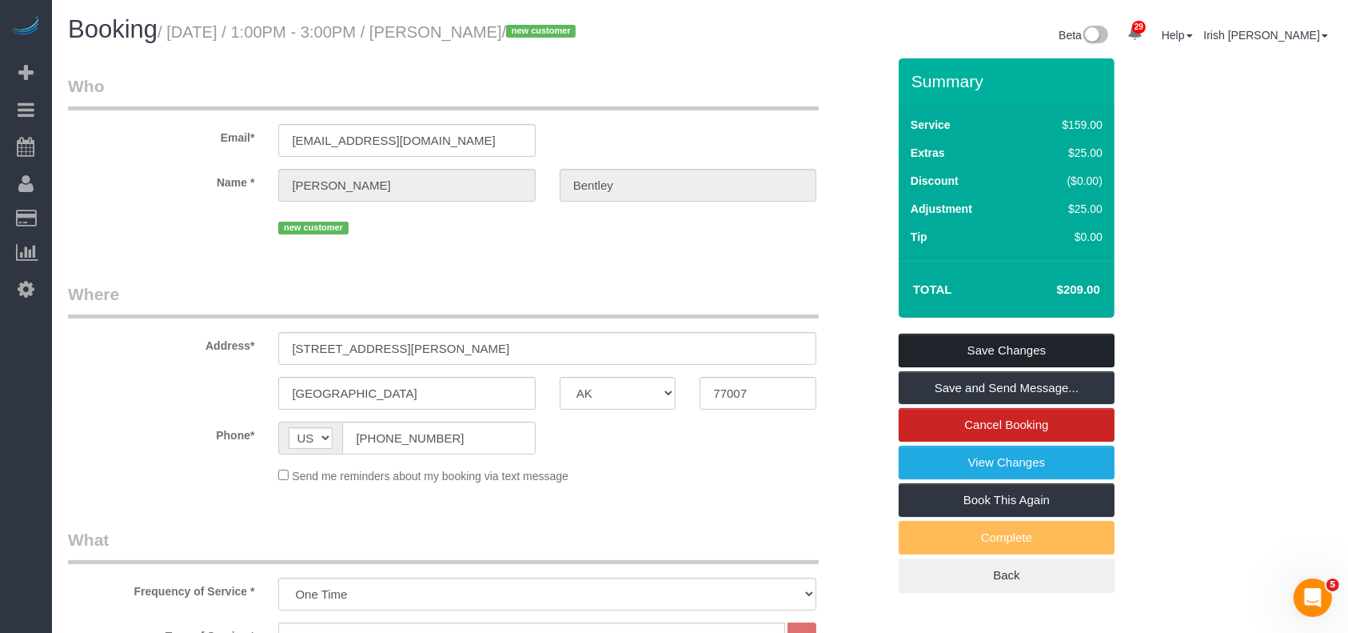
click at [1001, 351] on link "Save Changes" at bounding box center [1007, 350] width 216 height 34
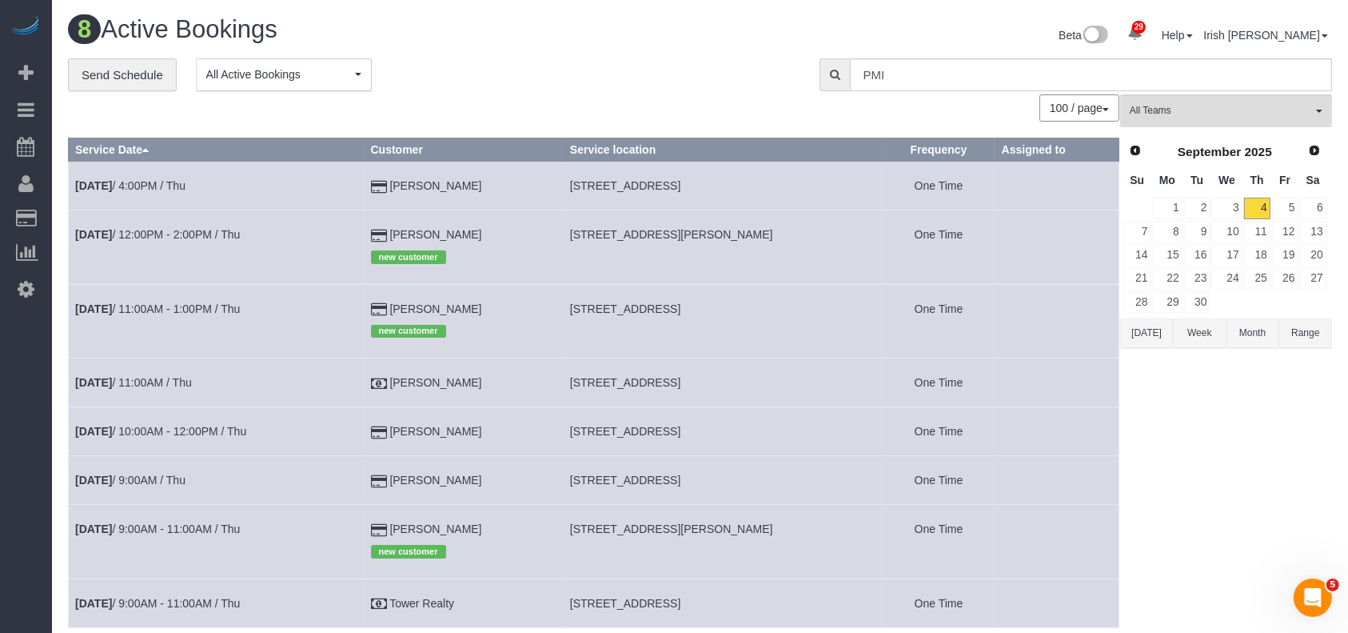
drag, startPoint x: 496, startPoint y: 222, endPoint x: 337, endPoint y: 221, distance: 158.3
click at [337, 221] on tr "[DATE] 12:00PM - 2:00PM / Thu [PERSON_NAME] new customer [STREET_ADDRESS][PERSO…" at bounding box center [594, 247] width 1051 height 74
click at [226, 226] on td "[DATE] 12:00PM - 2:00PM / Thu" at bounding box center [217, 247] width 296 height 74
click at [221, 233] on link "[DATE] 12:00PM - 2:00PM / Thu" at bounding box center [157, 234] width 165 height 13
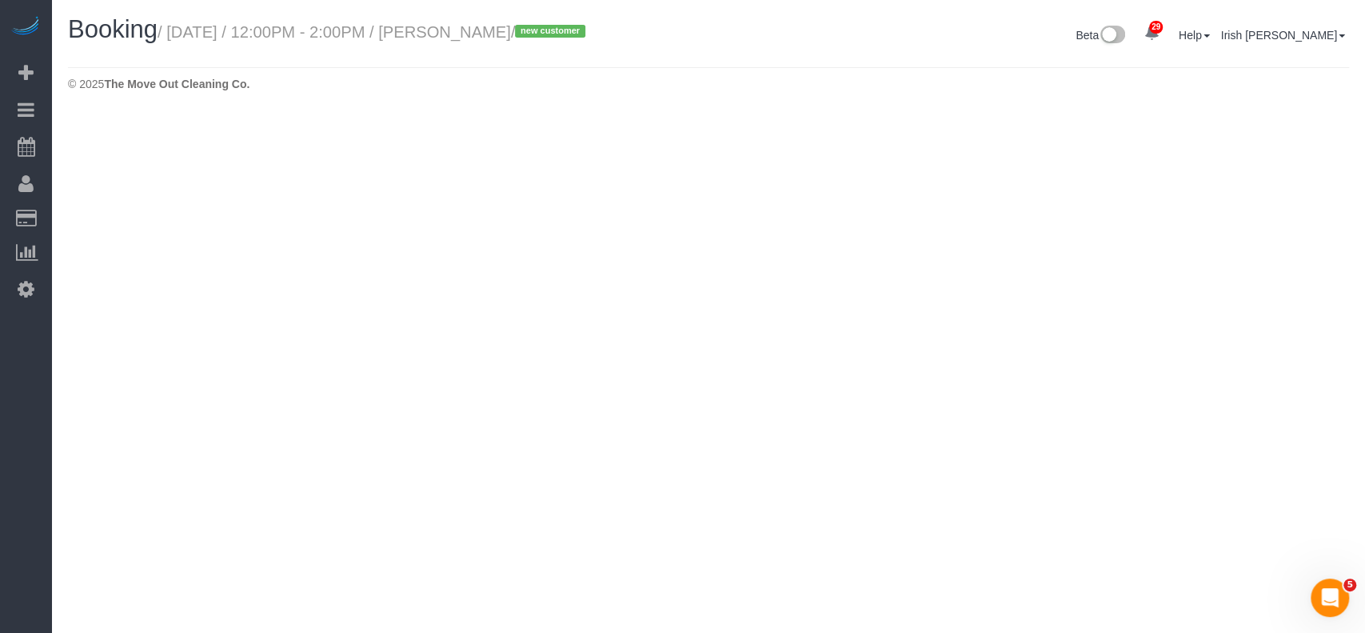
select select "[GEOGRAPHIC_DATA]"
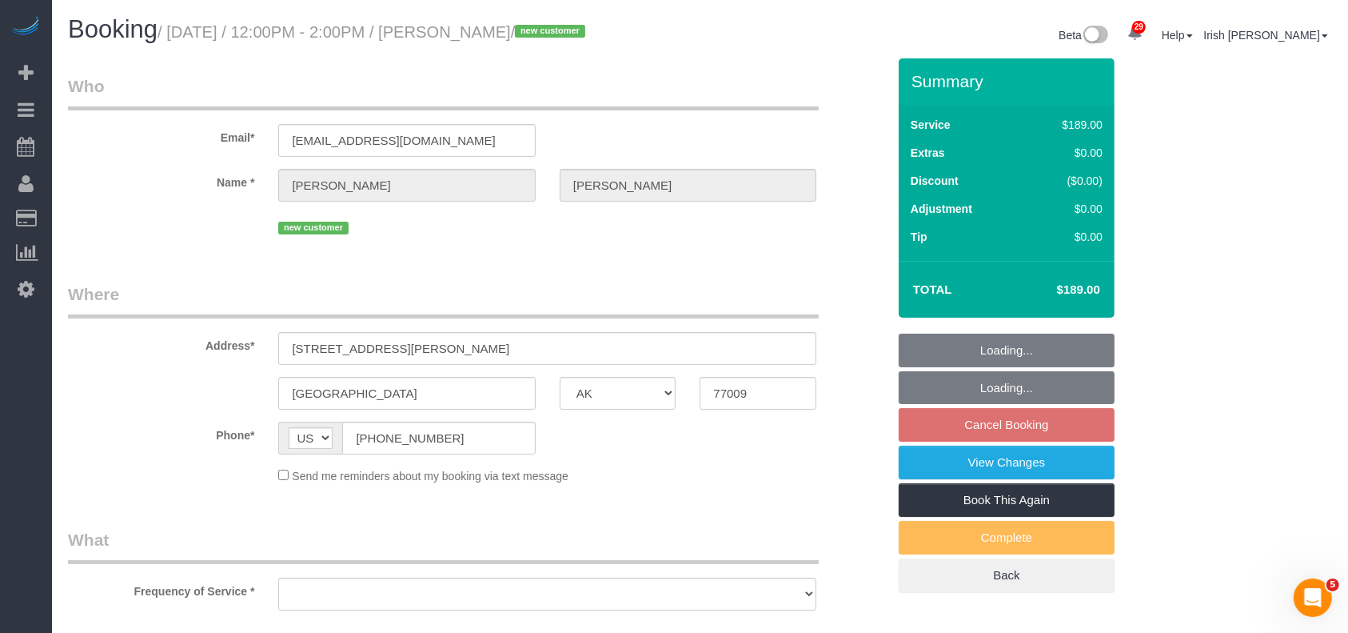
select select "string:fspay-c4ed26b4-9eeb-45d4-8f5d-c0fe00451baa"
select select "object:15234"
select select "spot296"
select select "object:15296"
drag, startPoint x: 468, startPoint y: 445, endPoint x: 279, endPoint y: 409, distance: 192.0
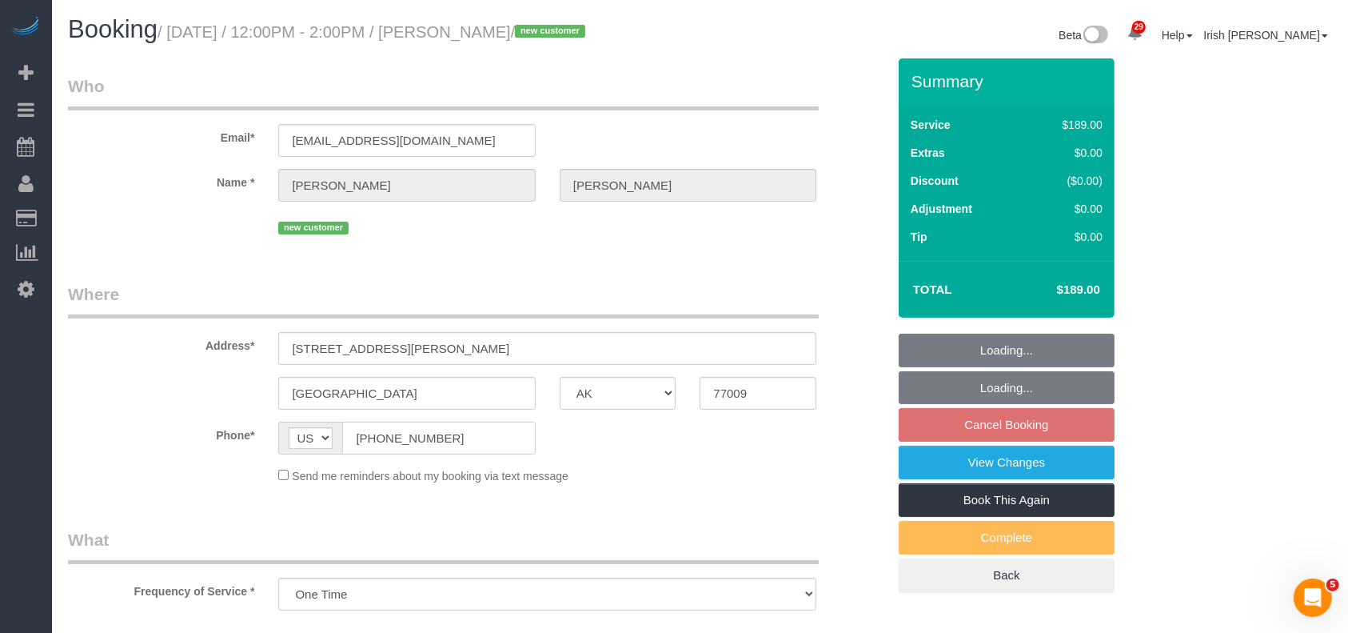
click at [278, 415] on fieldset "Where Address* [STREET_ADDRESS][PERSON_NAME] [GEOGRAPHIC_DATA] AK AL AR AZ CA C…" at bounding box center [477, 389] width 819 height 214
select select "3"
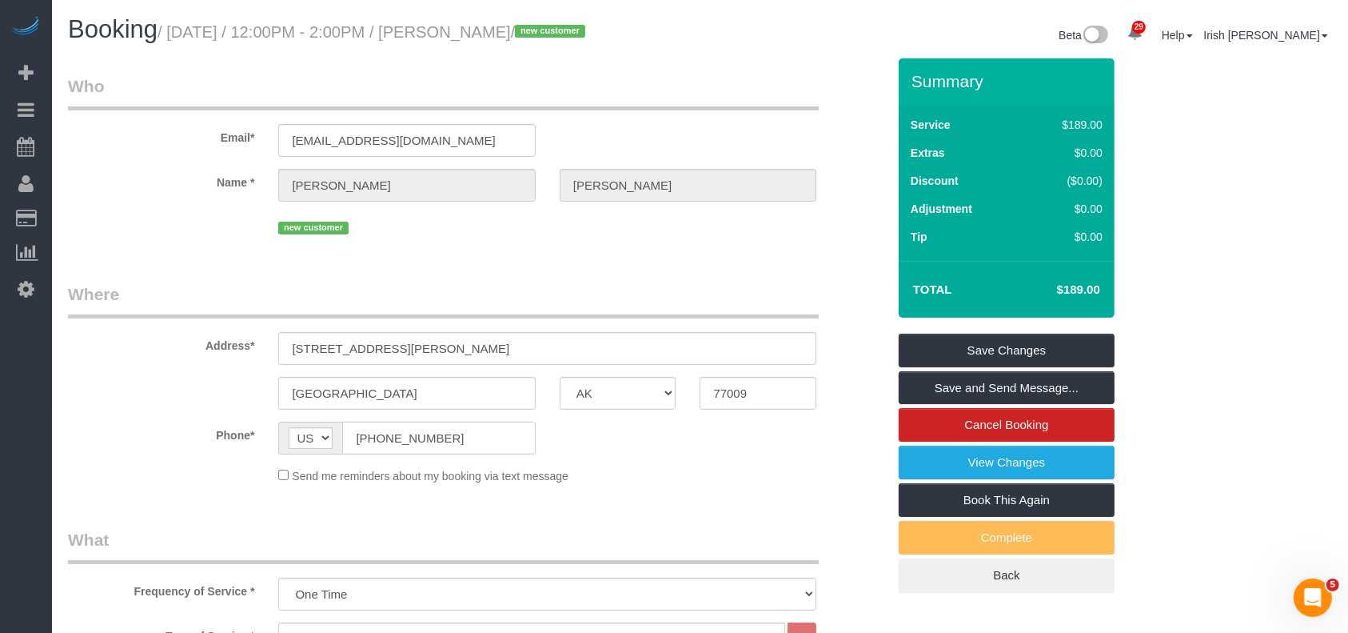
drag, startPoint x: 468, startPoint y: 442, endPoint x: 365, endPoint y: 367, distance: 127.6
click at [261, 439] on div "Phone* AF AL DZ AD AO AI AQ AG AR AM AW AU AT AZ BS BH BD BB BY BE BZ BJ BM BT …" at bounding box center [477, 437] width 843 height 33
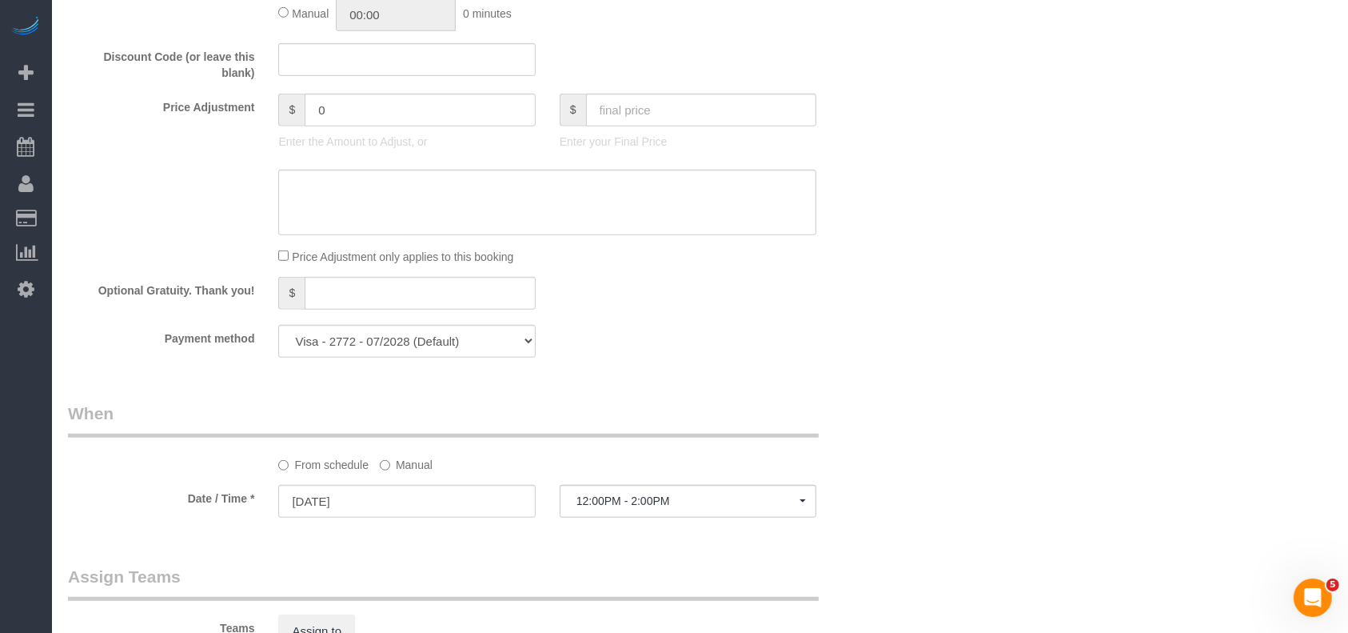
scroll to position [1492, 0]
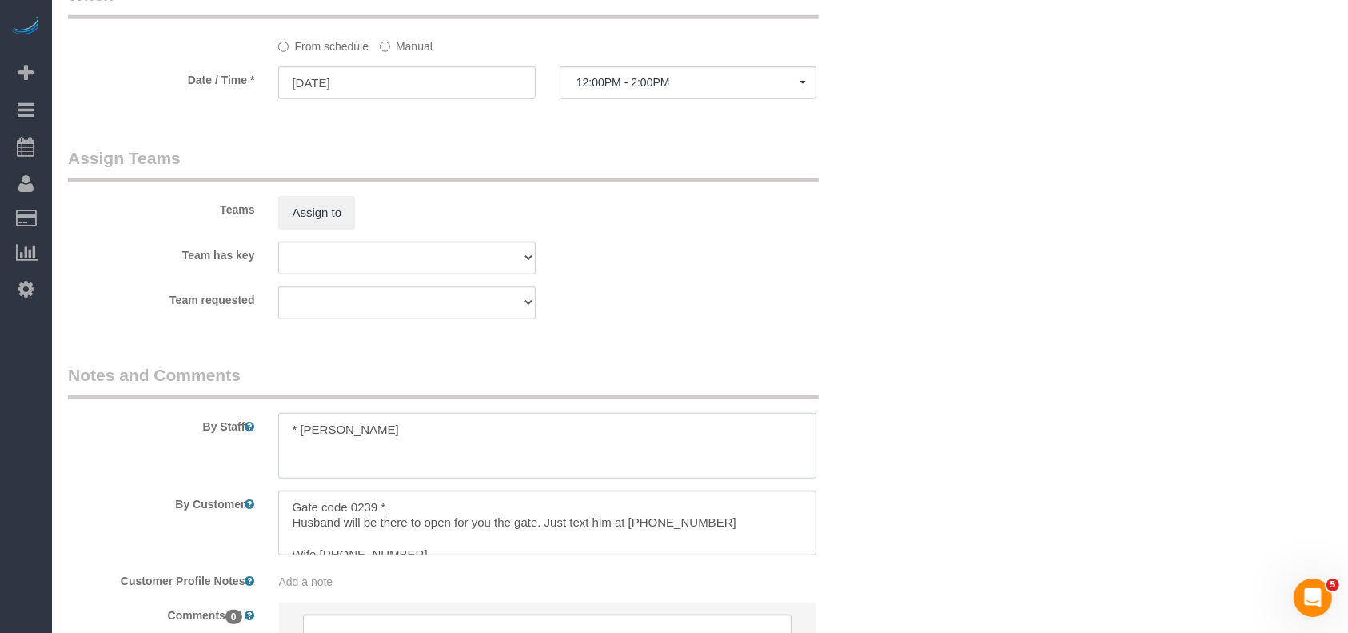
drag, startPoint x: 301, startPoint y: 433, endPoint x: 380, endPoint y: 435, distance: 79.2
click at [380, 433] on textarea at bounding box center [547, 446] width 538 height 66
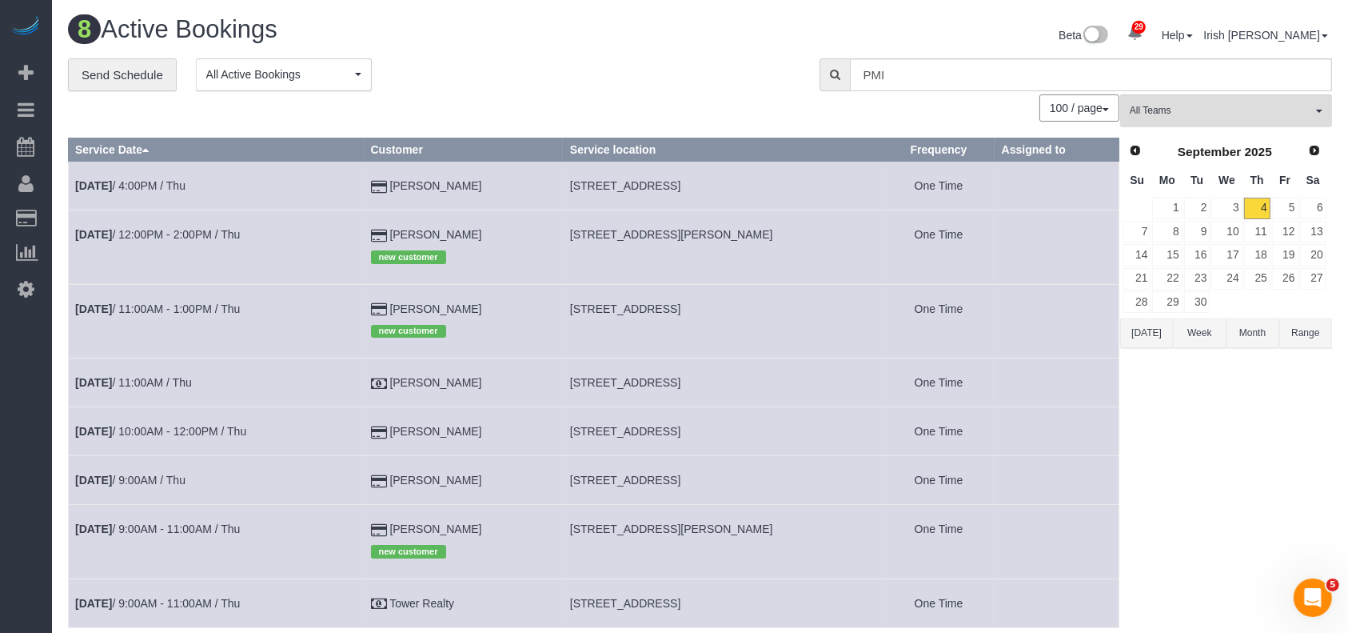
drag, startPoint x: 482, startPoint y: 307, endPoint x: 364, endPoint y: 297, distance: 118.8
click at [364, 297] on tr "[DATE] 11:00AM - 1:00PM / Thu [PERSON_NAME] new customer [STREET_ADDRESS] One T…" at bounding box center [594, 321] width 1051 height 74
copy tr "[PERSON_NAME]"
click at [99, 312] on b "[DATE]" at bounding box center [93, 308] width 37 height 13
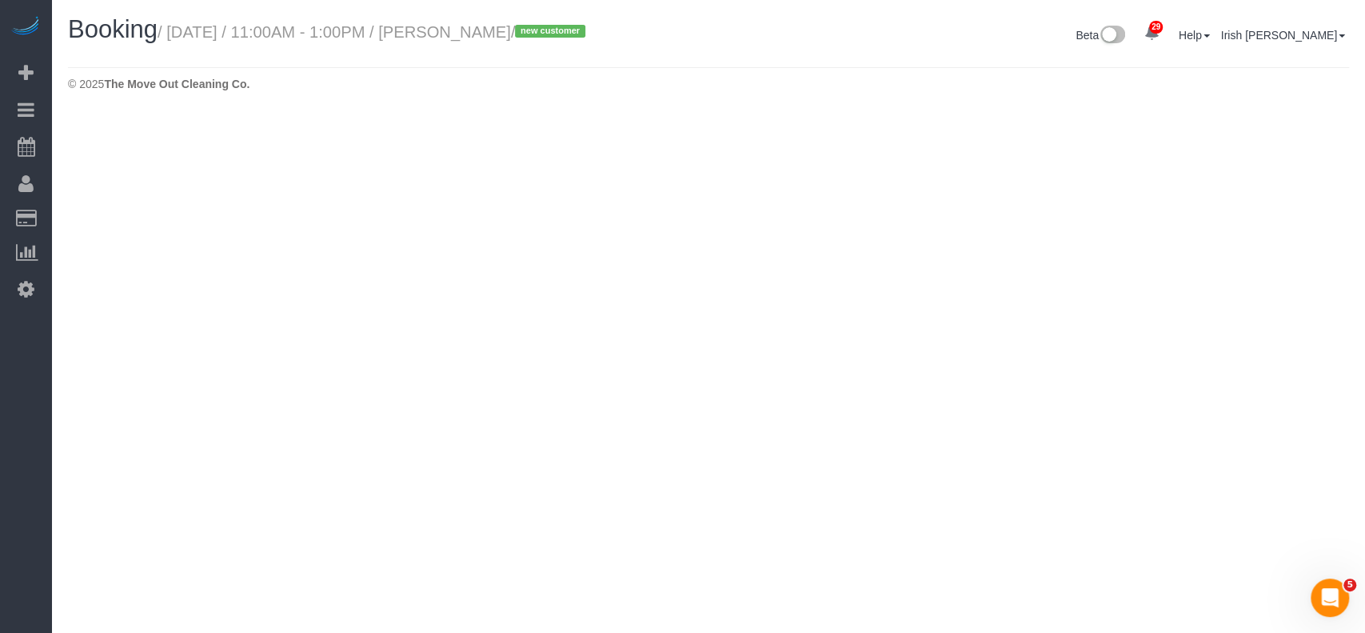
select select "[GEOGRAPHIC_DATA]"
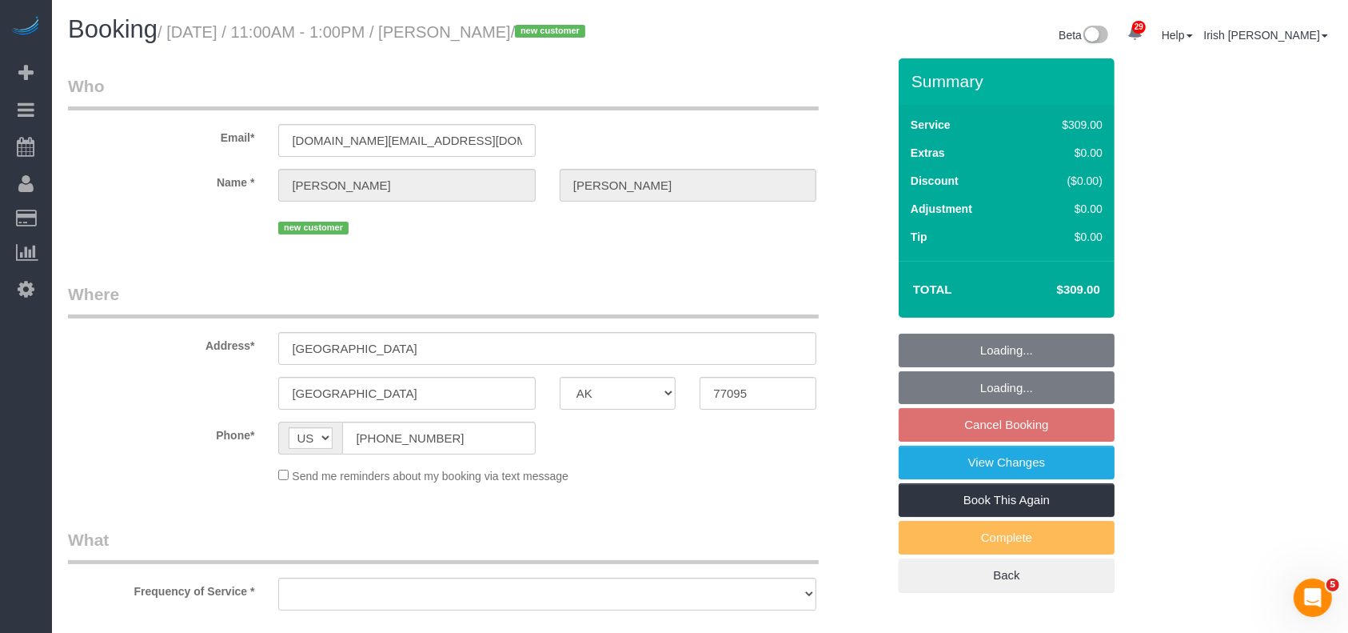
select select "object:15787"
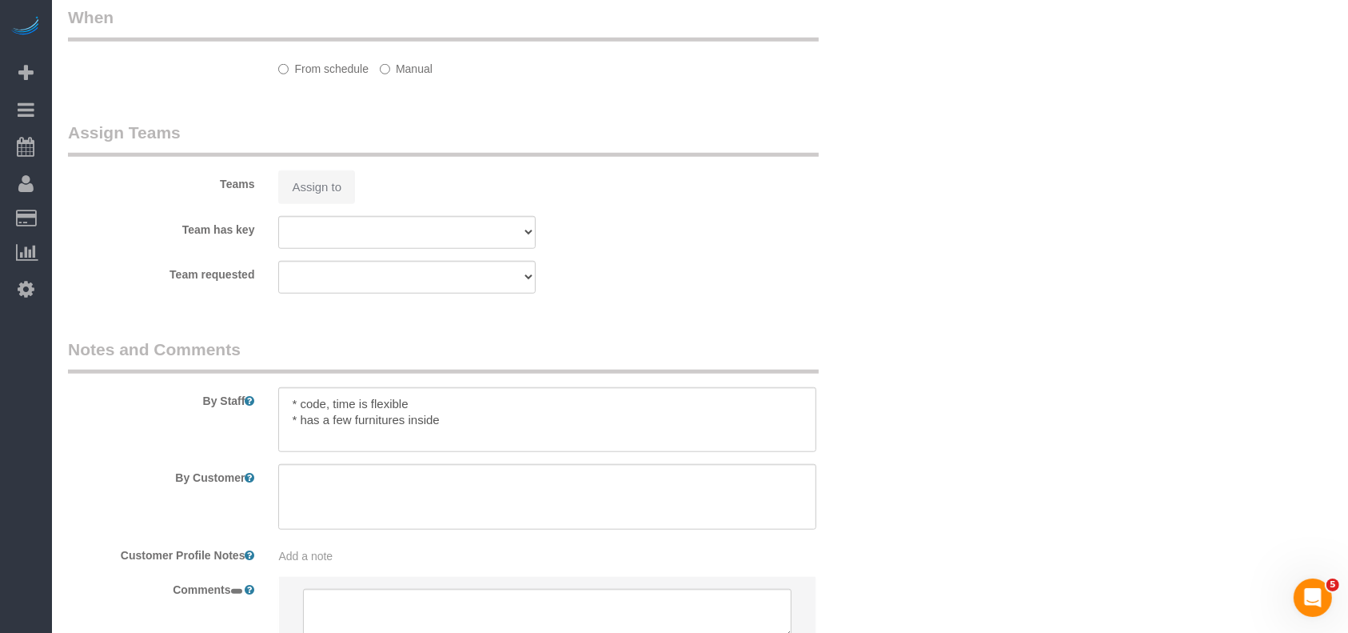
select select "string:fspay-a1cac5c5-57c6-45a1-a47c-e48ac553549d"
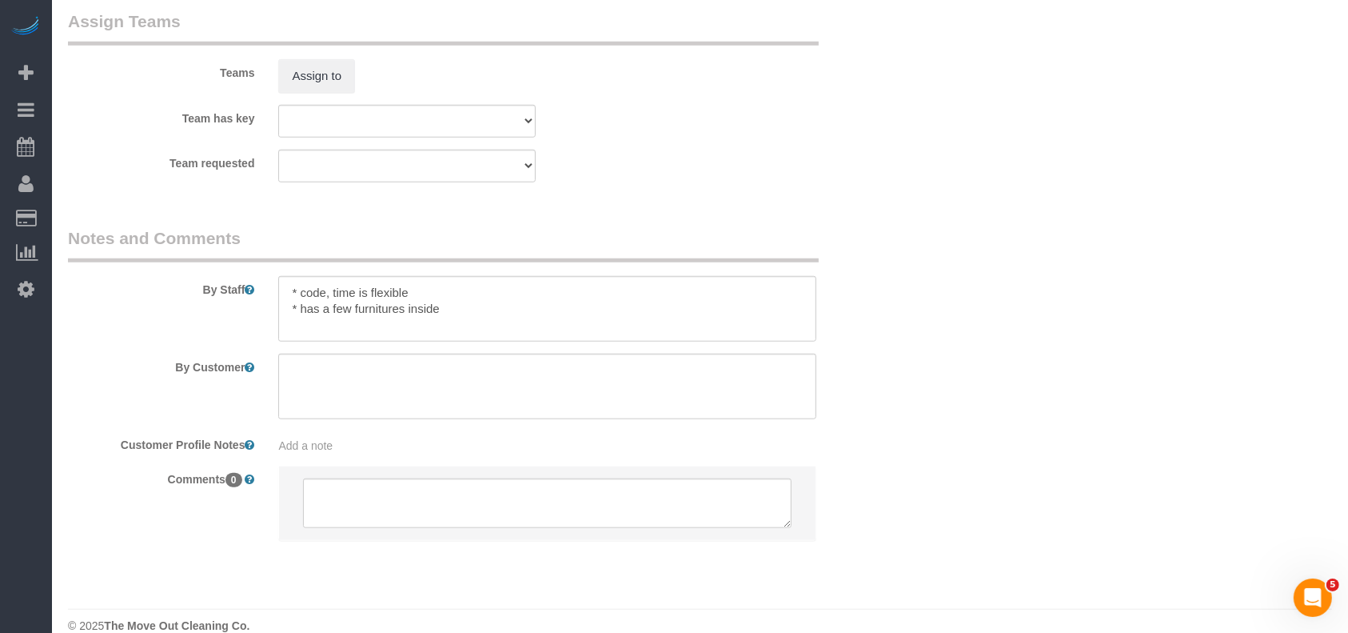
select select "object:15874"
select select "3"
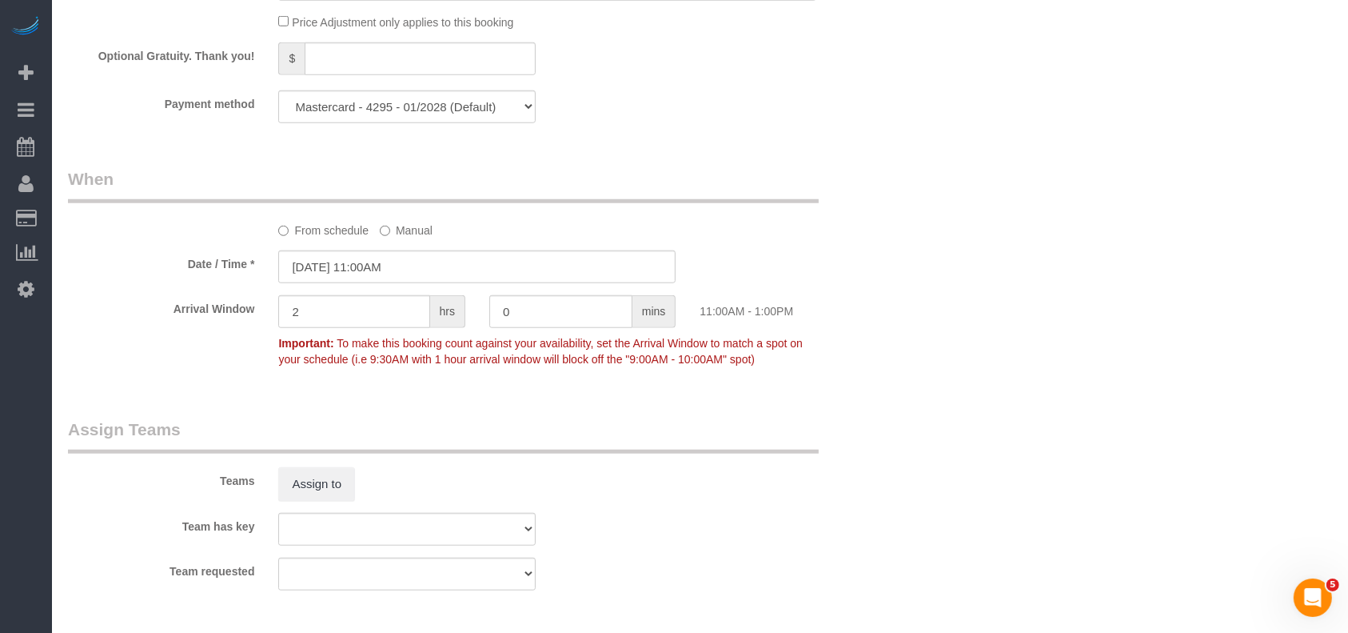
scroll to position [1742, 0]
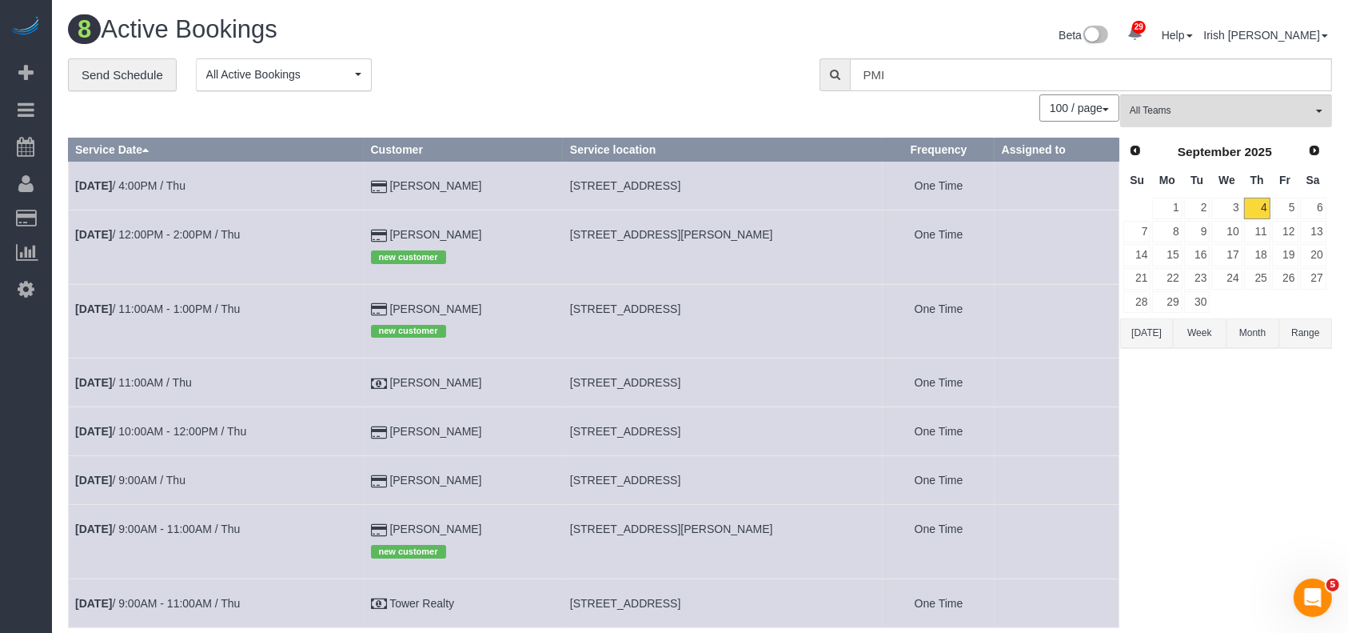
drag, startPoint x: 458, startPoint y: 435, endPoint x: 316, endPoint y: 432, distance: 142.4
click at [381, 419] on td "[PERSON_NAME]" at bounding box center [463, 431] width 199 height 49
copy td "[PERSON_NAME]"
click at [233, 425] on link "[DATE] 10:00AM - 12:00PM / Thu" at bounding box center [160, 431] width 171 height 13
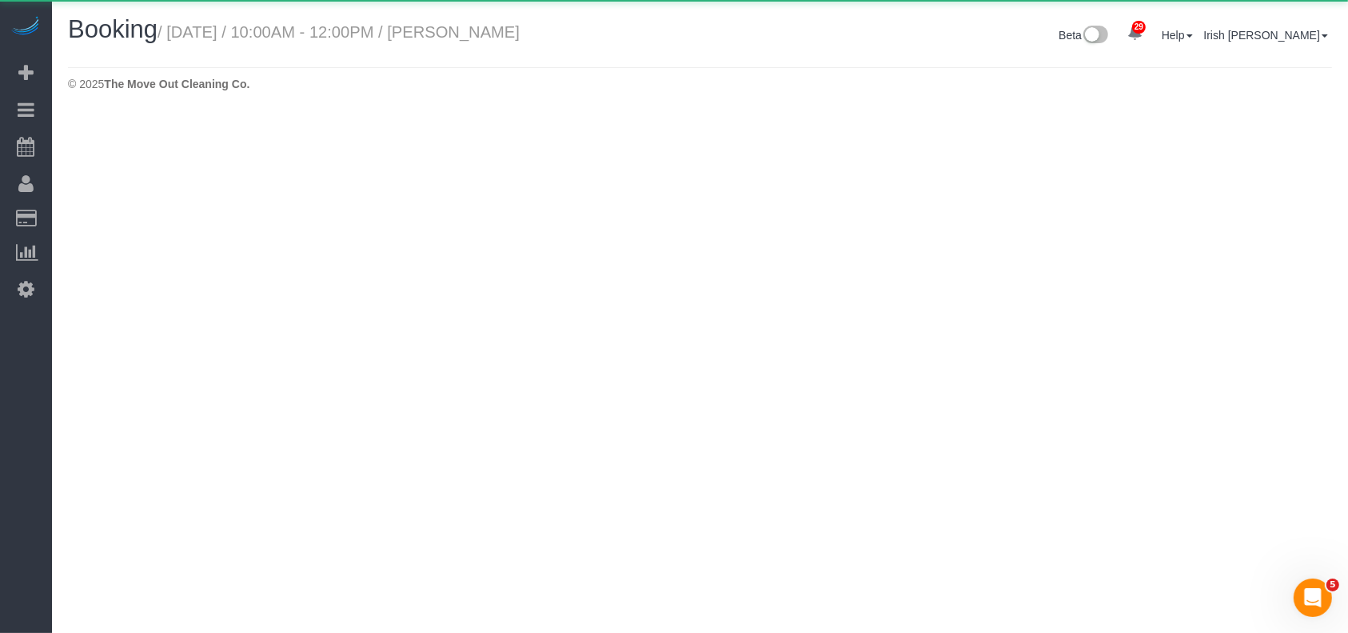
select select "[GEOGRAPHIC_DATA]"
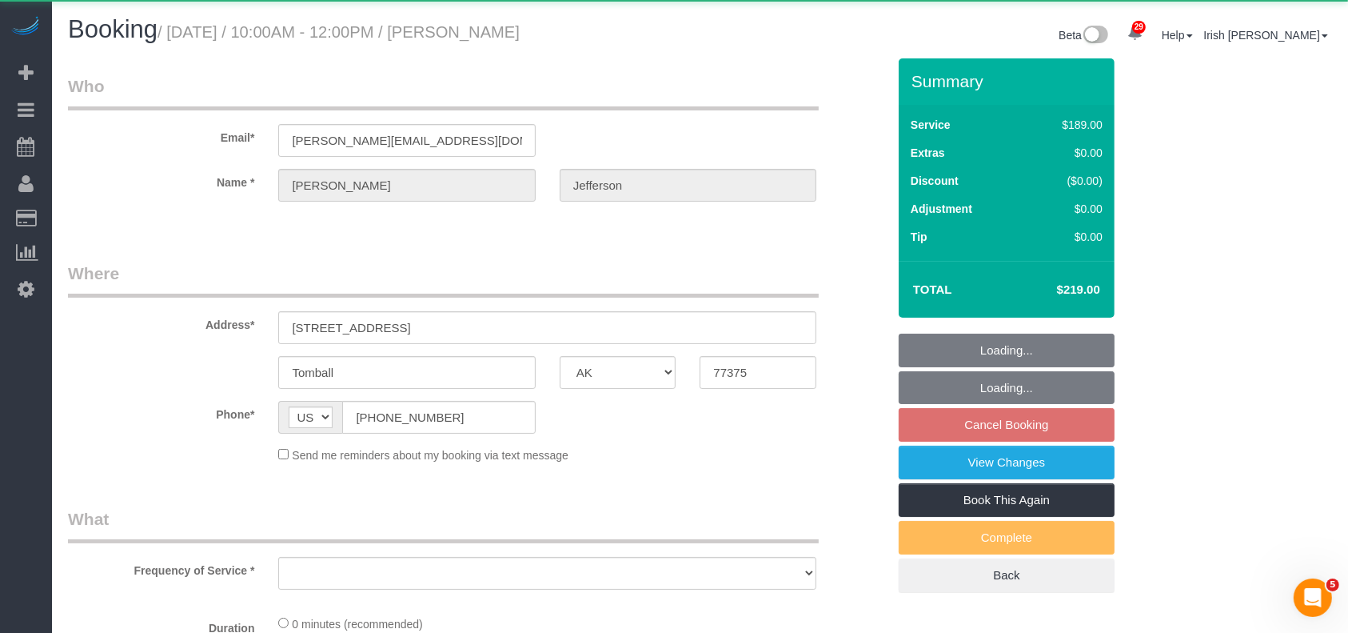
select select "3"
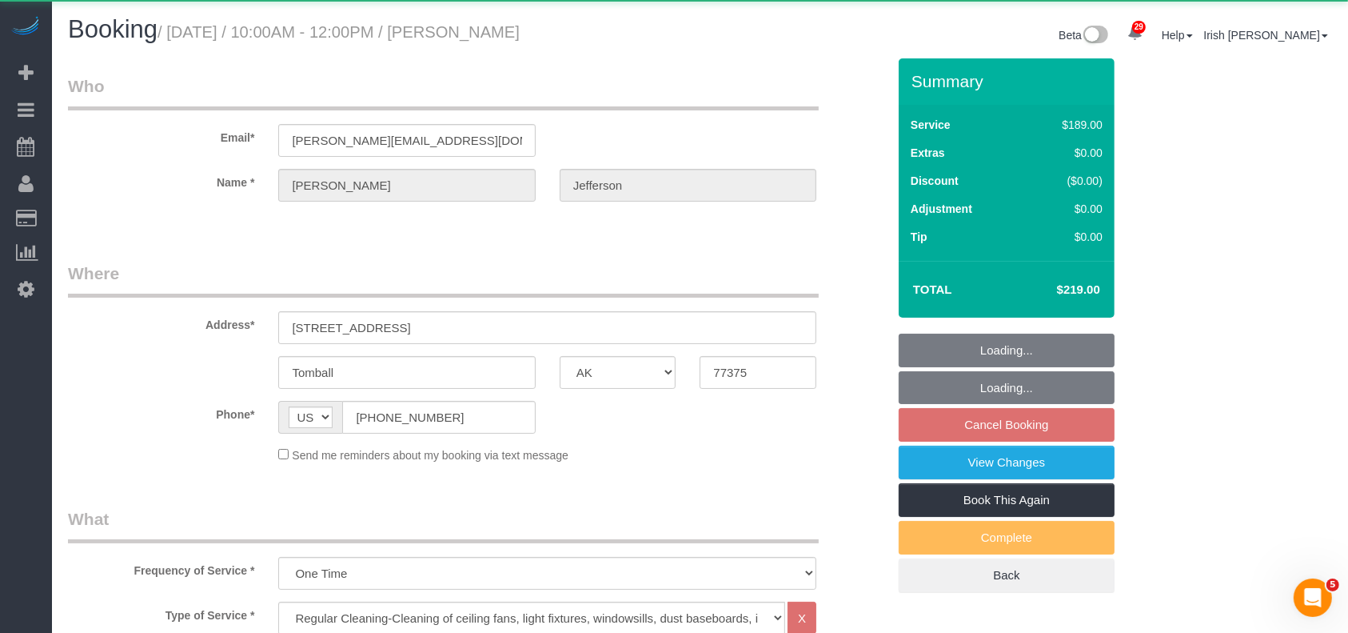
select select "object:16364"
select select "string:fspay-90eea8bd-cbe6-4670-9ead-4ff20356e1e3"
select select "object:16426"
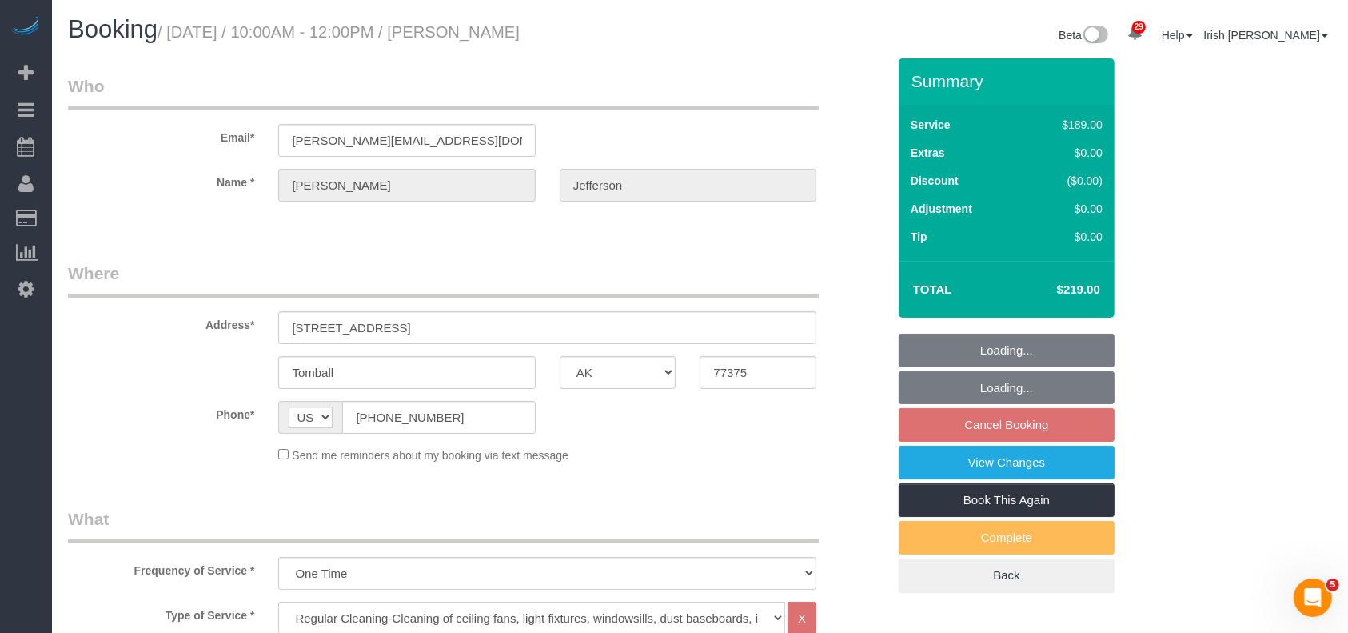
select select "spot370"
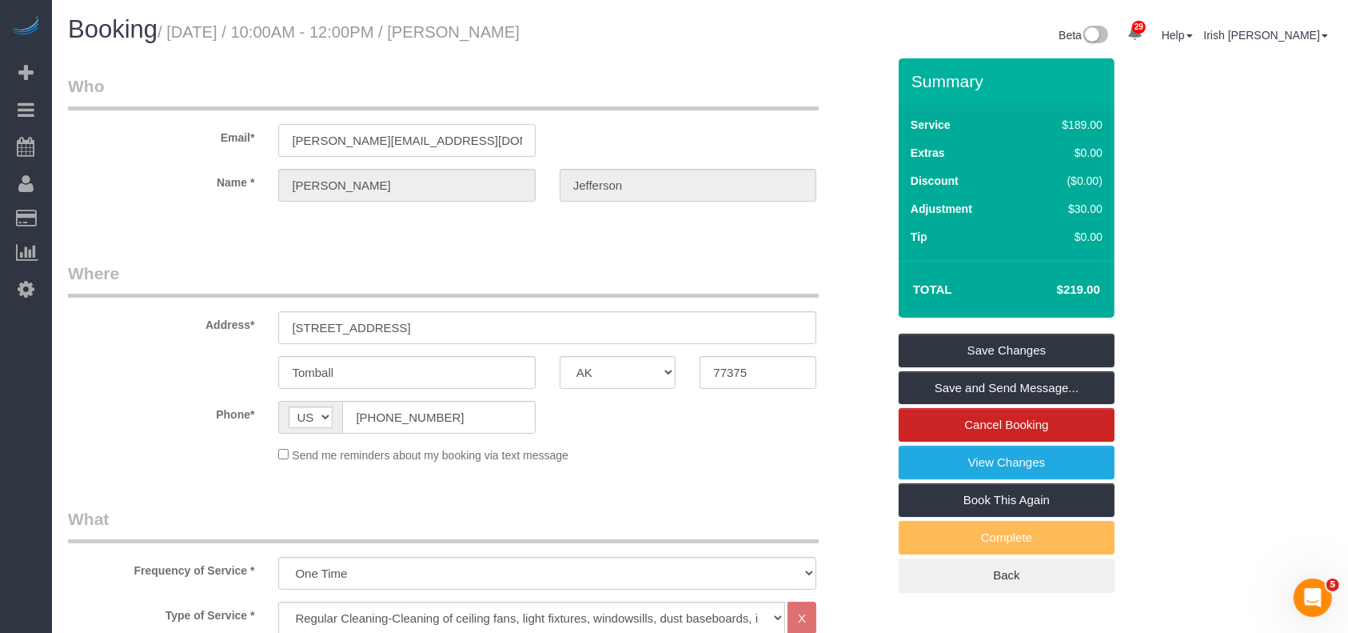
drag, startPoint x: 409, startPoint y: 147, endPoint x: 133, endPoint y: 142, distance: 276.7
click at [133, 142] on div "Email* [PERSON_NAME][EMAIL_ADDRESS][DOMAIN_NAME]" at bounding box center [477, 115] width 843 height 82
drag, startPoint x: 257, startPoint y: 317, endPoint x: 102, endPoint y: 307, distance: 156.2
click at [102, 309] on div "Address* [STREET_ADDRESS]" at bounding box center [477, 302] width 843 height 82
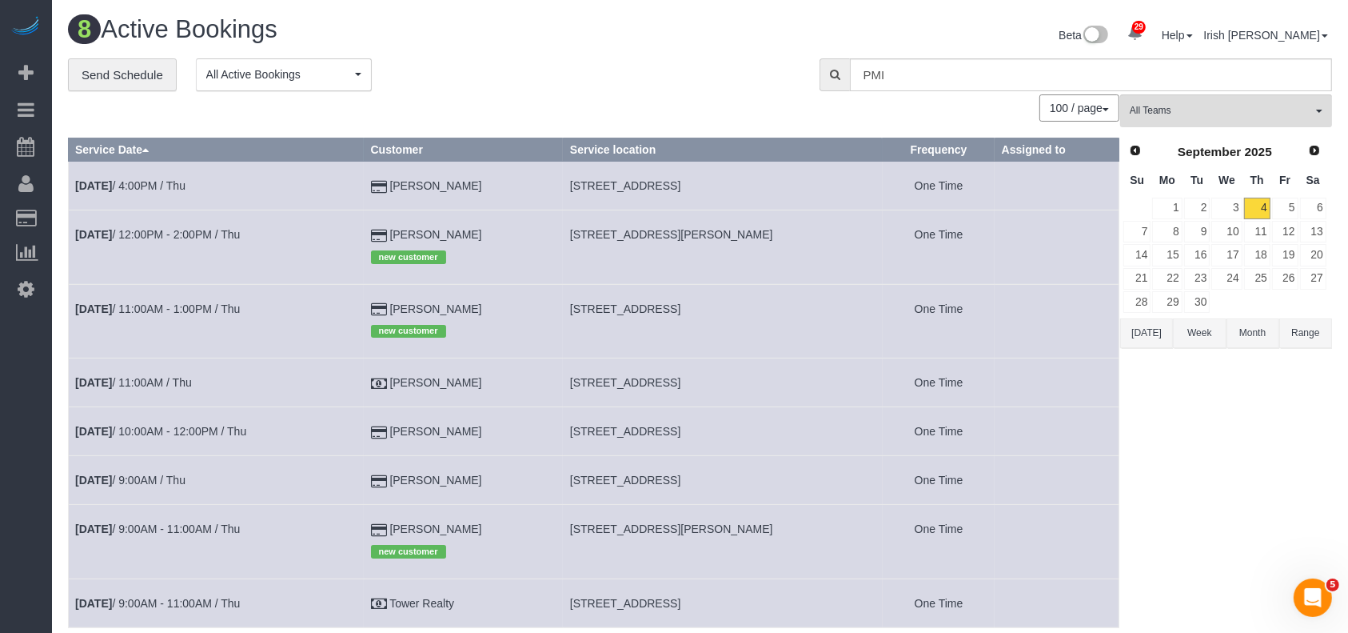
drag, startPoint x: 257, startPoint y: 304, endPoint x: 245, endPoint y: 301, distance: 12.4
click at [257, 304] on td "[DATE] 11:00AM - 1:00PM / Thu" at bounding box center [217, 321] width 296 height 74
click at [137, 309] on link "[DATE] 11:00AM - 1:00PM / Thu" at bounding box center [157, 308] width 165 height 13
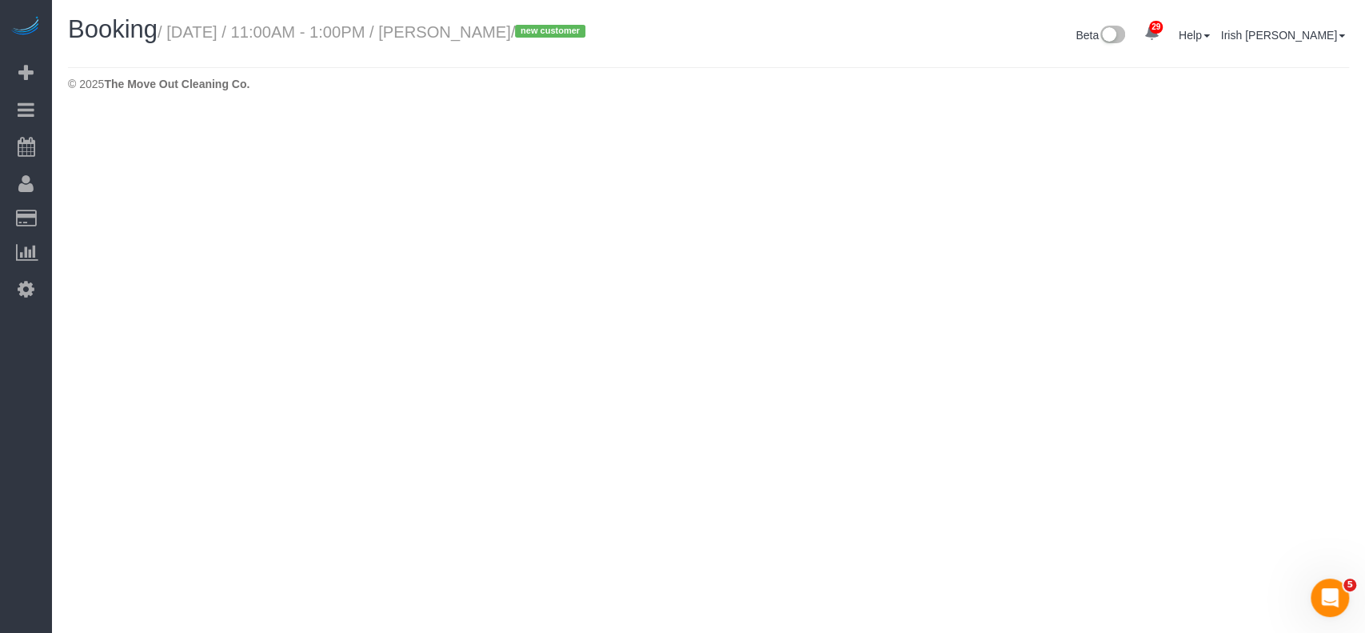
select select "[GEOGRAPHIC_DATA]"
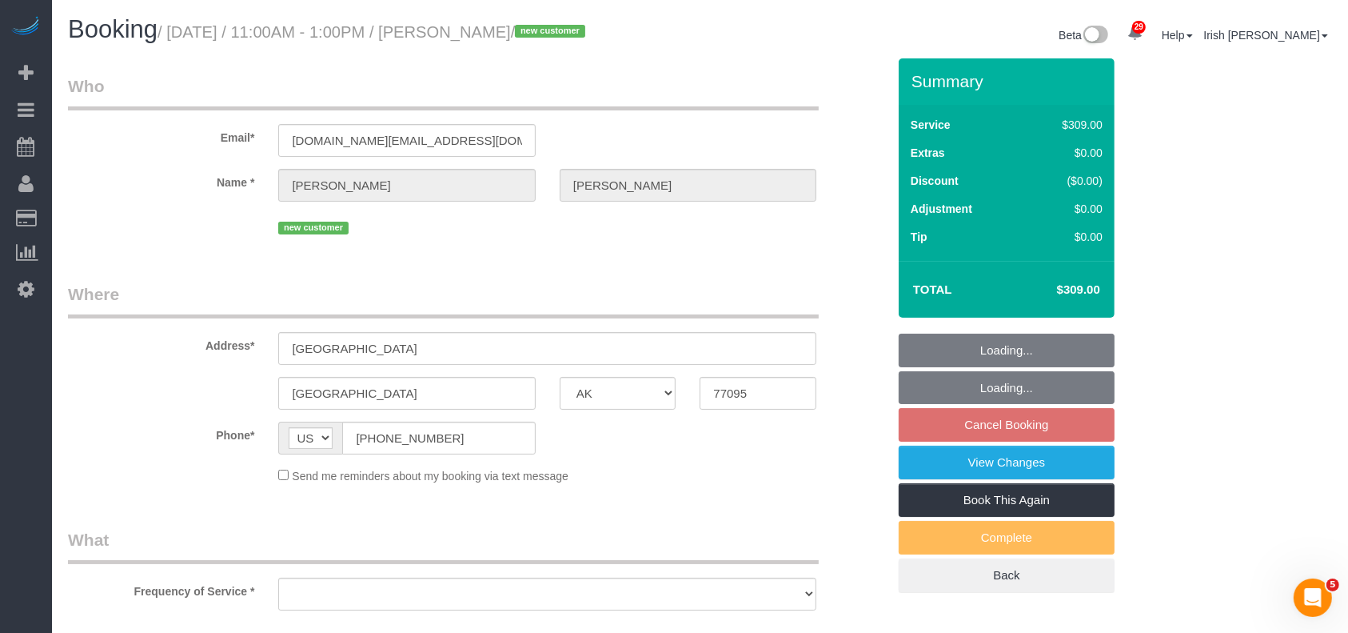
select select "string:fspay-a1cac5c5-57c6-45a1-a47c-e48ac553549d"
select select "3"
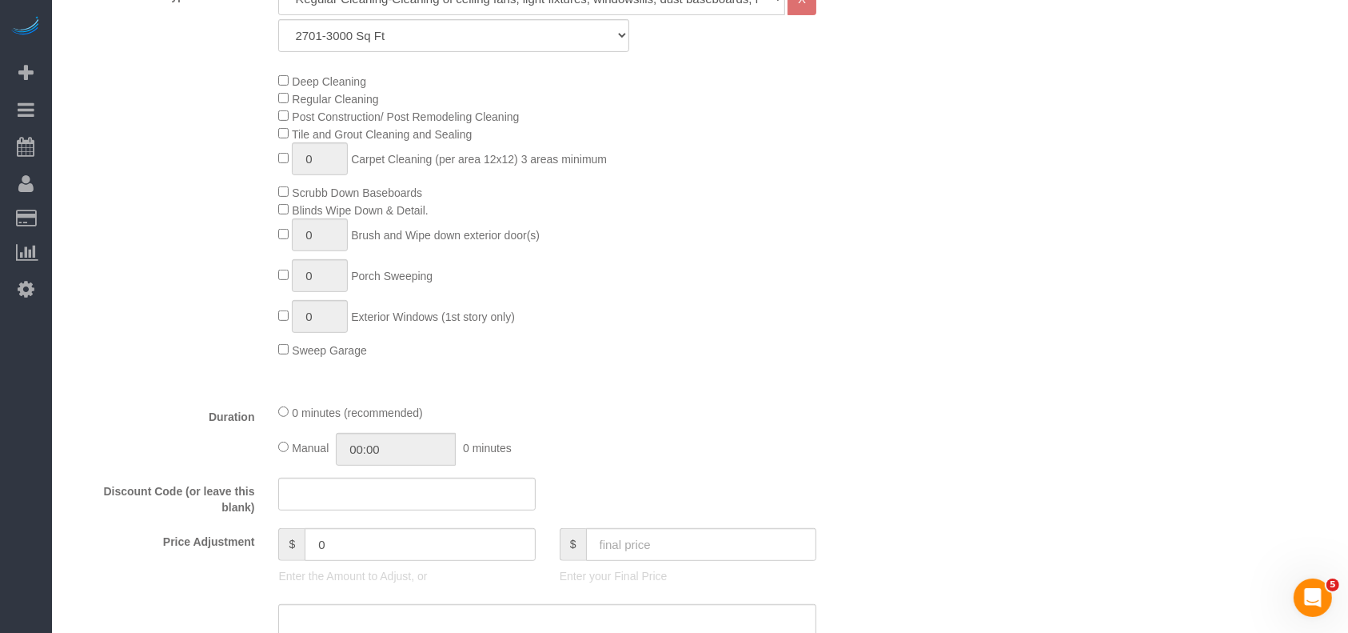
select select "object:17001"
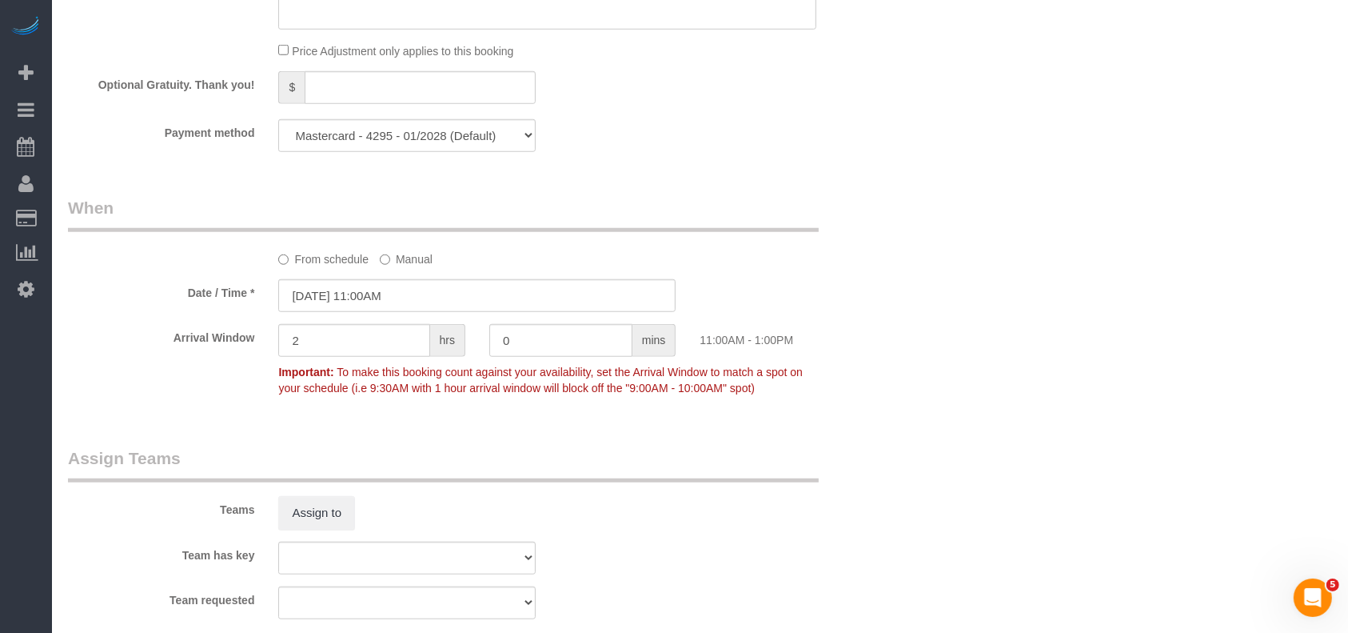
scroll to position [1743, 0]
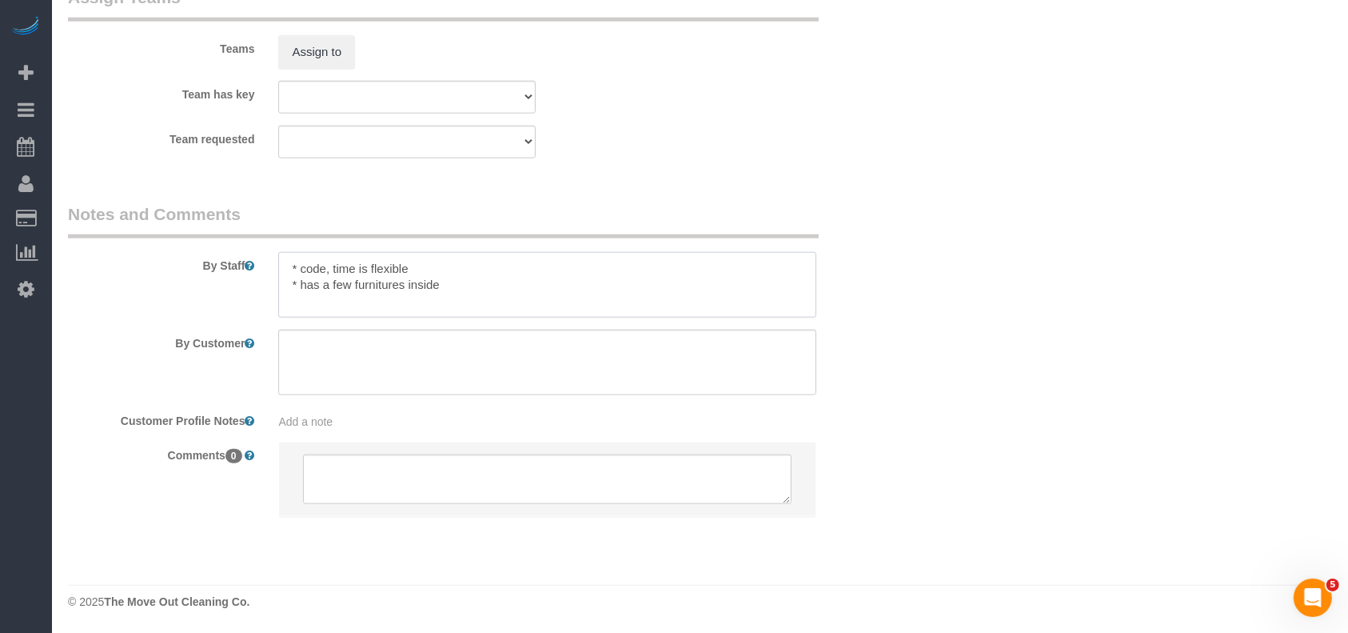
click at [324, 273] on textarea at bounding box center [547, 285] width 538 height 66
paste textarea "0213"
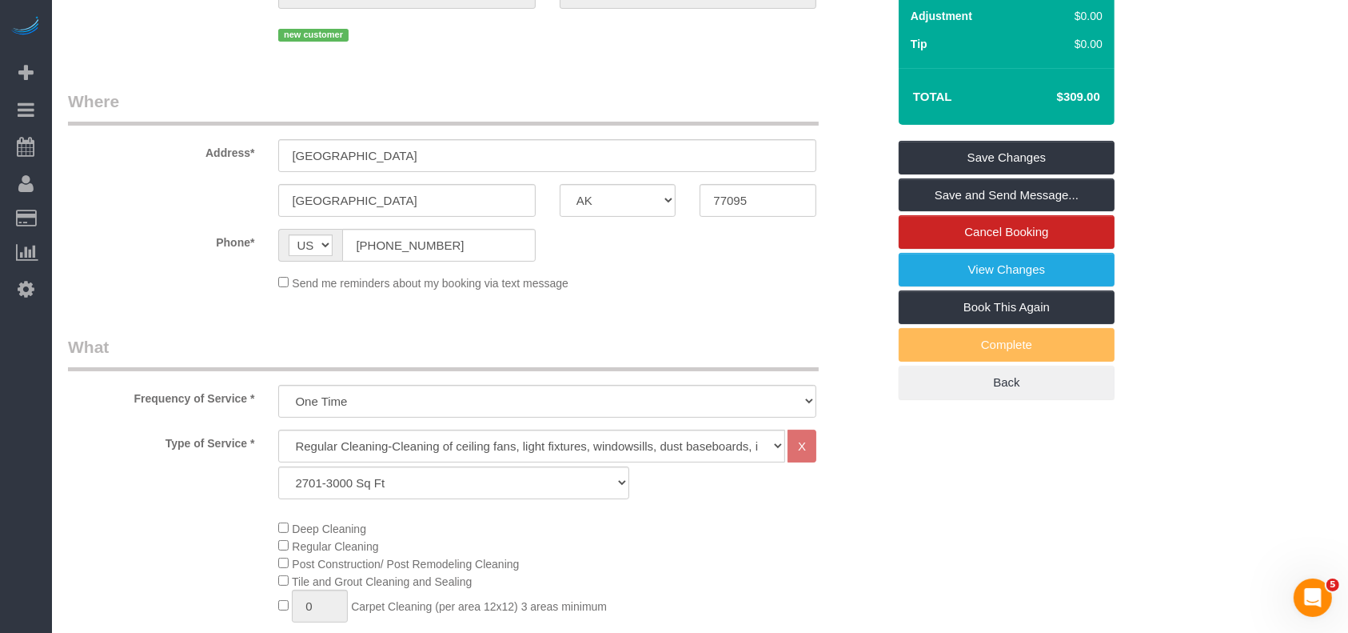
scroll to position [0, 0]
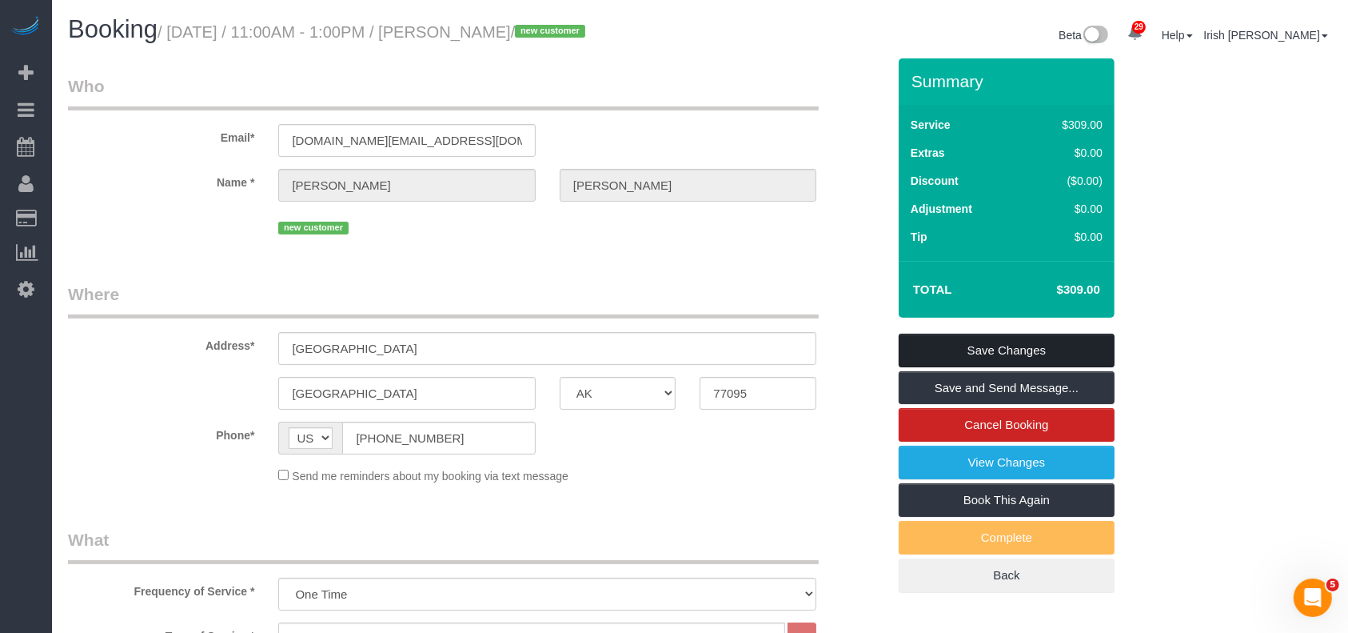
type textarea "* code 0213, time is flexible * has a few furnitures inside"
click at [922, 349] on link "Save Changes" at bounding box center [1007, 350] width 216 height 34
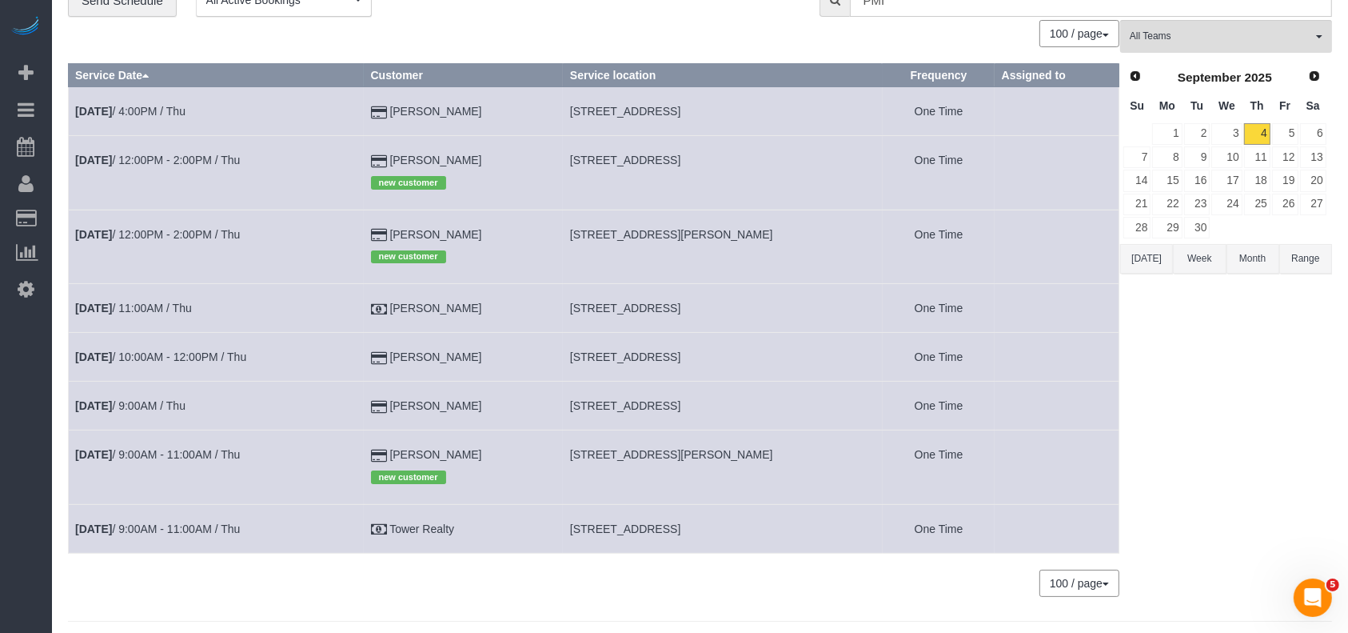
scroll to position [106, 0]
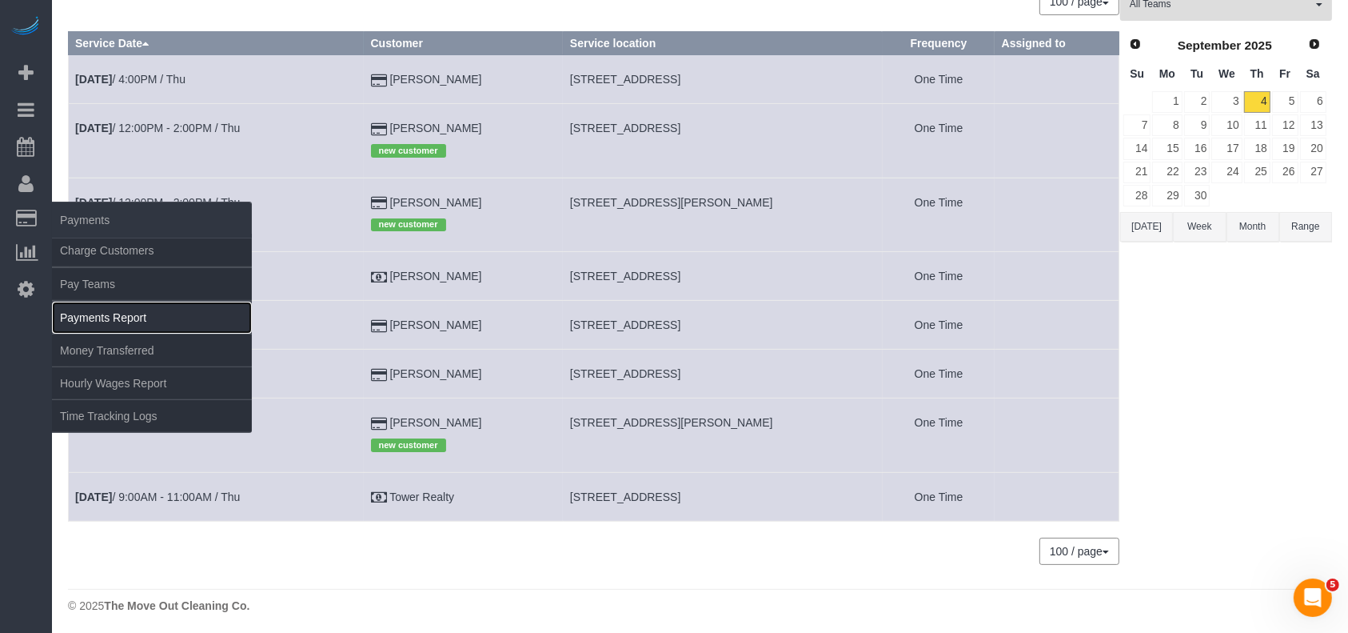
click at [100, 313] on link "Payments Report" at bounding box center [152, 317] width 200 height 32
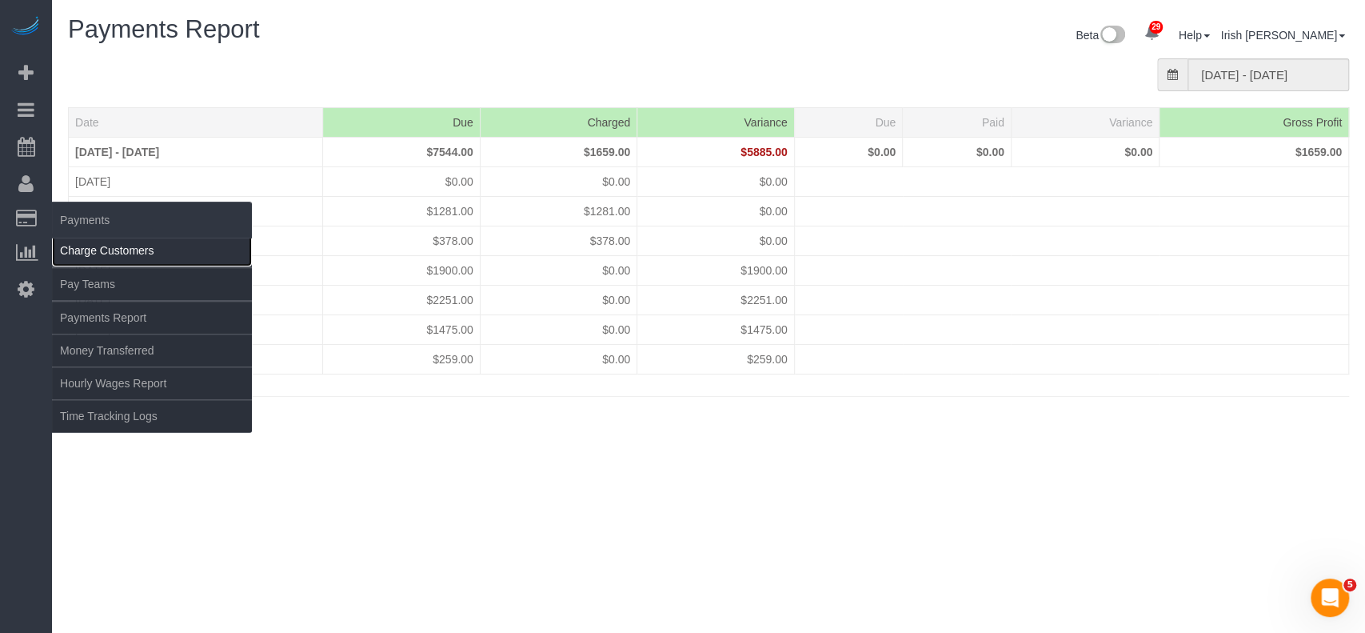
click at [73, 246] on link "Charge Customers" at bounding box center [152, 250] width 200 height 32
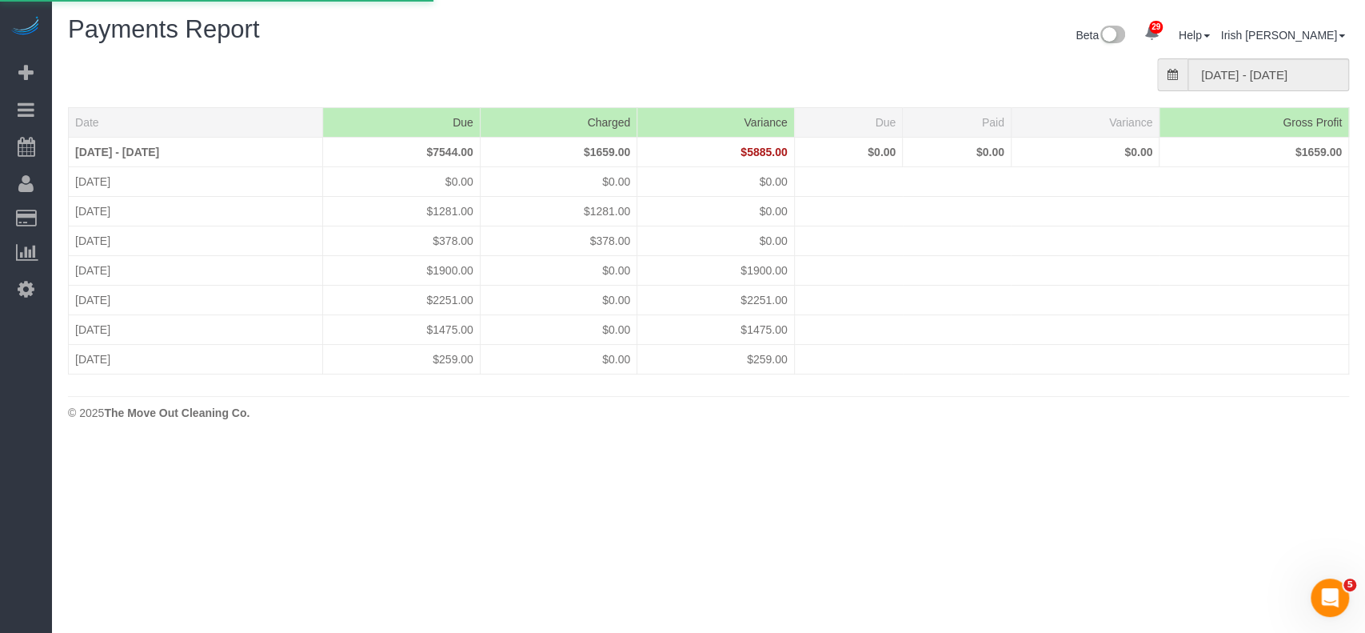
select select
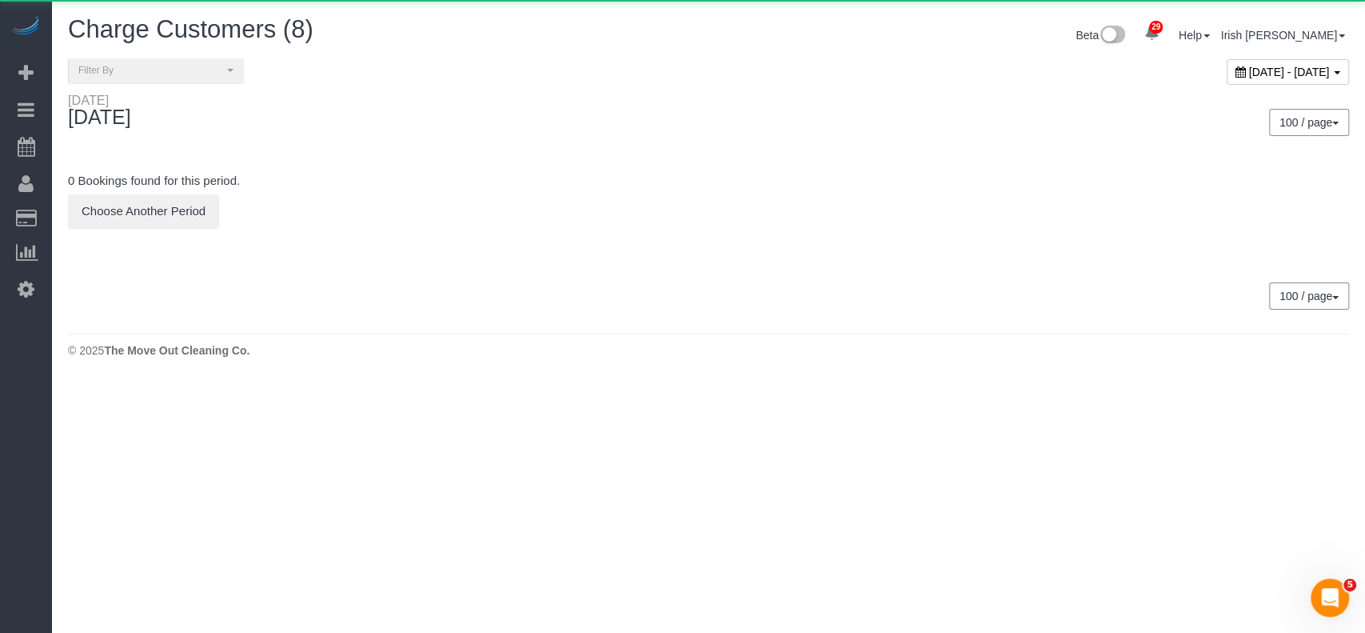
drag, startPoint x: 1205, startPoint y: 71, endPoint x: 1115, endPoint y: 113, distance: 98.7
click at [1249, 70] on span "[DATE] - [DATE]" at bounding box center [1289, 72] width 81 height 13
type input "**********"
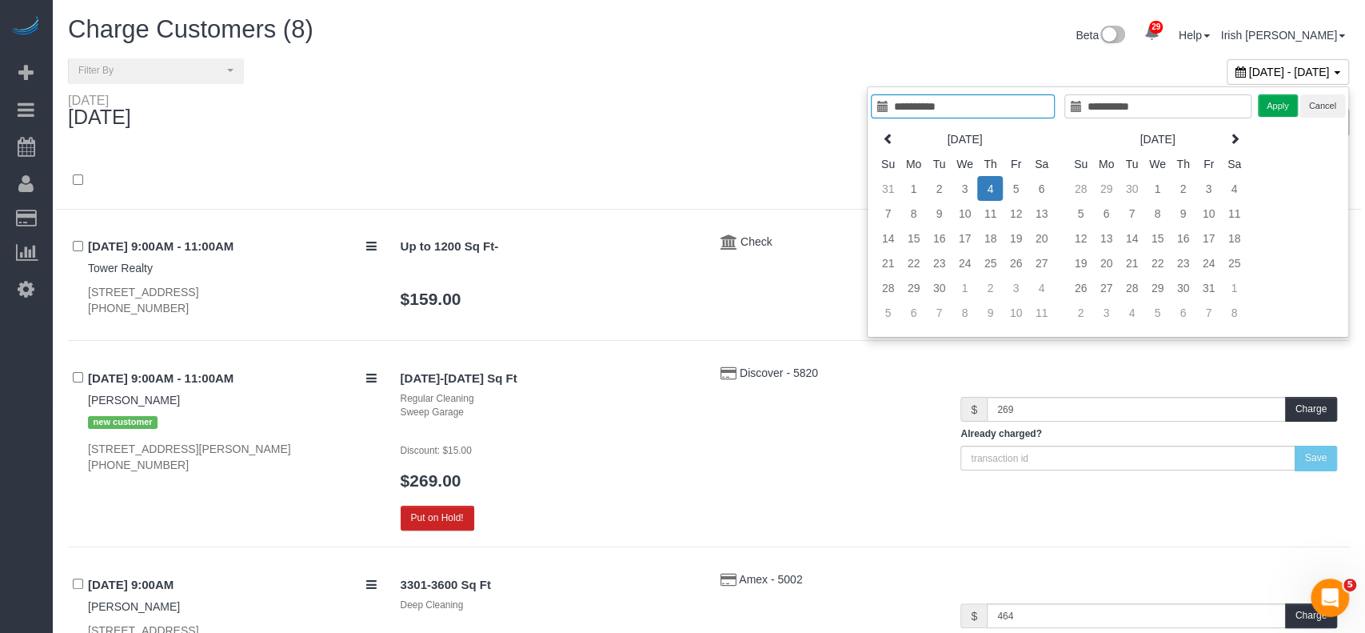
type input "**********"
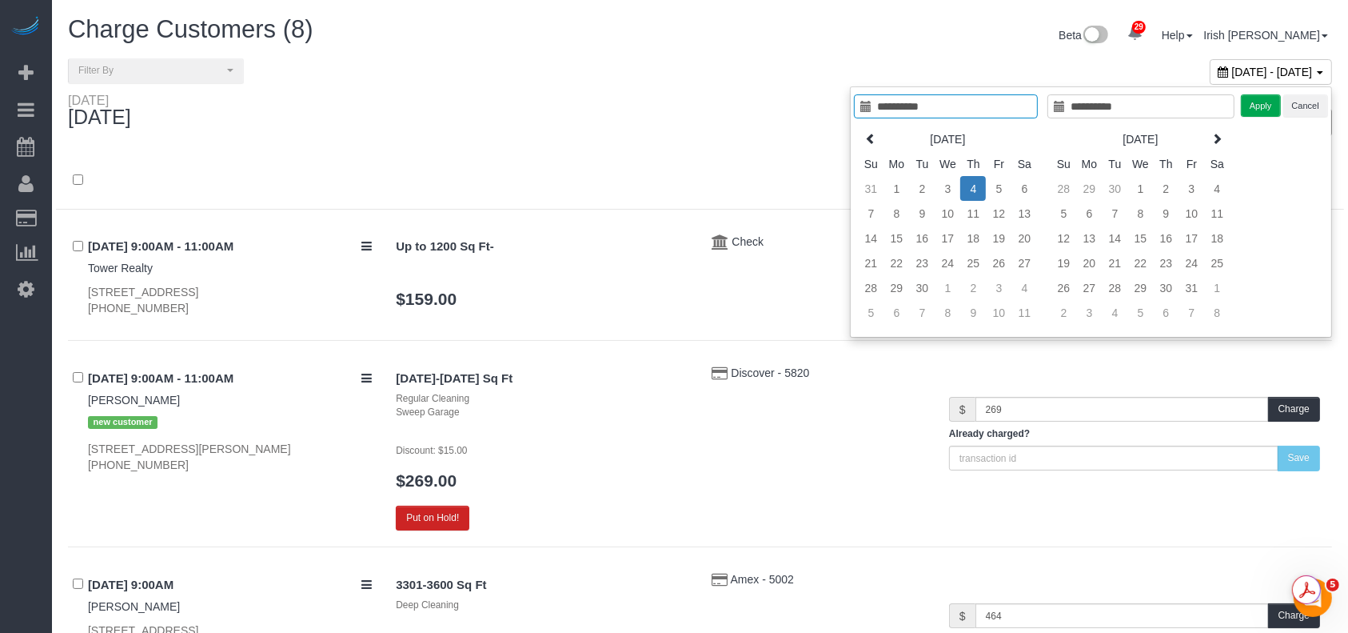
click at [965, 191] on td "4" at bounding box center [973, 188] width 26 height 25
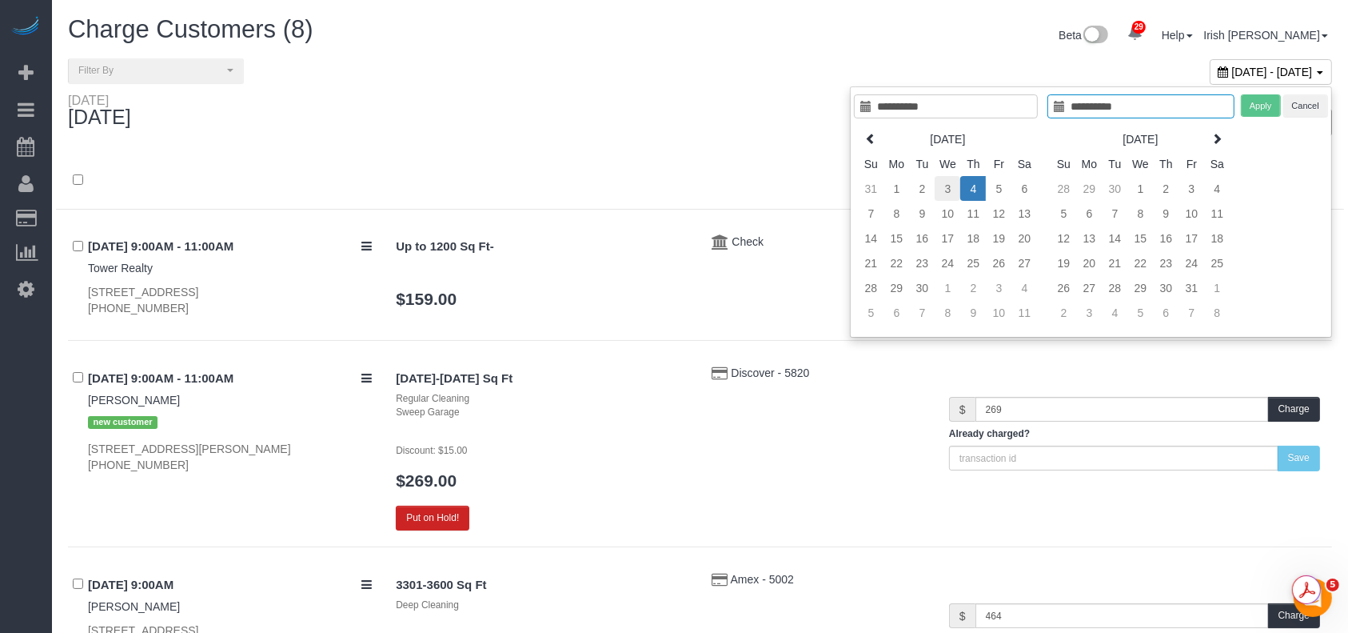
type input "**********"
click at [947, 183] on td "3" at bounding box center [948, 188] width 26 height 25
type input "**********"
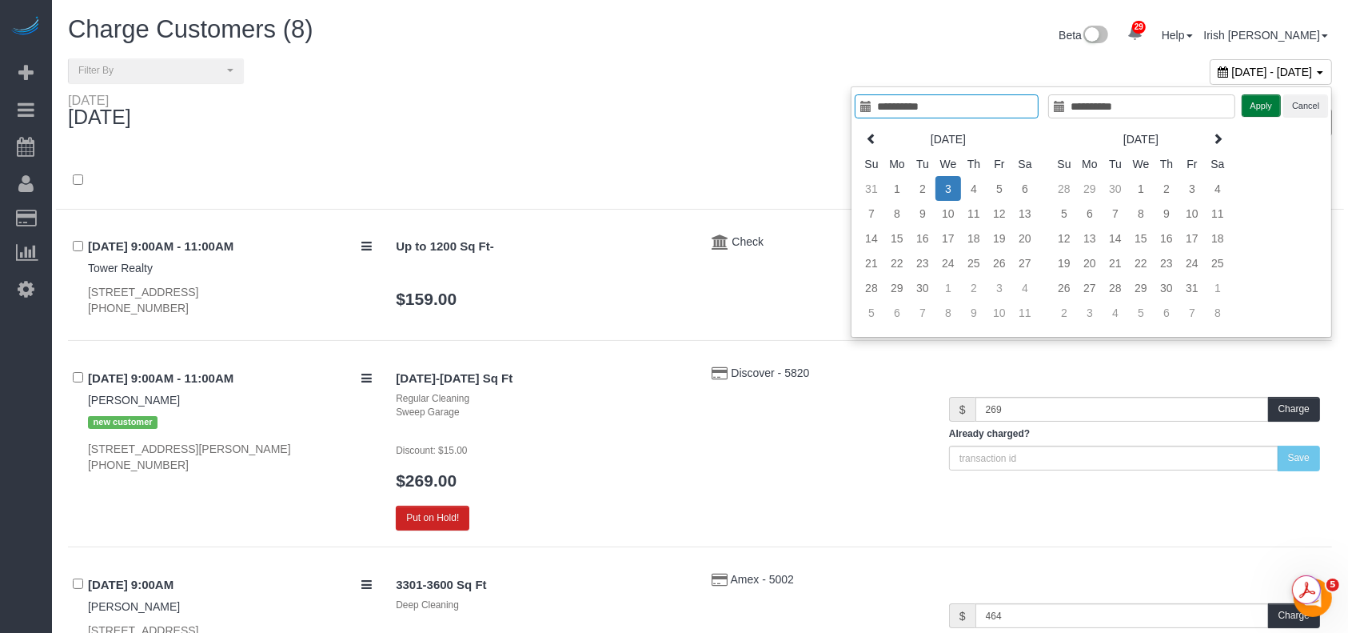
click at [1252, 100] on button "Apply" at bounding box center [1262, 105] width 40 height 23
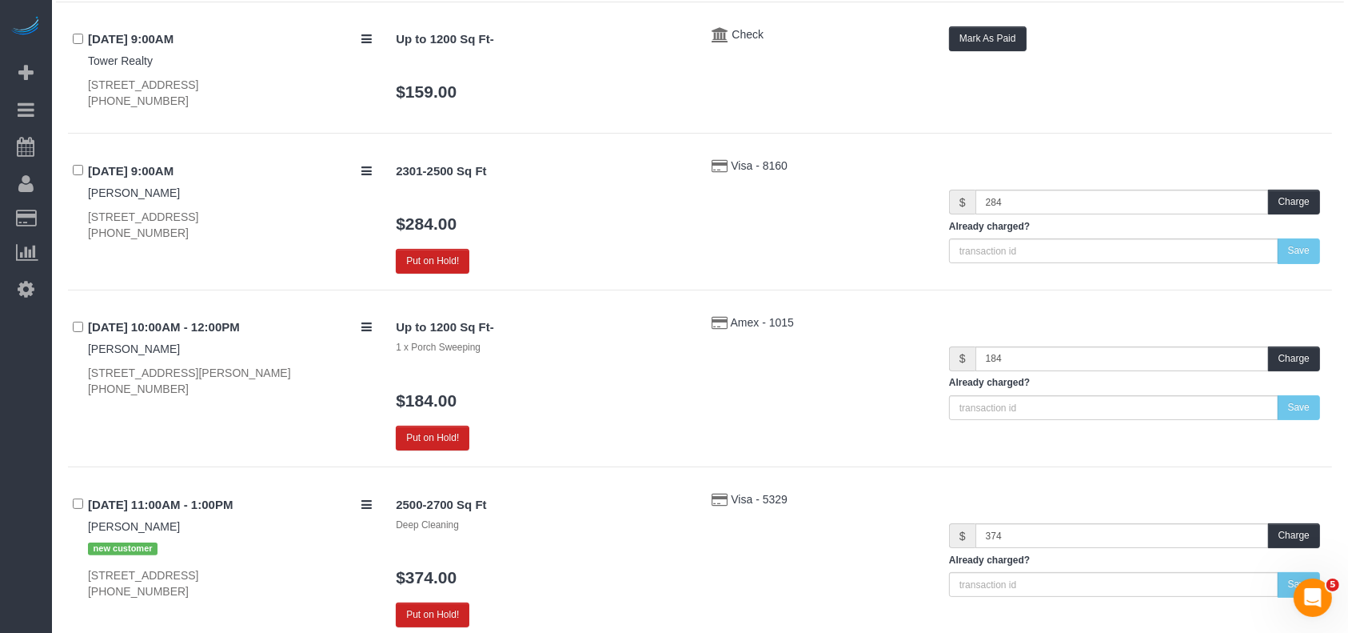
scroll to position [213, 0]
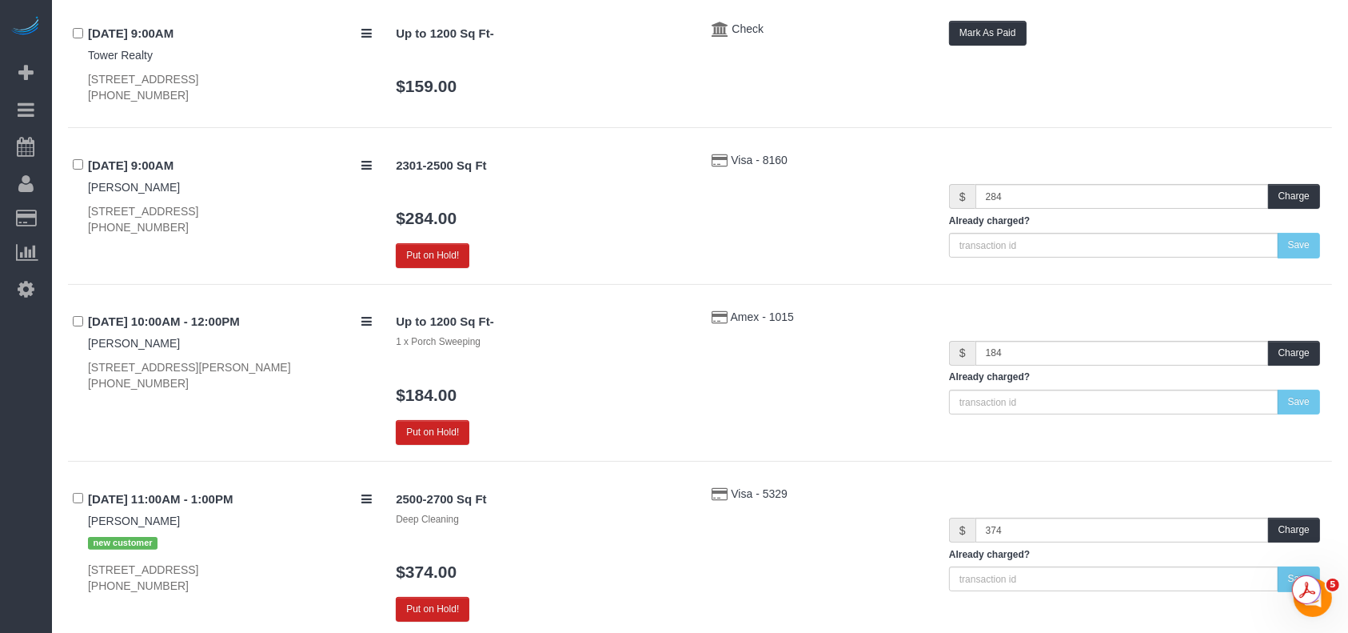
click at [163, 387] on div "[STREET_ADDRESS][PERSON_NAME] [PHONE_NUMBER]" at bounding box center [230, 375] width 284 height 32
click at [164, 386] on div "[STREET_ADDRESS][PERSON_NAME] [PHONE_NUMBER]" at bounding box center [230, 375] width 284 height 32
click at [110, 374] on div "[STREET_ADDRESS][PERSON_NAME] [PHONE_NUMBER]" at bounding box center [230, 375] width 284 height 32
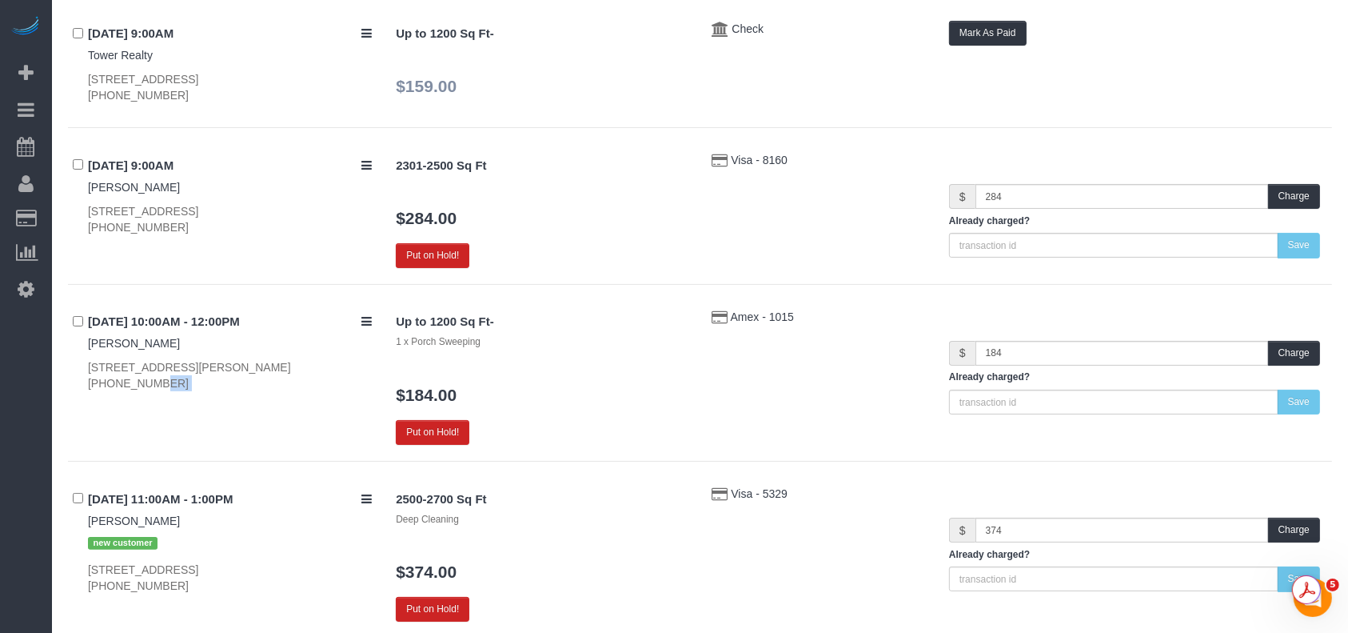
copy div "[PHONE_NUMBER]"
click at [1286, 337] on div "$ 184 Charge Already charged? Save" at bounding box center [1134, 362] width 395 height 106
click at [1298, 349] on button "Charge" at bounding box center [1294, 353] width 52 height 25
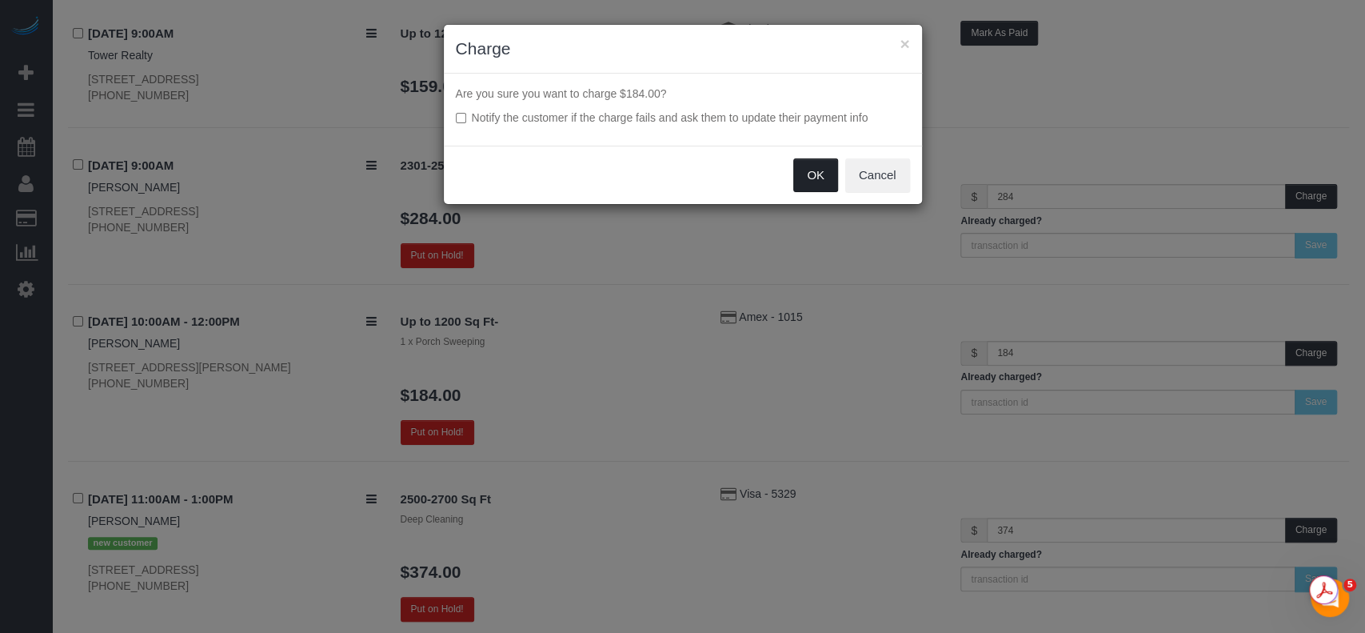
click at [822, 183] on button "OK" at bounding box center [815, 175] width 45 height 34
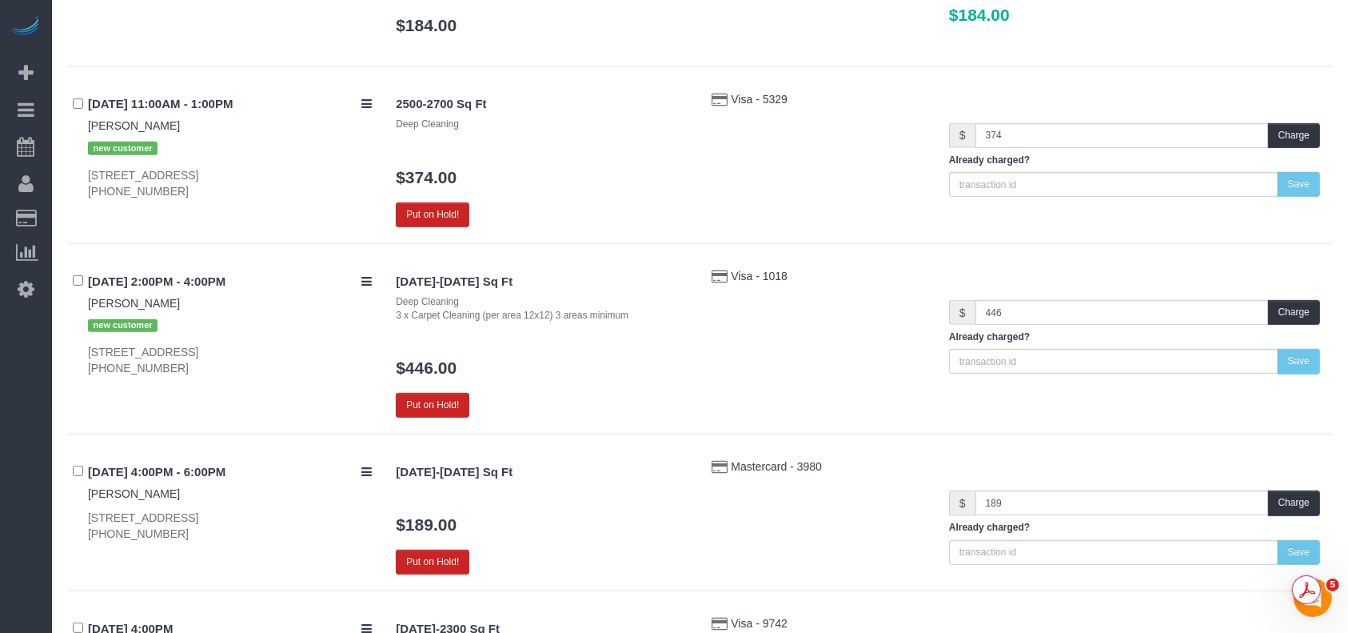
scroll to position [582, 0]
click at [1307, 315] on button "Charge" at bounding box center [1294, 312] width 52 height 25
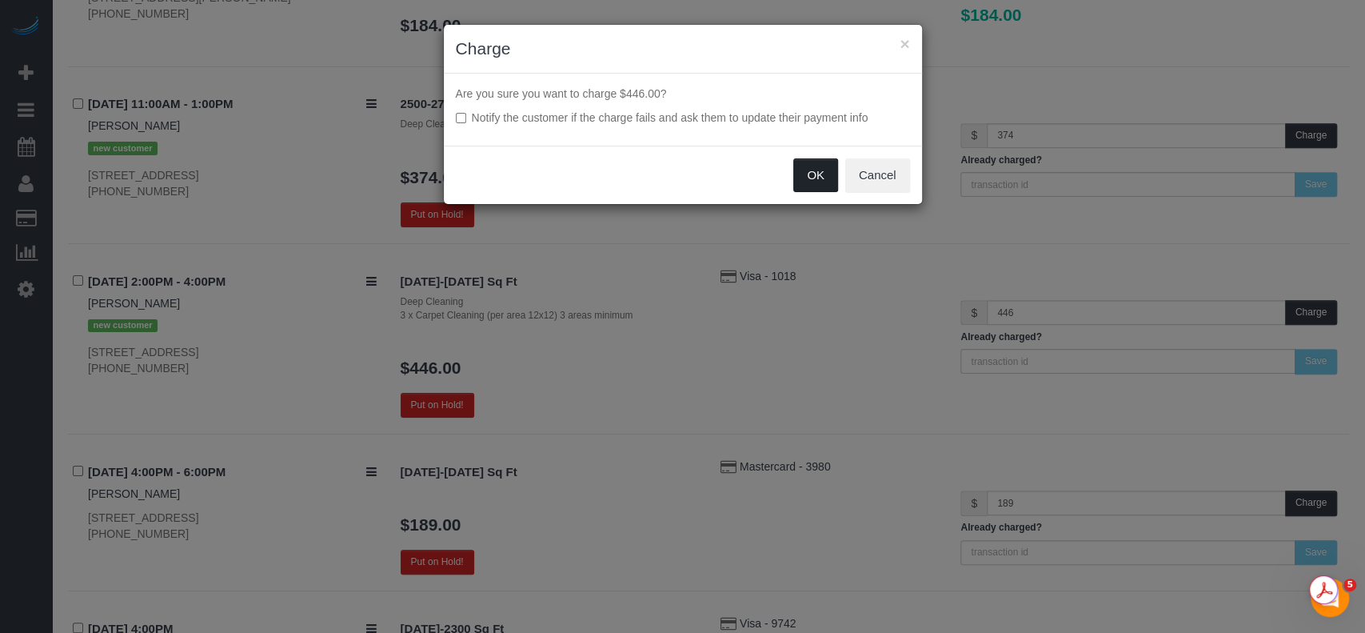
click at [808, 168] on button "OK" at bounding box center [815, 175] width 45 height 34
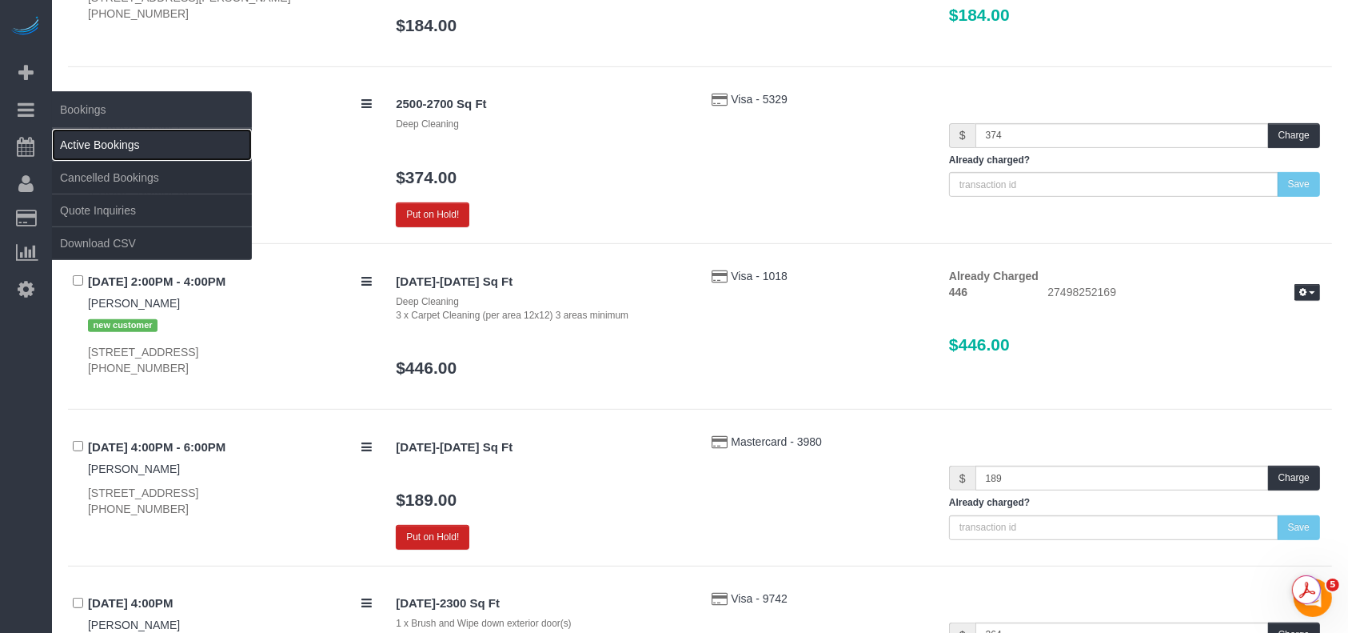
click at [79, 139] on link "Active Bookings" at bounding box center [152, 145] width 200 height 32
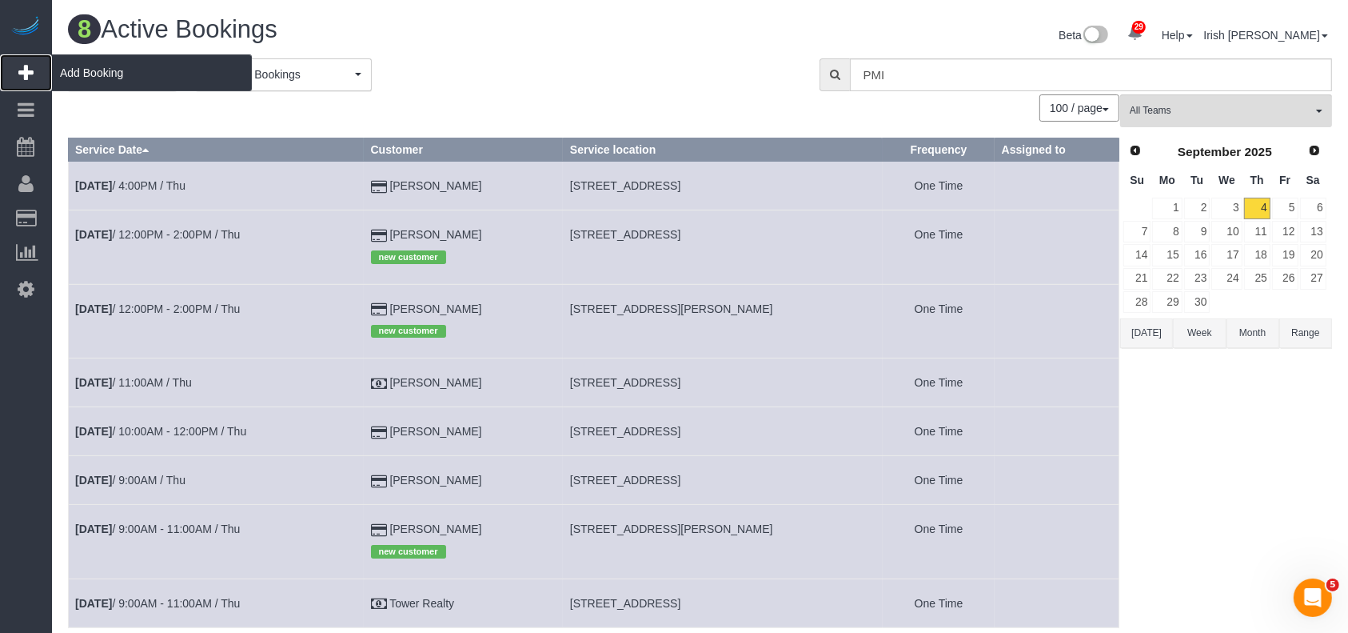
drag, startPoint x: 90, startPoint y: 65, endPoint x: 100, endPoint y: 69, distance: 10.4
click at [90, 67] on span "Add Booking" at bounding box center [152, 72] width 200 height 37
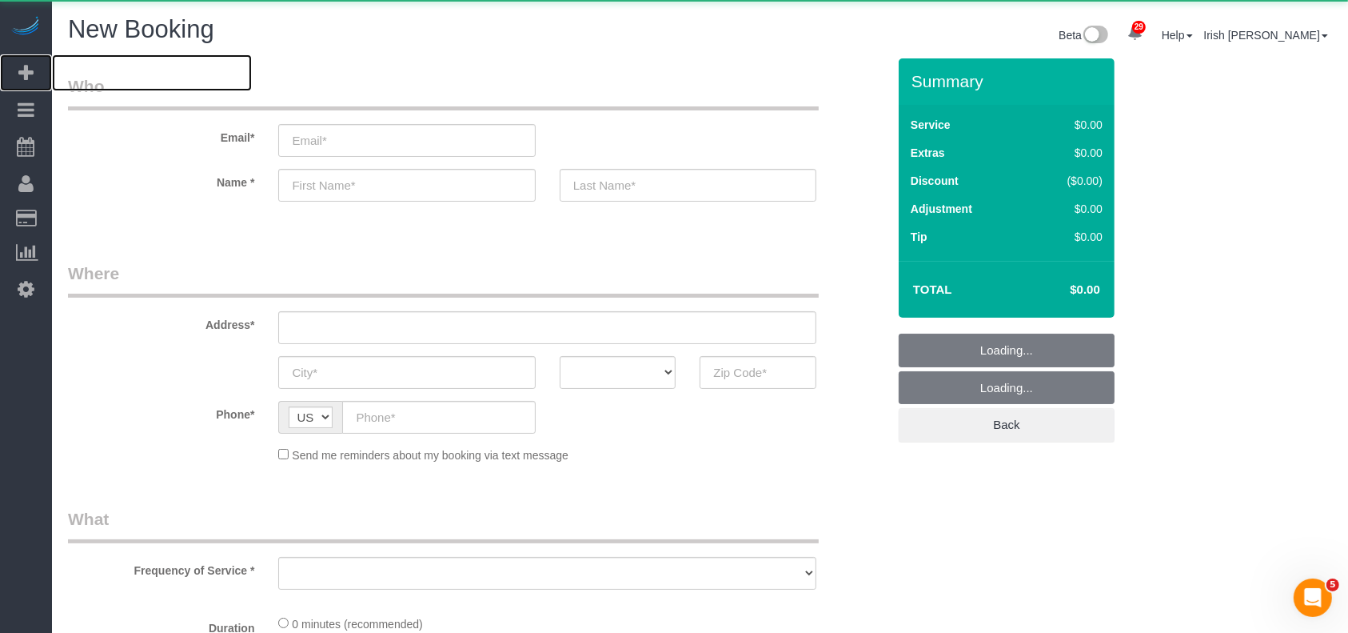
select select "object:18552"
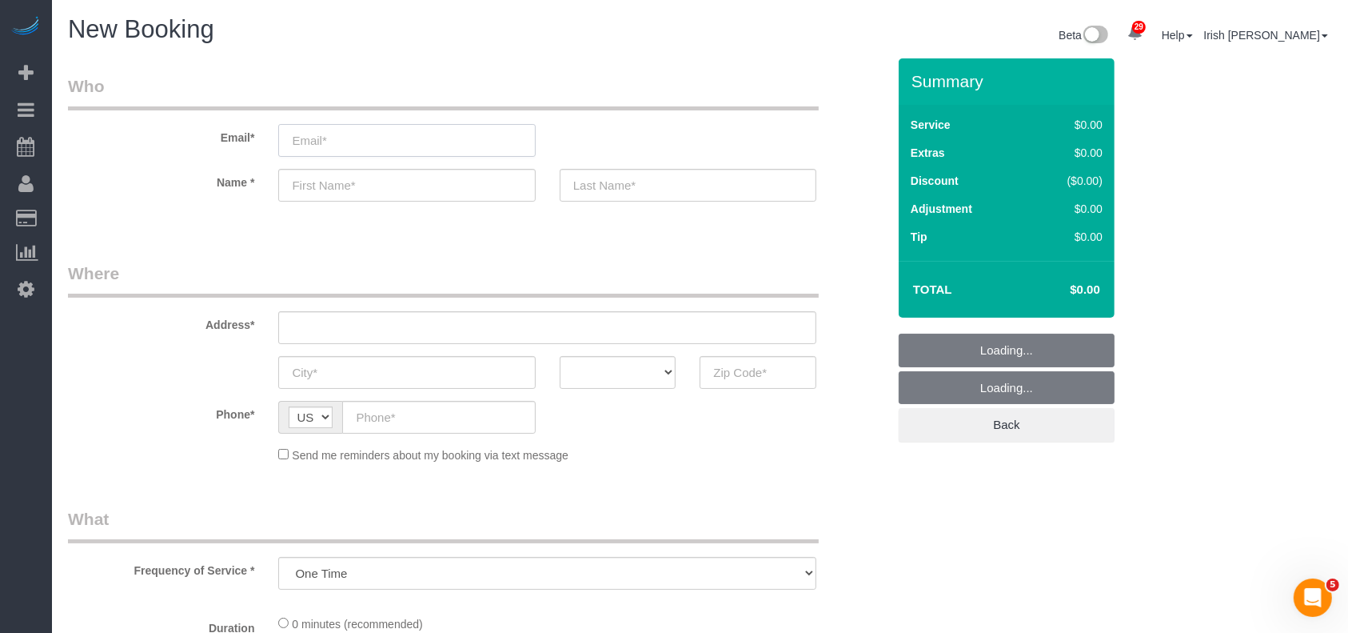
click at [331, 134] on input "email" at bounding box center [406, 140] width 257 height 33
select select "3"
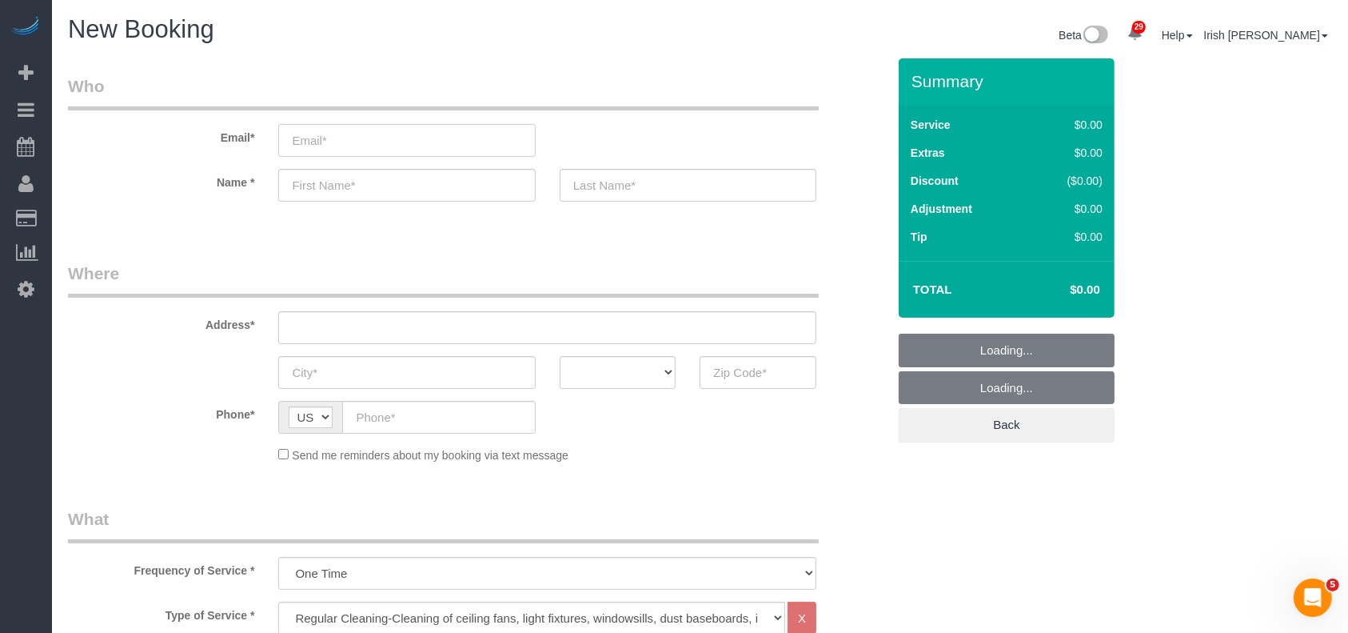
select select "object:18611"
paste input "[PERSON_NAME]"
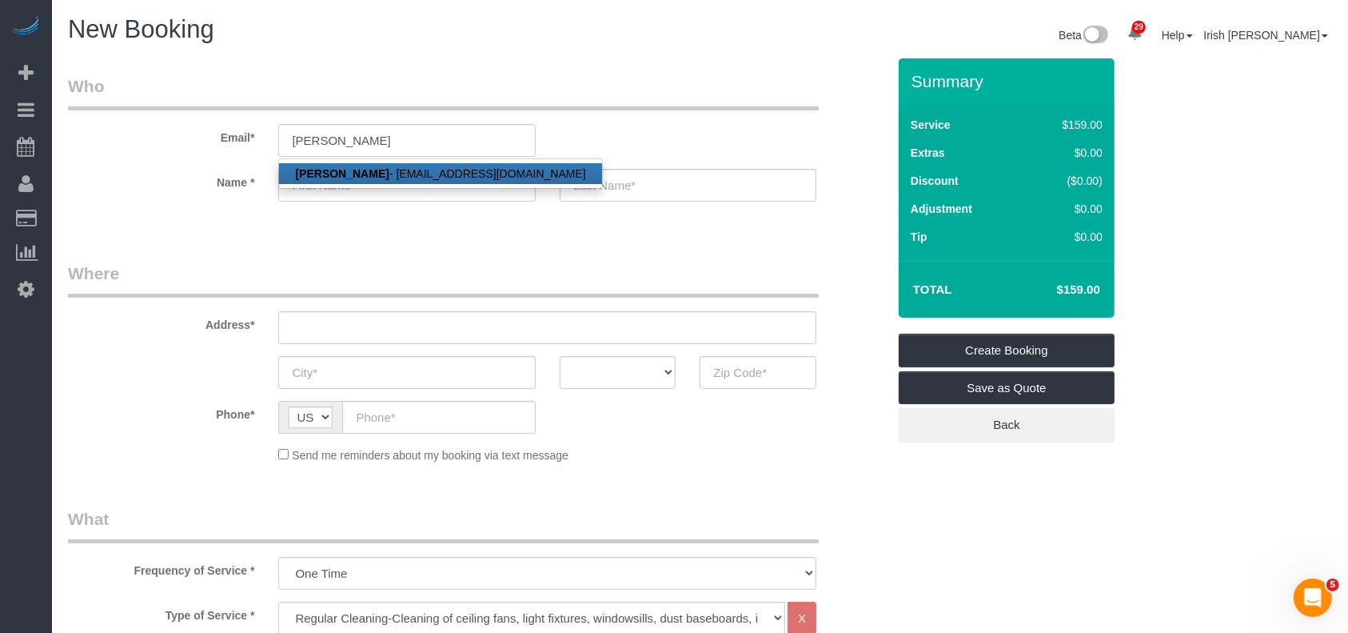
click at [393, 168] on link "[PERSON_NAME] - [EMAIL_ADDRESS][DOMAIN_NAME]" at bounding box center [440, 173] width 322 height 21
type input "[EMAIL_ADDRESS][DOMAIN_NAME]"
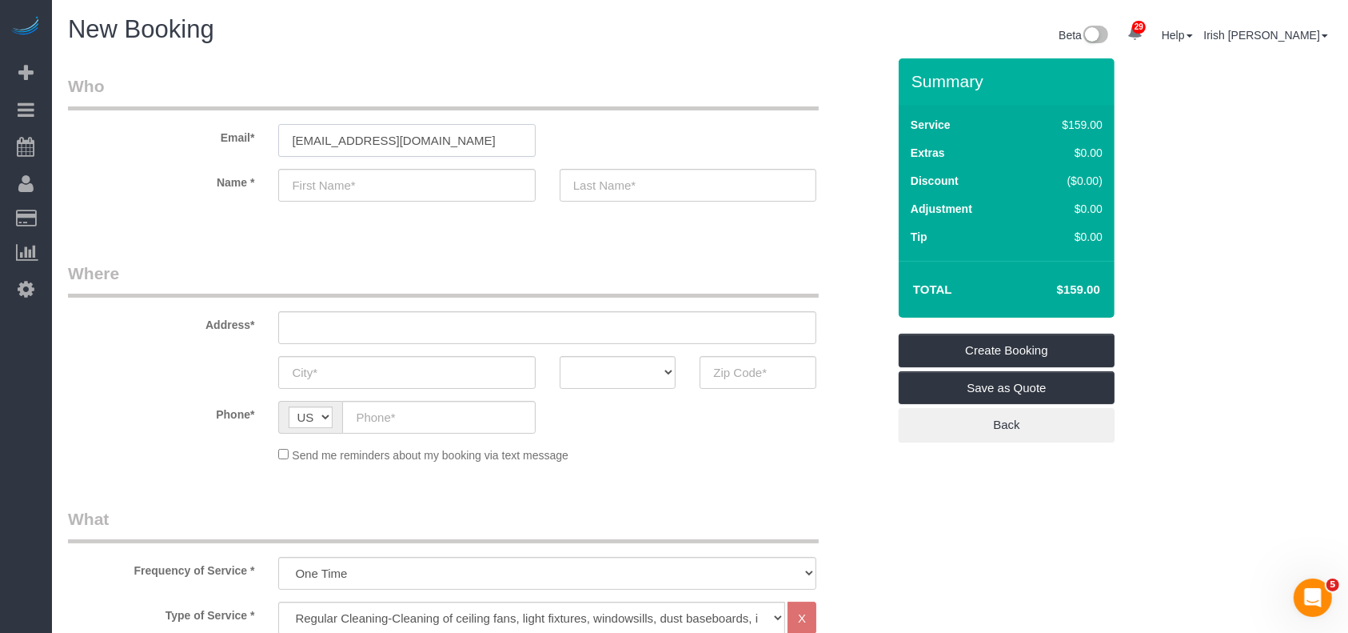
type input "[PERSON_NAME]"
type input "[PHONE_NUMBER]"
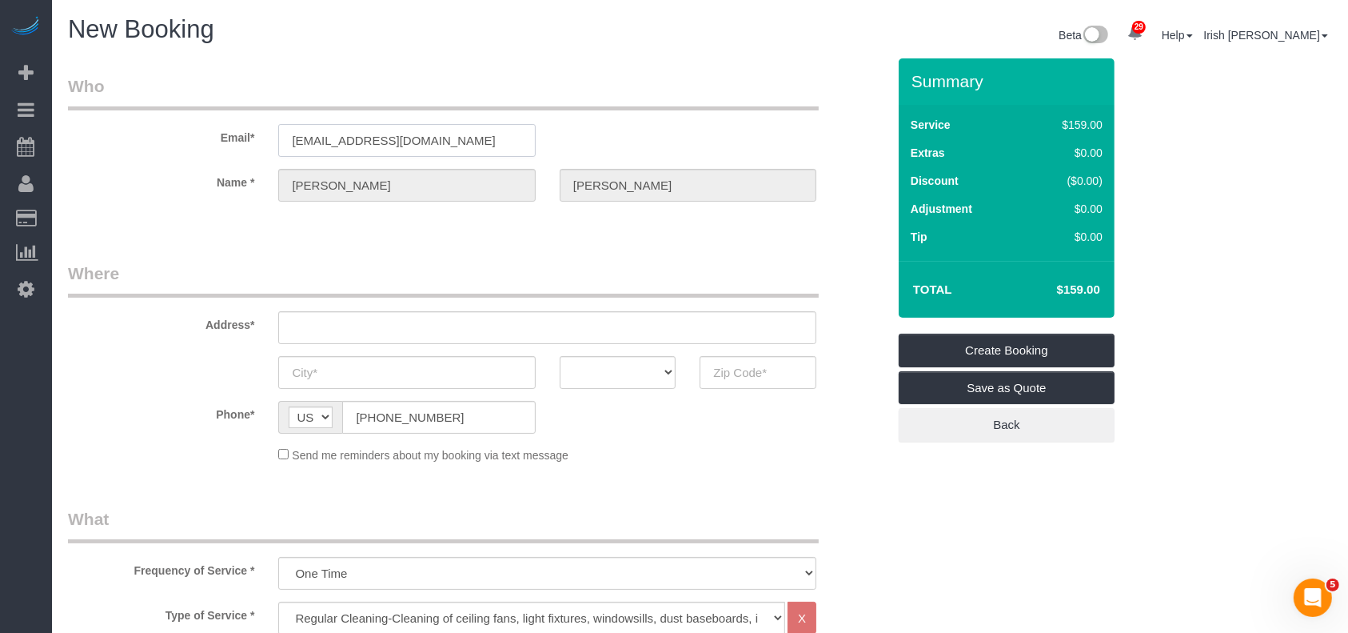
select select "string:fspay-c22e4029-c1be-4c05-9a24-b8a0d5fb211a"
type input "[STREET_ADDRESS]"
type input "[GEOGRAPHIC_DATA]"
select select "[GEOGRAPHIC_DATA]"
type input "77058"
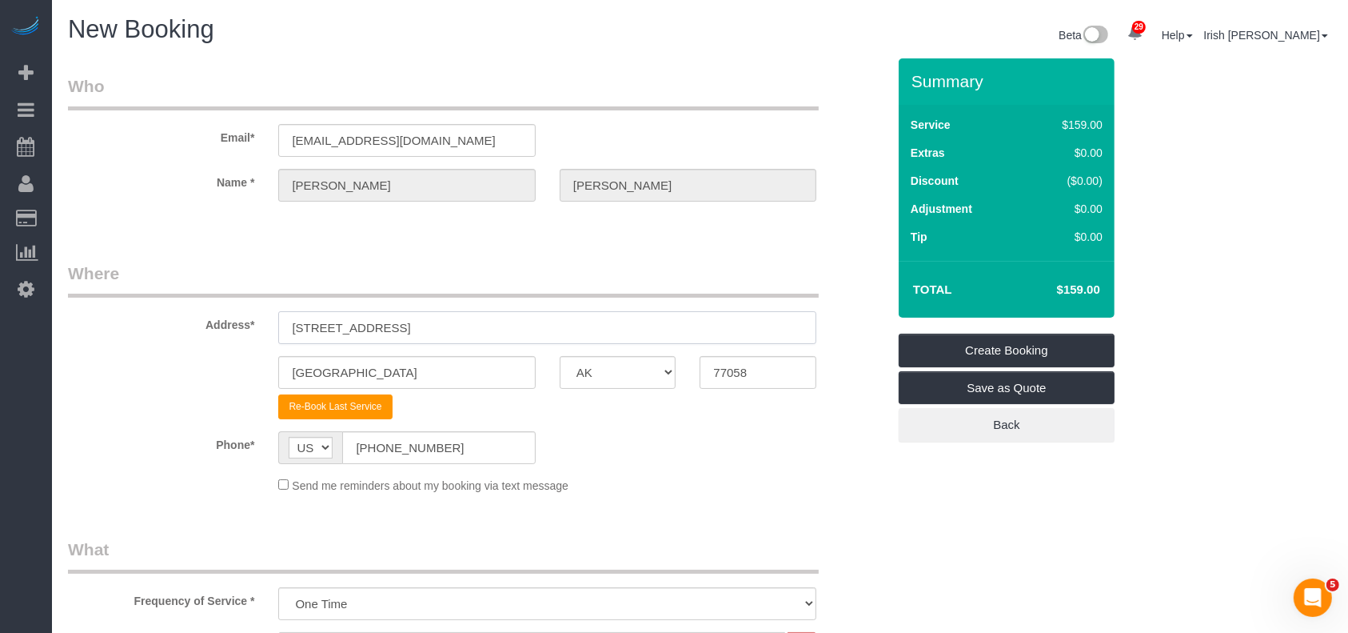
paste input "[STREET_ADDRESS][PERSON_NAME]"
click at [435, 322] on input "[STREET_ADDRESS]" at bounding box center [547, 327] width 538 height 33
type input "[STREET_ADDRESS]"
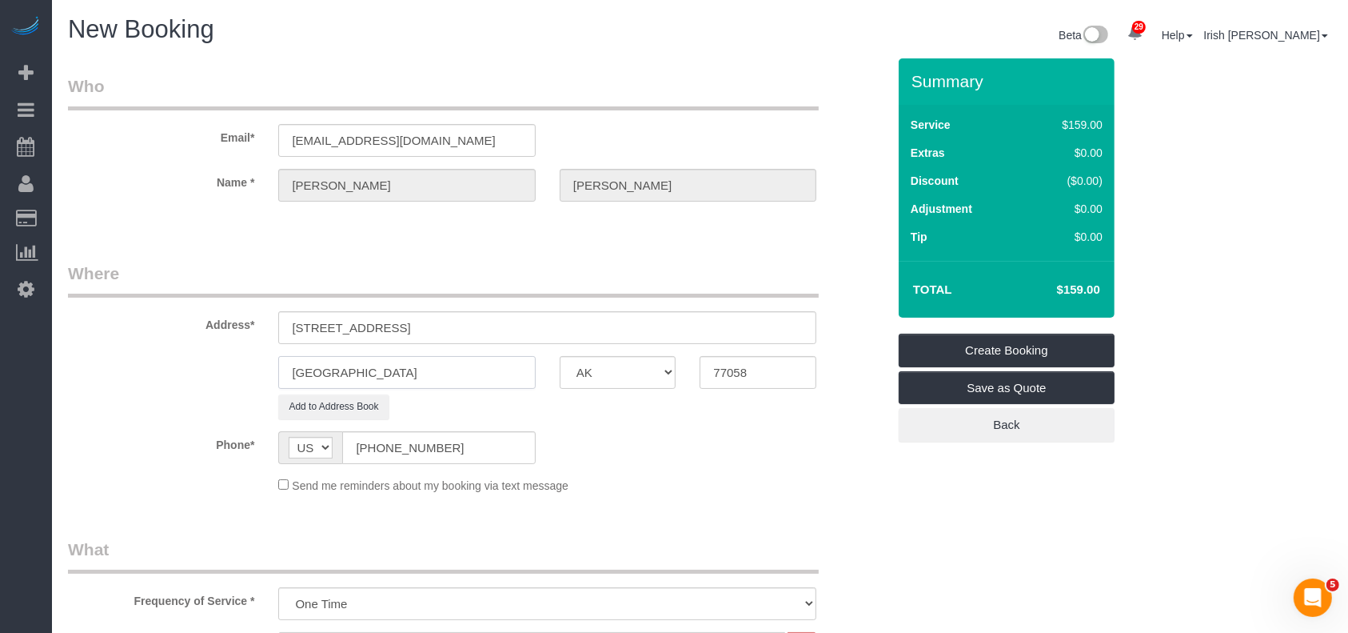
drag, startPoint x: 339, startPoint y: 377, endPoint x: 126, endPoint y: 374, distance: 212.7
click at [126, 374] on div "[GEOGRAPHIC_DATA] AK AL AR AZ CA CO CT DC DE [GEOGRAPHIC_DATA] [GEOGRAPHIC_DATA…" at bounding box center [477, 372] width 843 height 33
paste input "Tomball"
type input "Tomball"
click at [501, 328] on input "[STREET_ADDRESS]" at bounding box center [547, 327] width 538 height 33
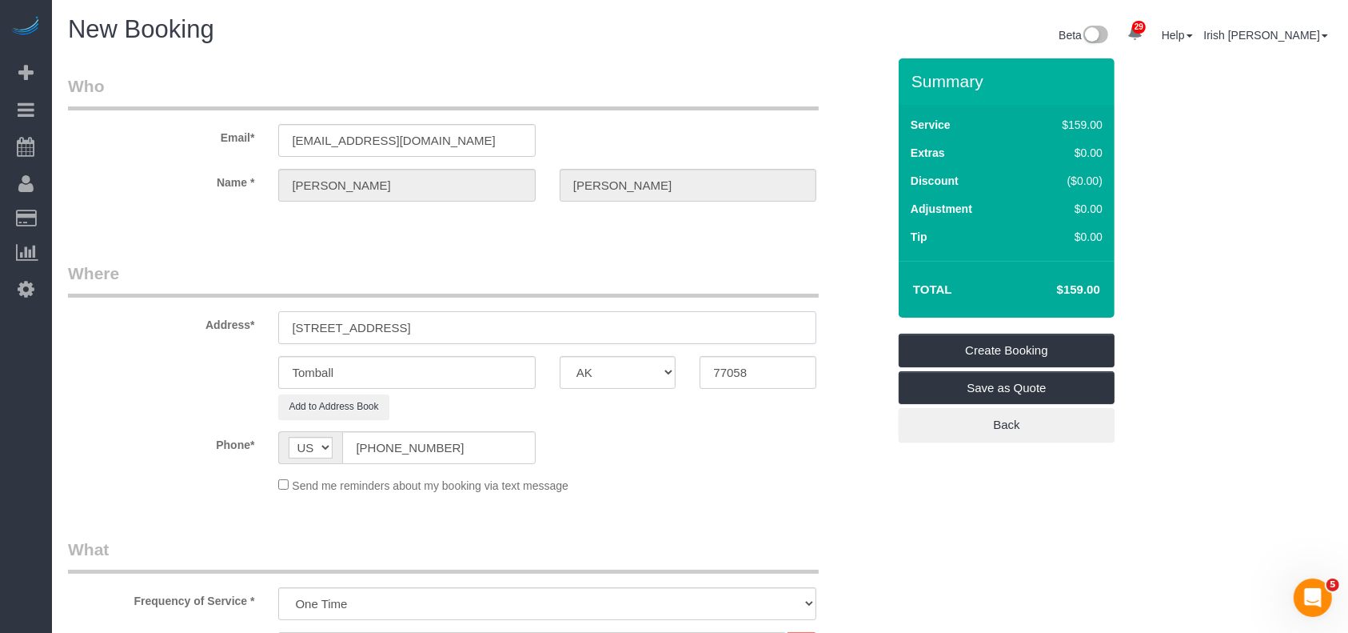
click at [501, 328] on input "[STREET_ADDRESS]" at bounding box center [547, 327] width 538 height 33
drag, startPoint x: 767, startPoint y: 372, endPoint x: 635, endPoint y: 373, distance: 131.9
click at [635, 373] on div "Tomball AK AL AR AZ CA CO CT DC DE [GEOGRAPHIC_DATA] [GEOGRAPHIC_DATA] HI IA ID…" at bounding box center [477, 372] width 843 height 33
paste input "377"
type input "77377"
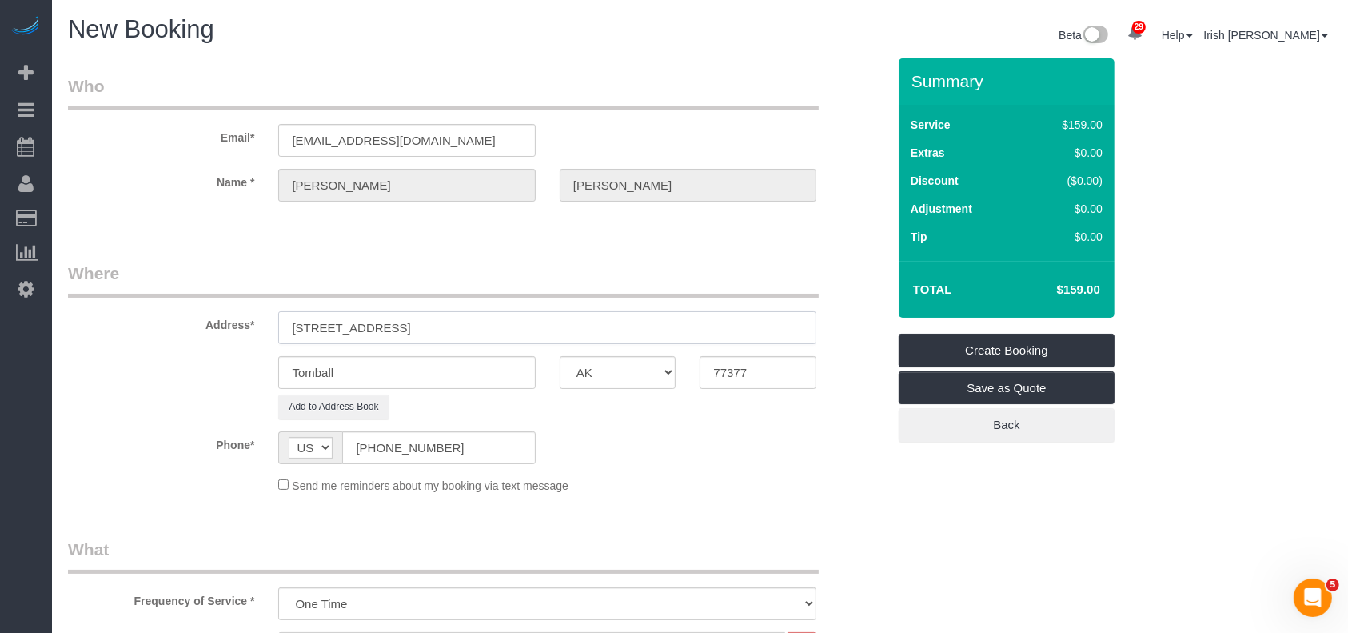
drag, startPoint x: 547, startPoint y: 333, endPoint x: 422, endPoint y: 333, distance: 124.7
click at [422, 333] on input "[STREET_ADDRESS]" at bounding box center [547, 327] width 538 height 33
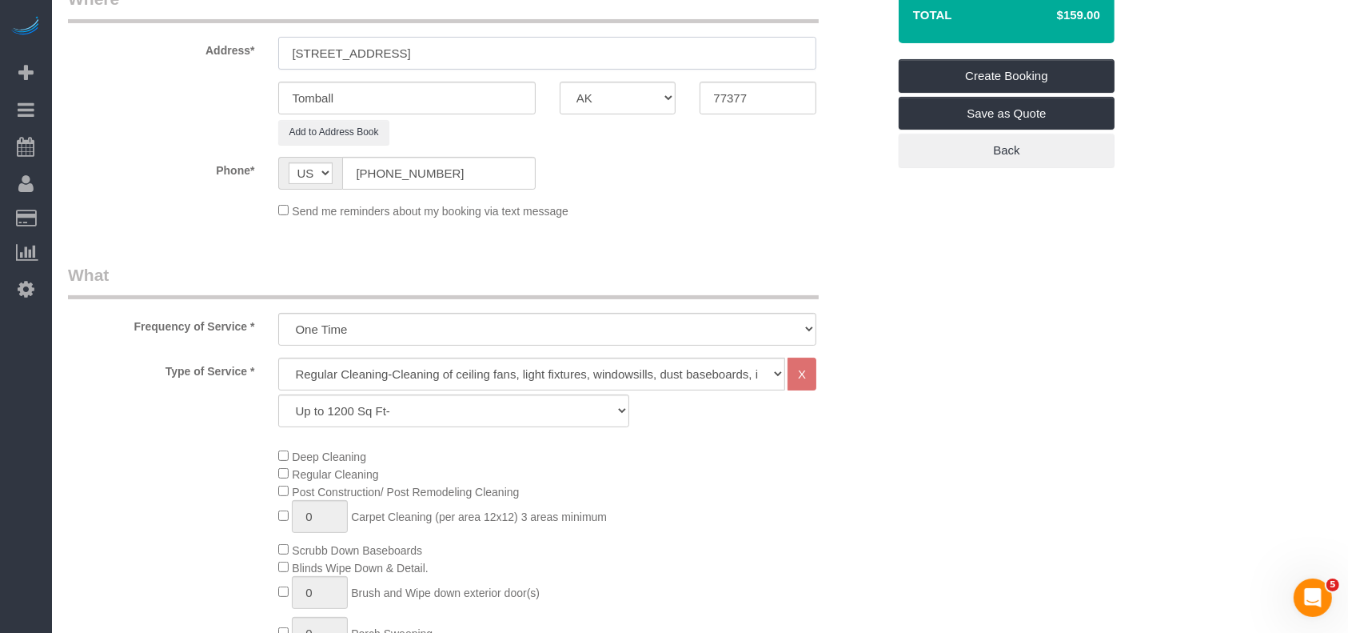
scroll to position [426, 0]
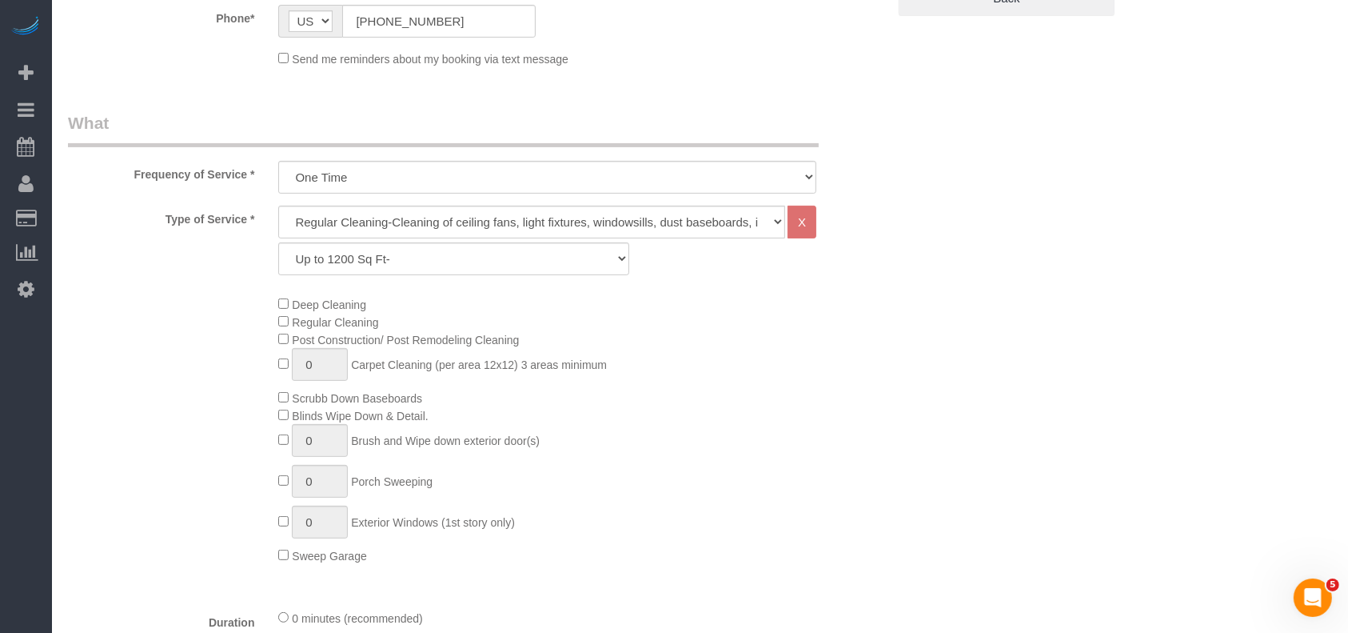
type input "[STREET_ADDRESS]"
click at [448, 248] on select "Up to 1200 Sq Ft- [DATE]-[DATE] Sq Ft [DATE]-[DATE] Sq Ft [DATE]-[DATE] Sq Ft […" at bounding box center [453, 258] width 350 height 33
select select "59"
click at [278, 242] on select "Up to 1200 Sq Ft- [DATE]-[DATE] Sq Ft [DATE]-[DATE] Sq Ft [DATE]-[DATE] Sq Ft […" at bounding box center [453, 258] width 350 height 33
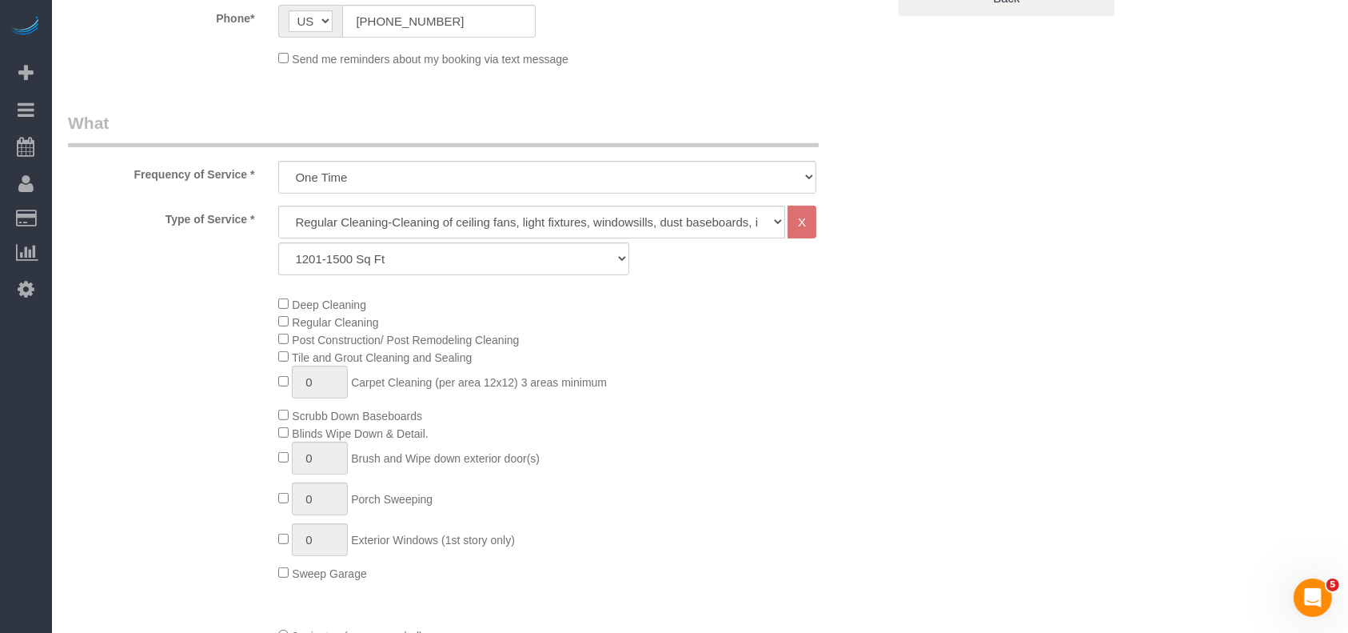
click at [828, 449] on div "Deep Cleaning Regular Cleaning Post Construction/ Post Remodeling Cleaning Tile…" at bounding box center [582, 438] width 632 height 286
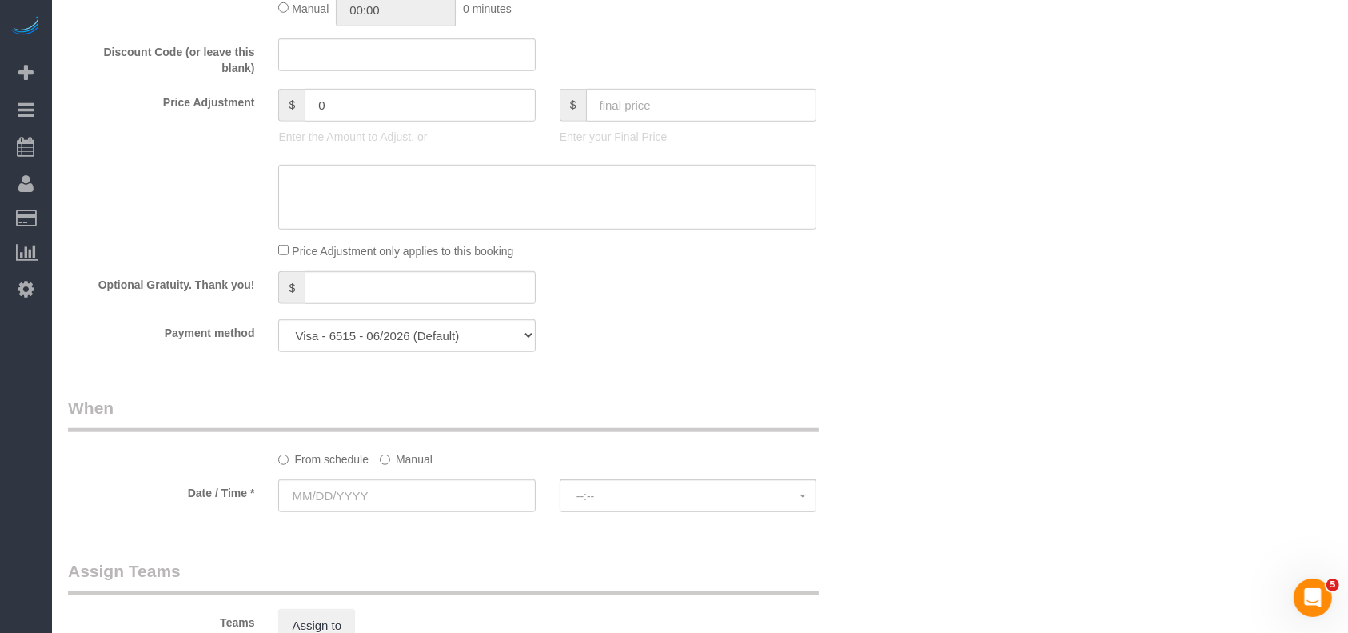
scroll to position [1172, 0]
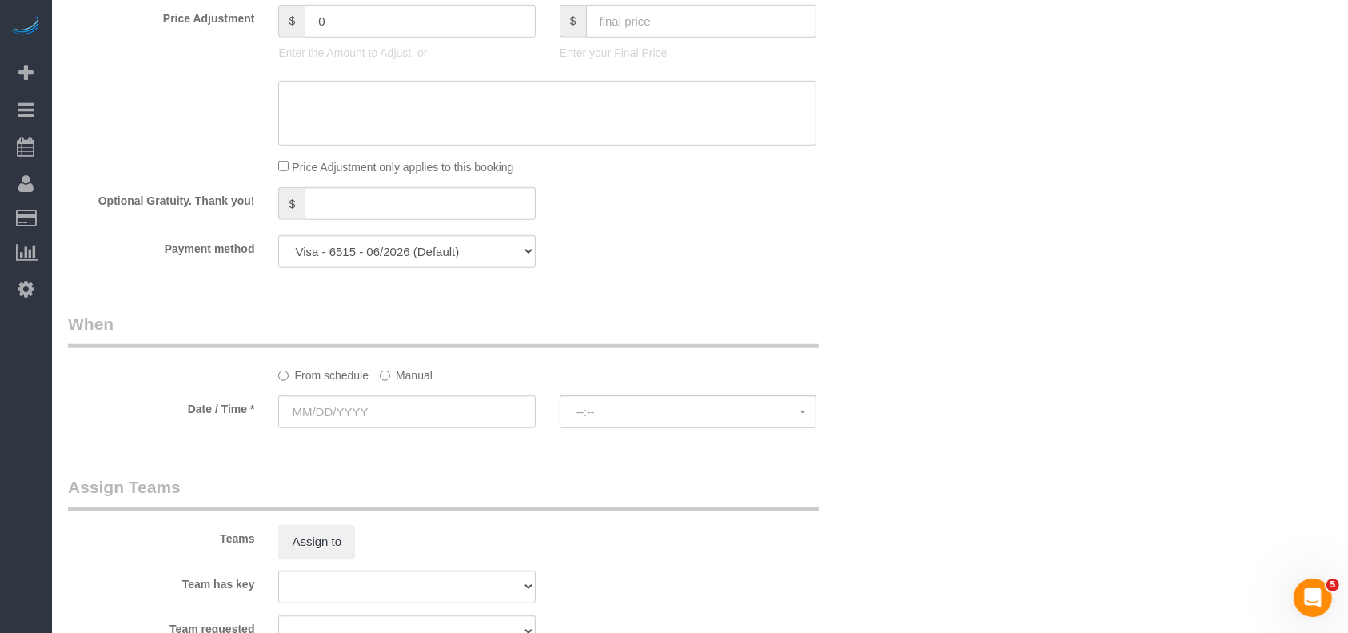
click at [392, 370] on label "Manual" at bounding box center [406, 372] width 53 height 22
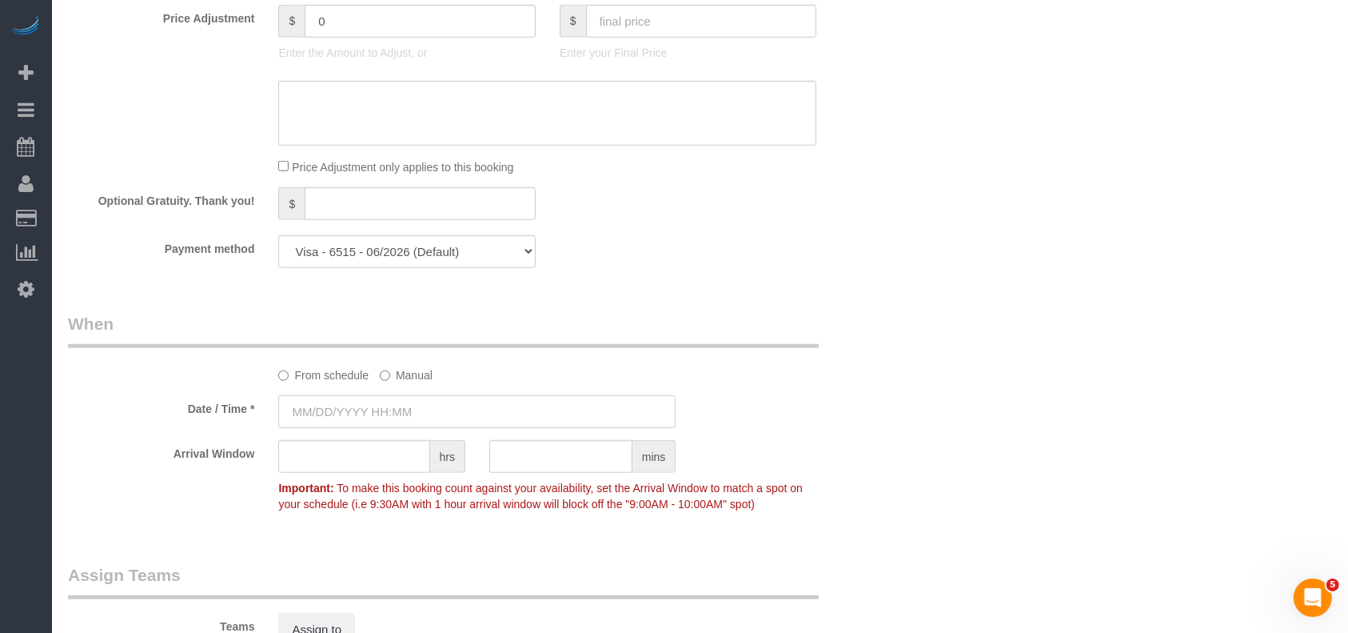
click at [374, 405] on input "text" at bounding box center [476, 411] width 397 height 33
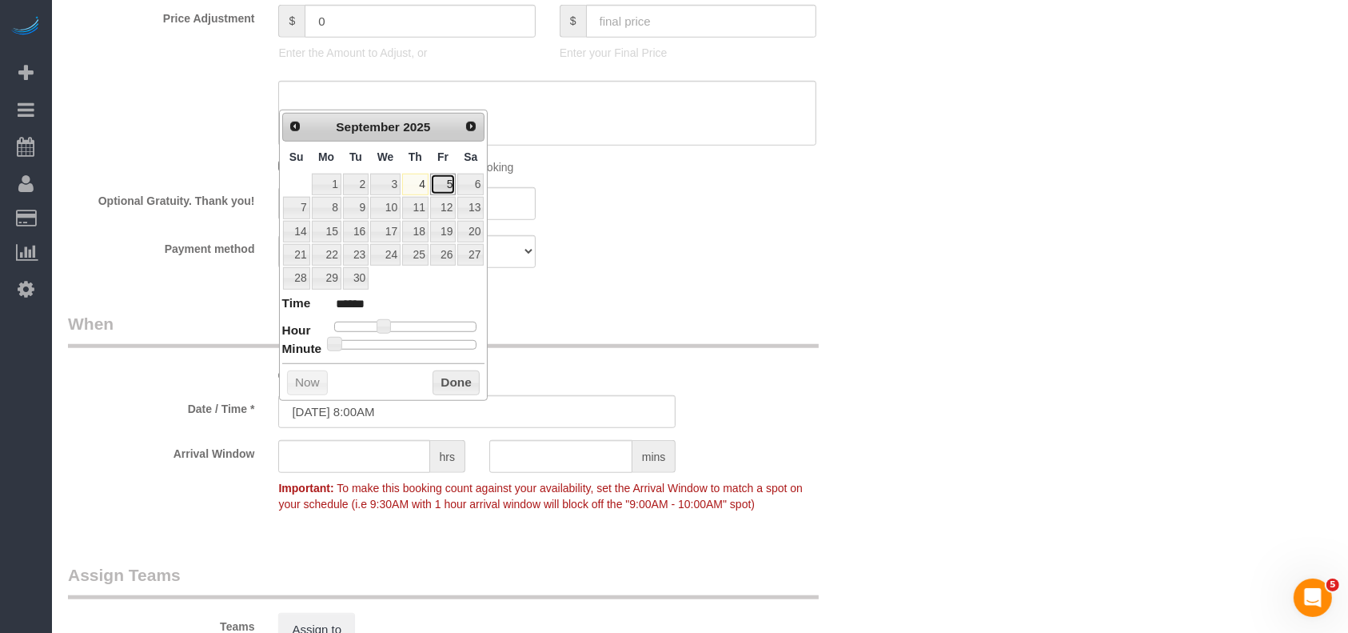
click at [455, 186] on link "5" at bounding box center [443, 185] width 26 height 22
type input "[DATE] 8:00AM"
click at [463, 387] on button "Done" at bounding box center [456, 383] width 47 height 26
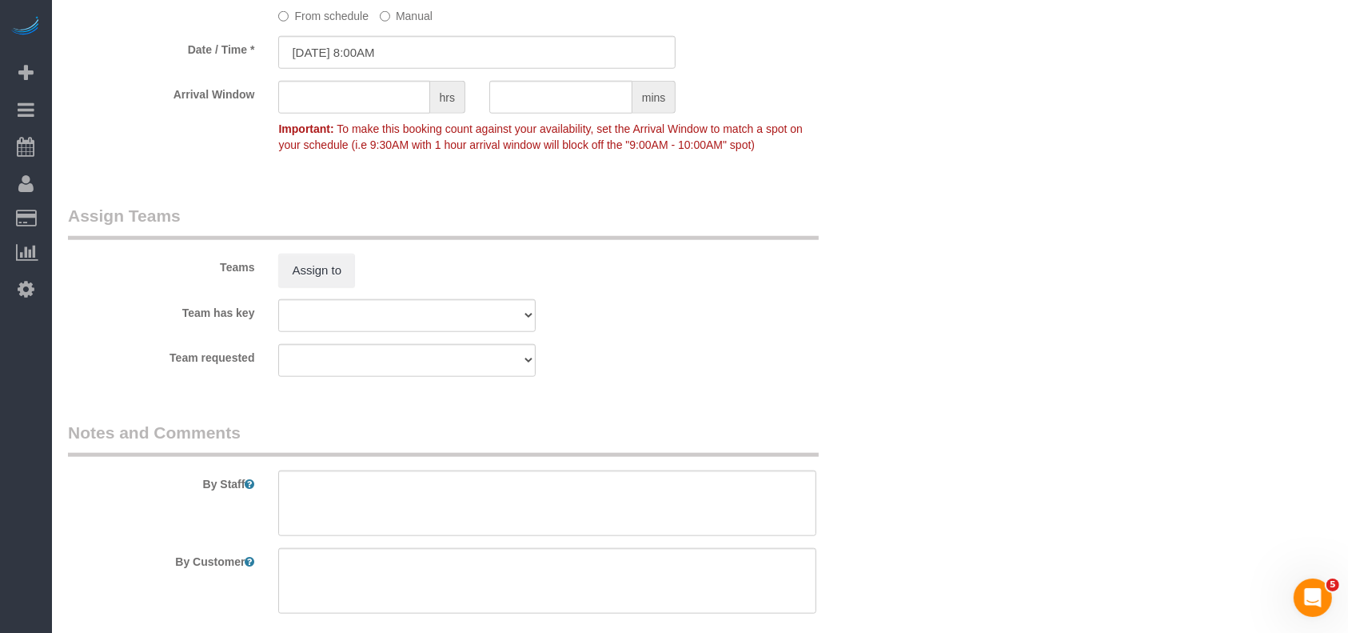
scroll to position [1599, 0]
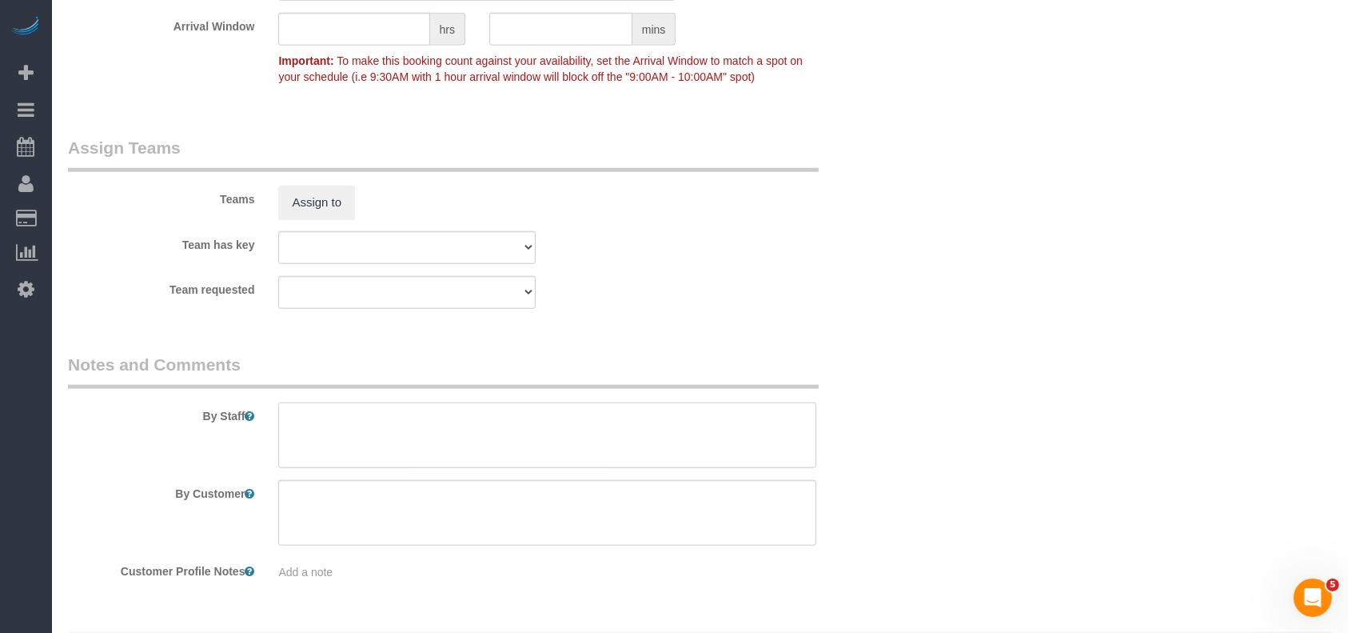
click at [338, 468] on textarea at bounding box center [547, 435] width 538 height 66
type textarea "* [DATE] morning"
